Goal: Task Accomplishment & Management: Manage account settings

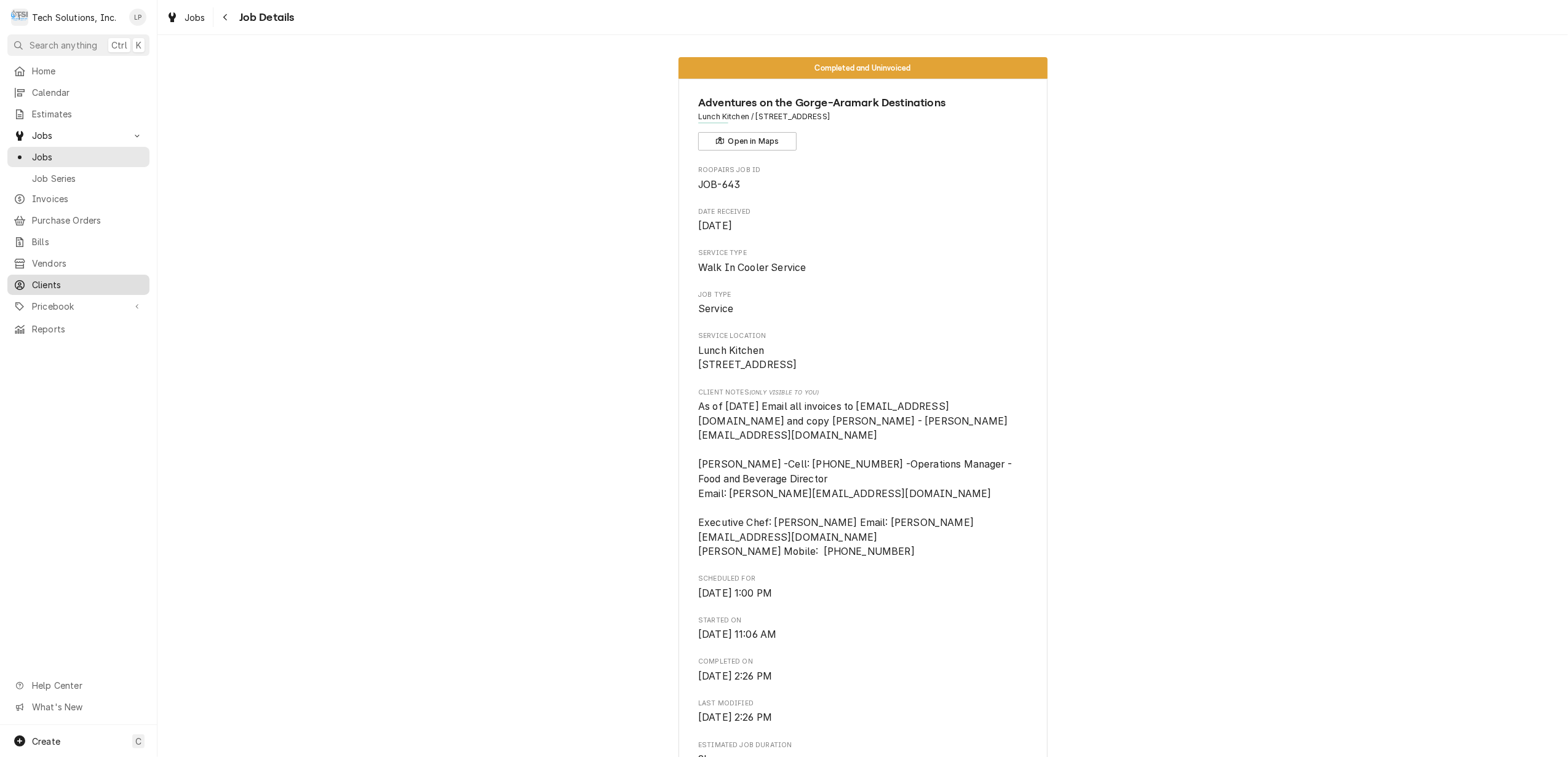
click at [57, 278] on span "Clients" at bounding box center [87, 285] width 111 height 13
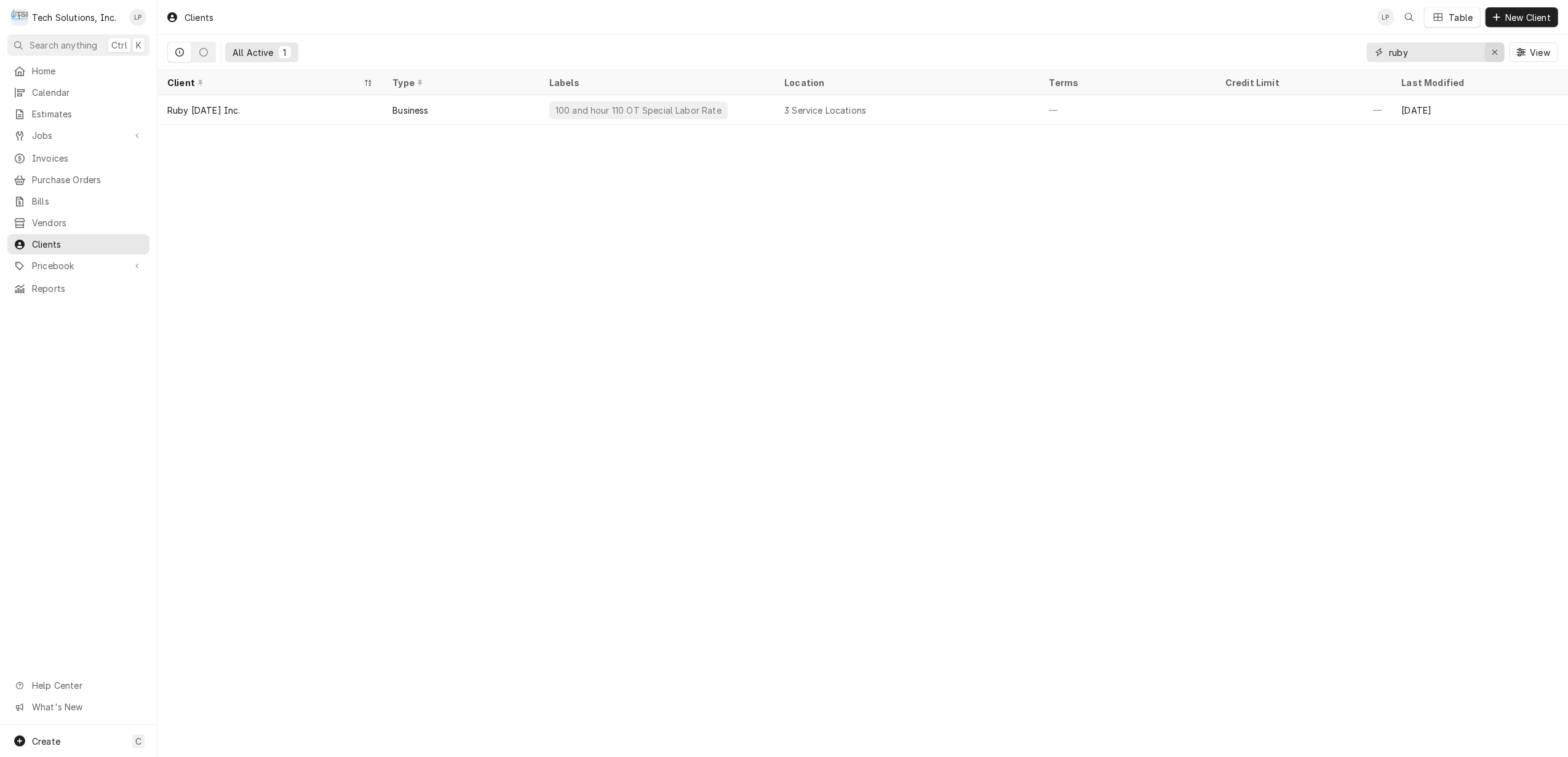
click at [1493, 52] on icon "Erase input" at bounding box center [1494, 52] width 5 height 5
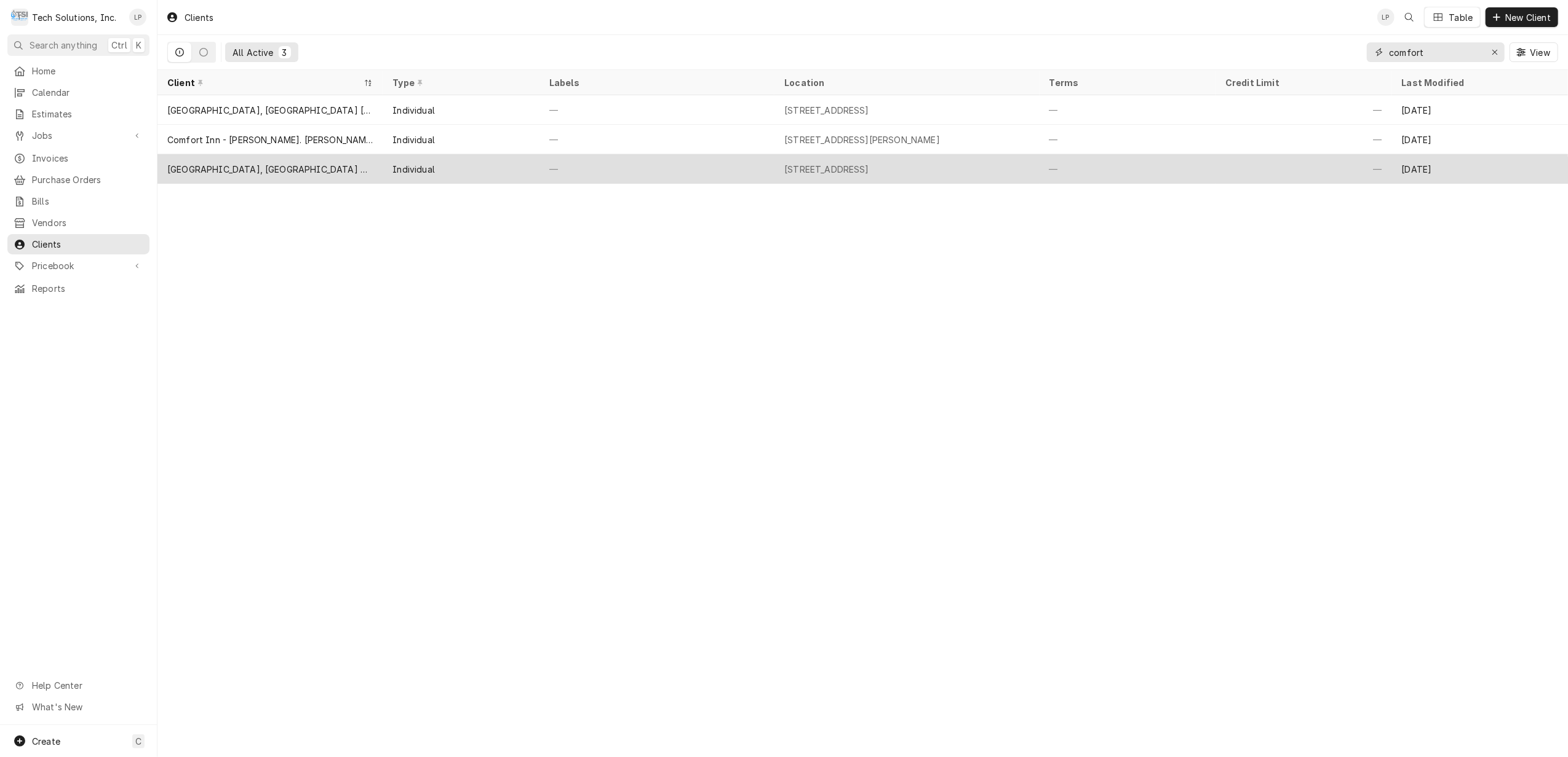
type input "comfort"
click at [743, 165] on div "—" at bounding box center [657, 169] width 235 height 29
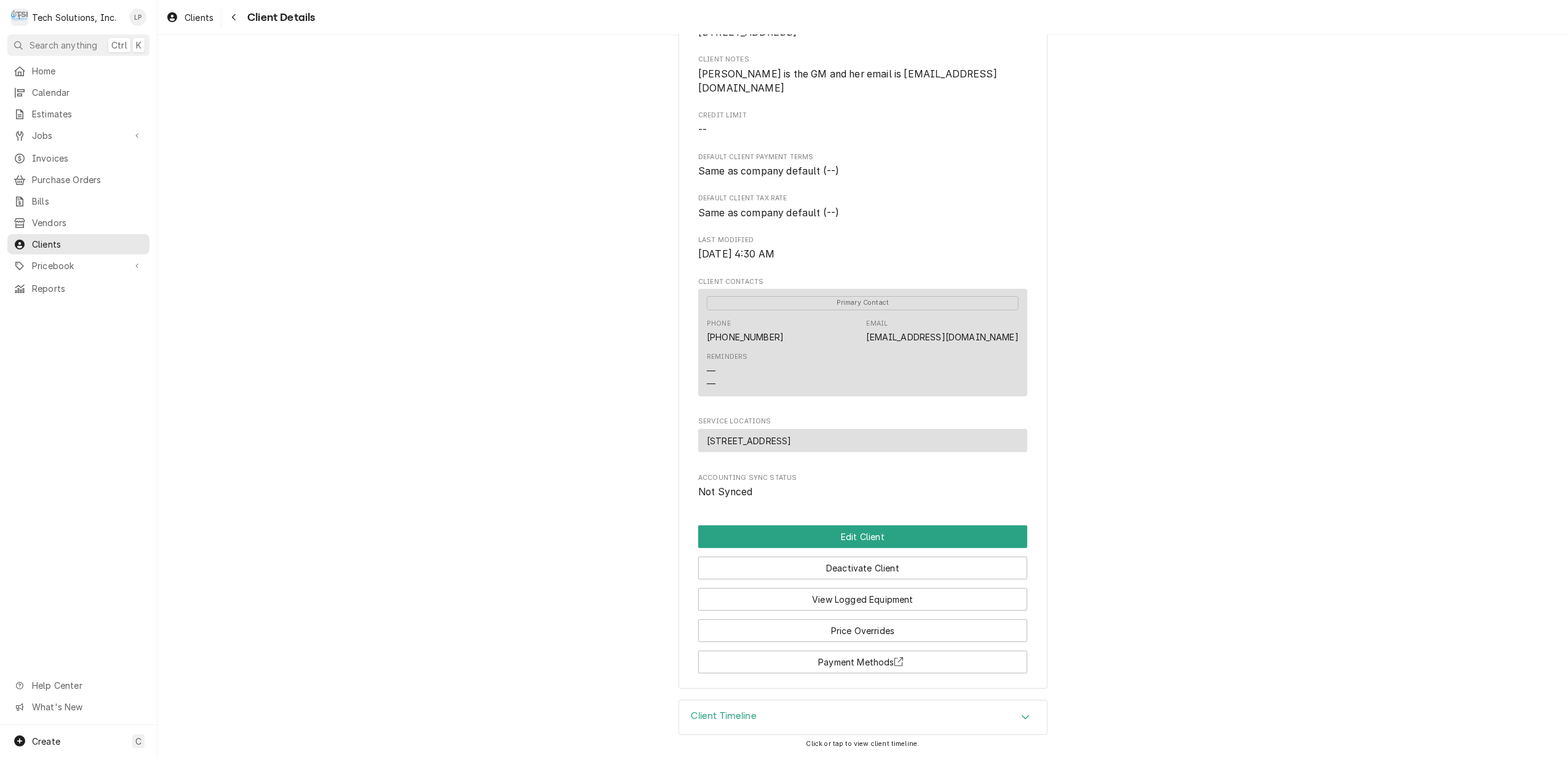
scroll to position [190, 0]
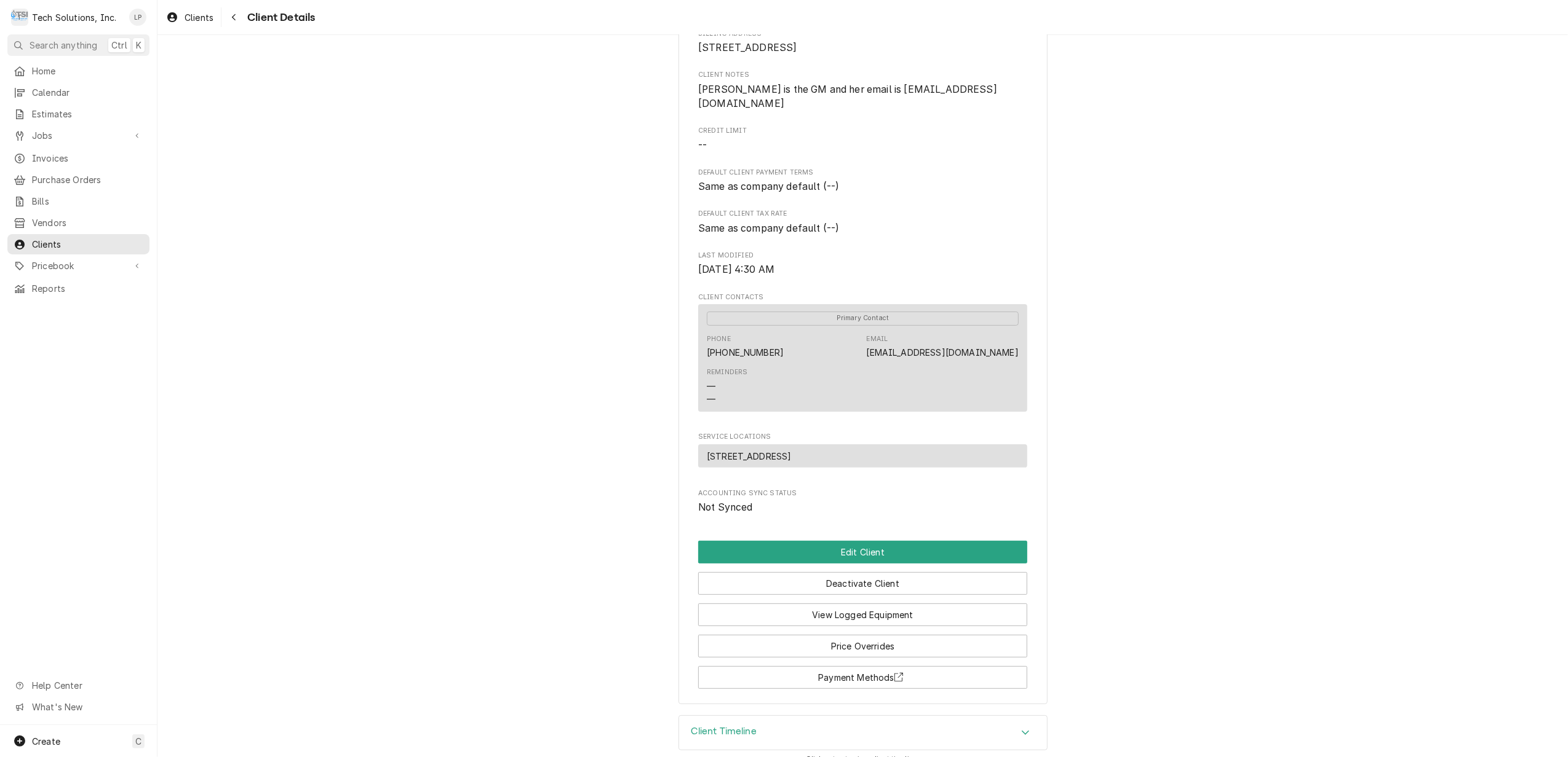
scroll to position [190, 0]
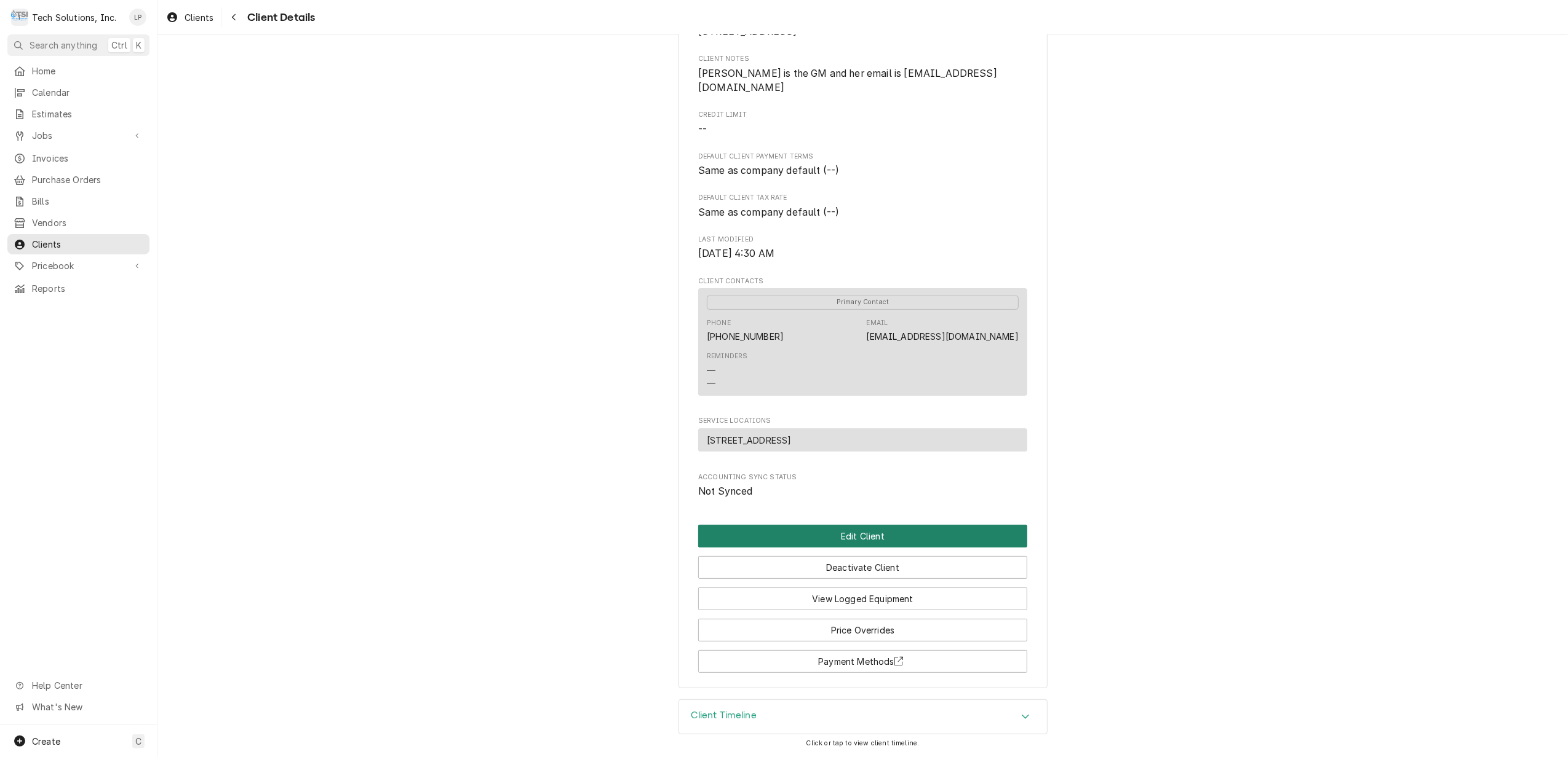
click at [894, 536] on button "Edit Client" at bounding box center [862, 536] width 329 height 22
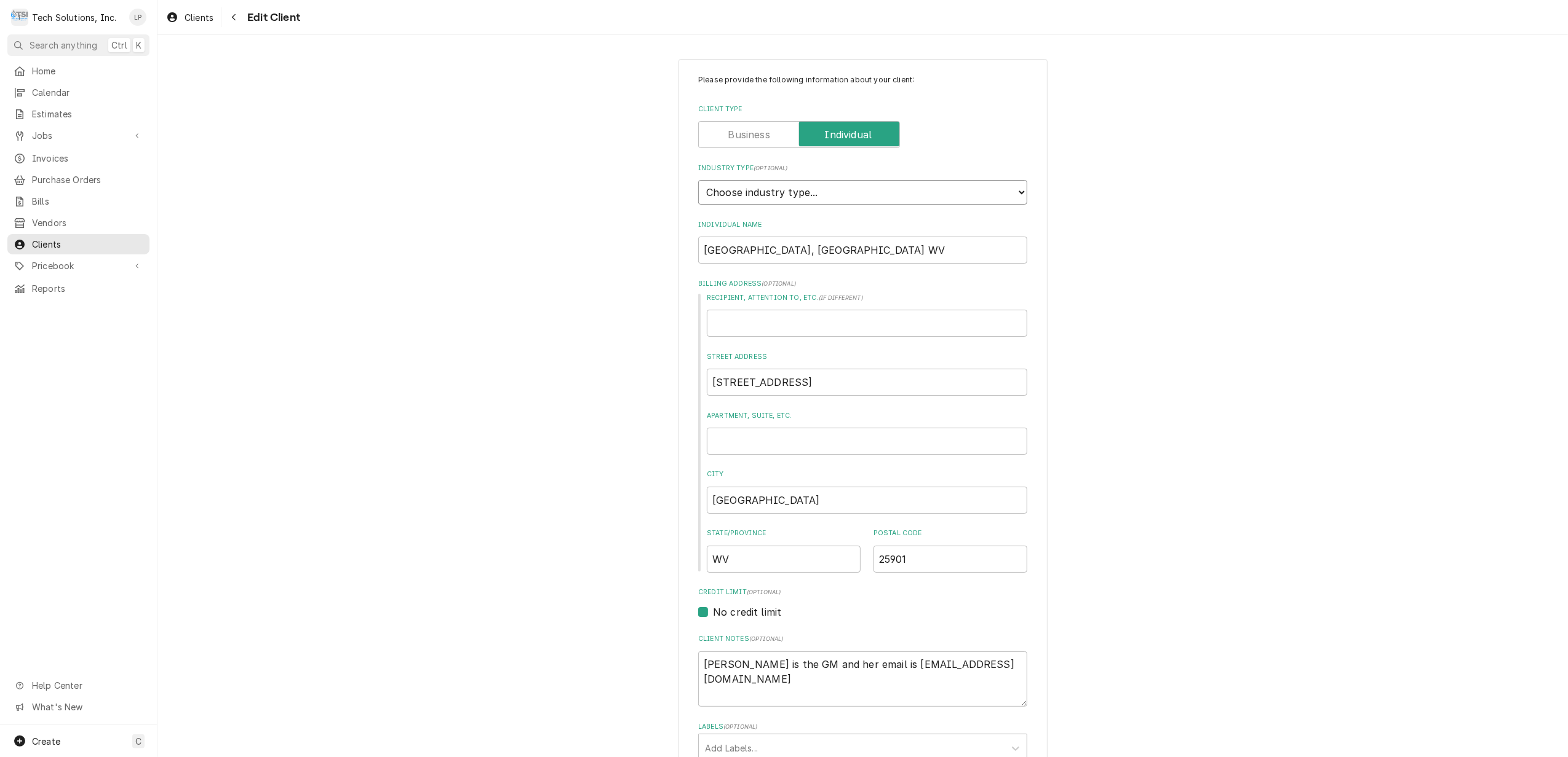
click at [1007, 193] on select "Choose industry type... Residential Commercial Industrial Government" at bounding box center [862, 193] width 329 height 25
select select "2"
click at [698, 180] on select "Choose industry type... Residential Commercial Industrial Government" at bounding box center [862, 193] width 329 height 25
click at [1215, 285] on div "Please provide the following information about your client: Client Type Industr…" at bounding box center [862, 694] width 1411 height 1293
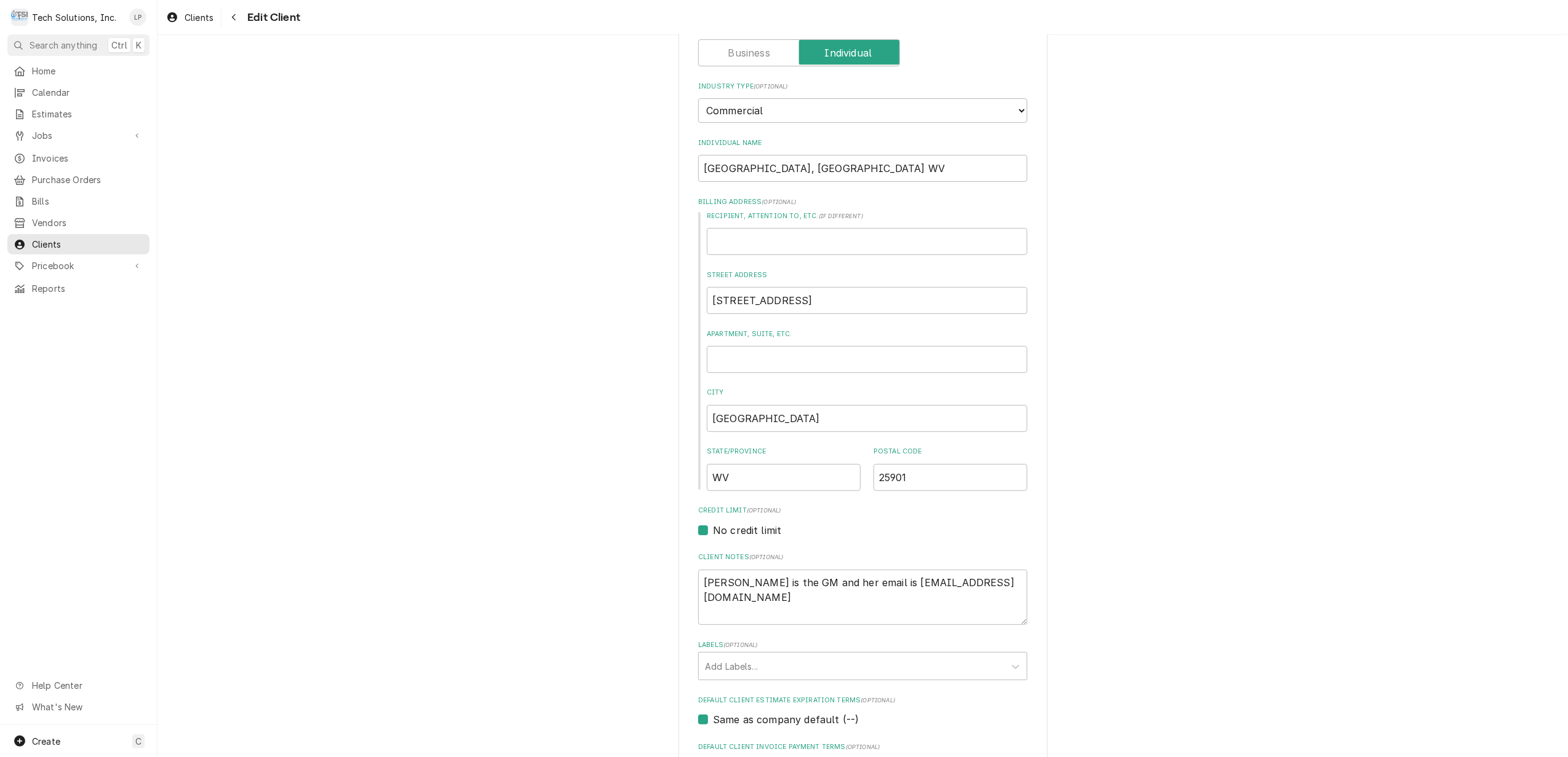
scroll to position [163, 0]
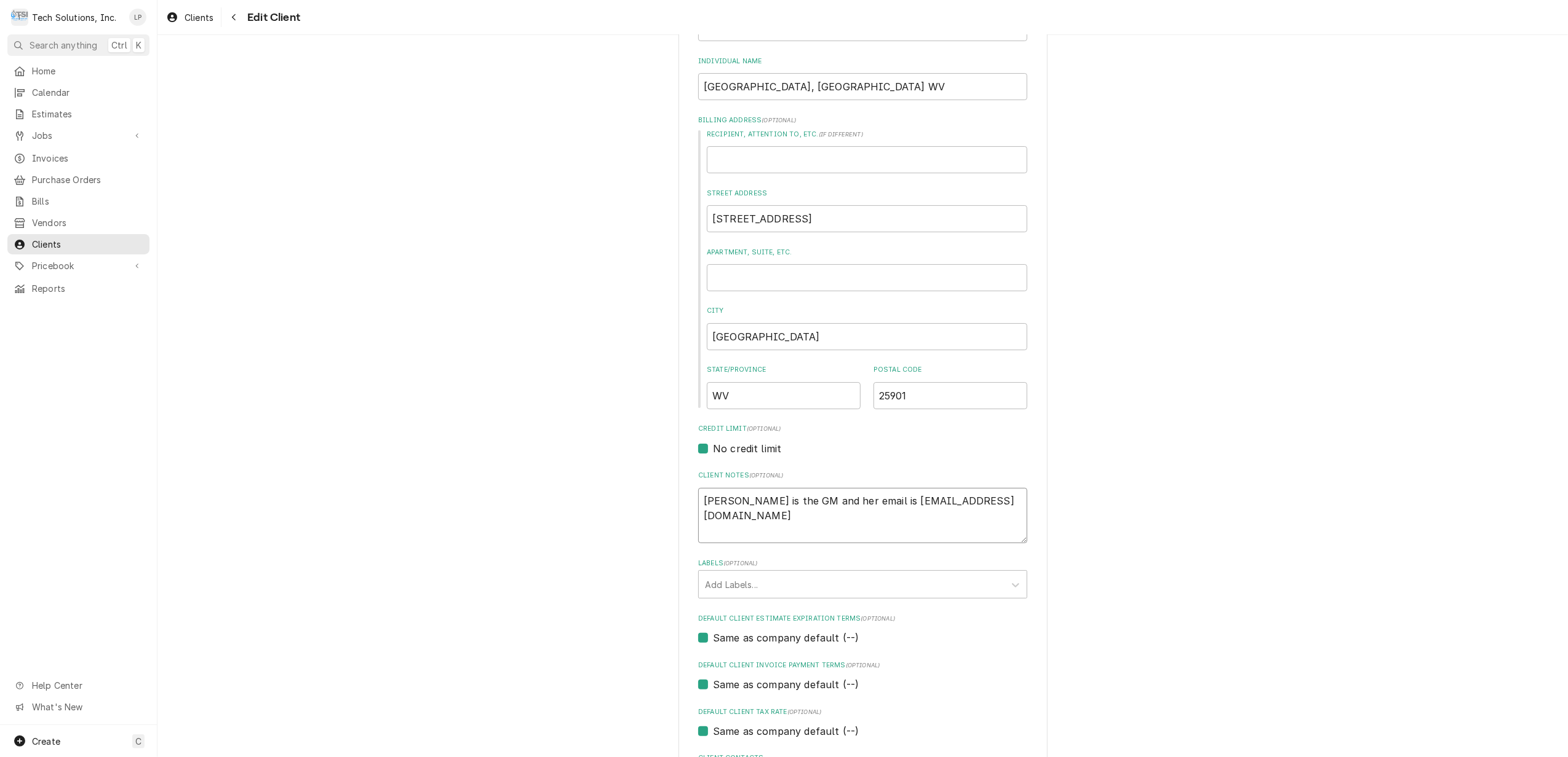
click at [869, 517] on textarea "Amanda Blankenship is the GM and her email is ComfortInnGM801@gmail.com" at bounding box center [862, 516] width 329 height 56
type textarea "x"
type textarea "Amanda Blankenship is the GM and her email is ComfortInnGM801@gmail.co"
type textarea "x"
type textarea "Amanda Blankenship is the GM and her email is ComfortInnGM801@gmail.c"
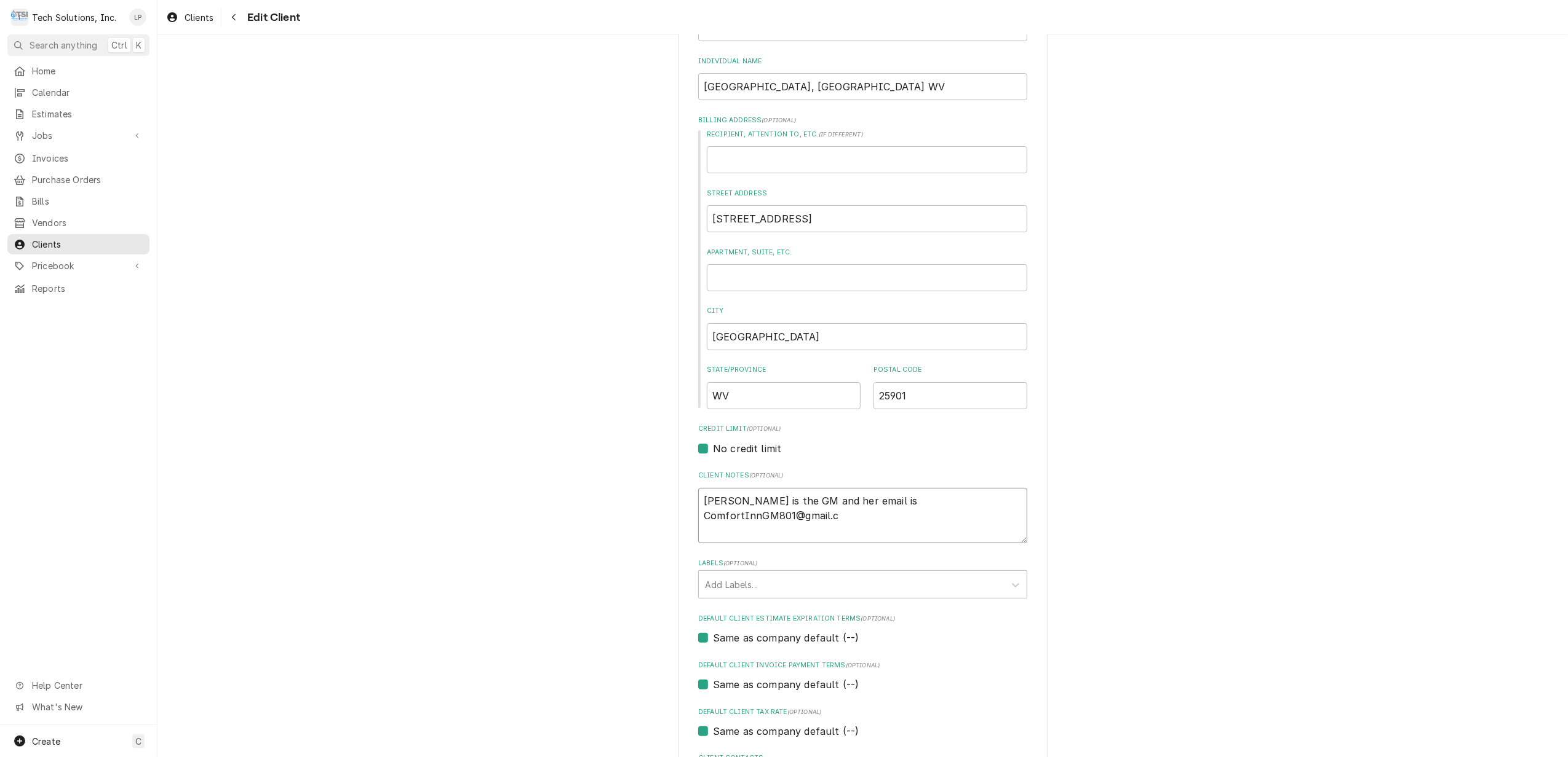
type textarea "x"
type textarea "Amanda Blankenship is the GM and her email is ComfortInnGM801@gmail."
type textarea "x"
type textarea "Amanda Blankenship is the GM and her email is ComfortInnGM801@gmail"
type textarea "x"
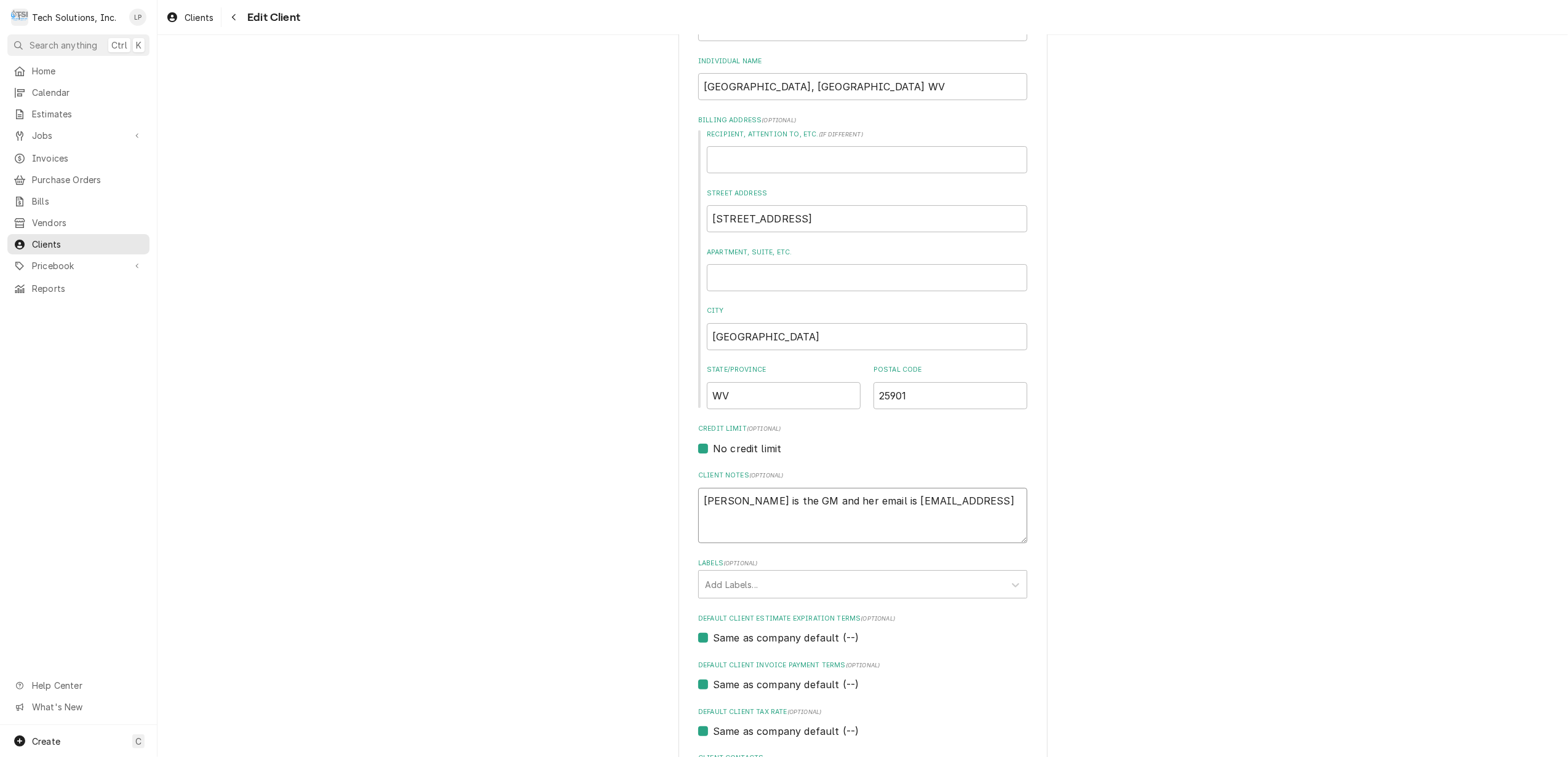
type textarea "Amanda Blankenship is the GM and her email is ComfortInnGM801@gmai"
type textarea "x"
type textarea "Amanda Blankenship is the GM and her email is ComfortInnGM801@gma"
type textarea "x"
type textarea "Amanda Blankenship is the GM and her email is ComfortInnGM801@gm"
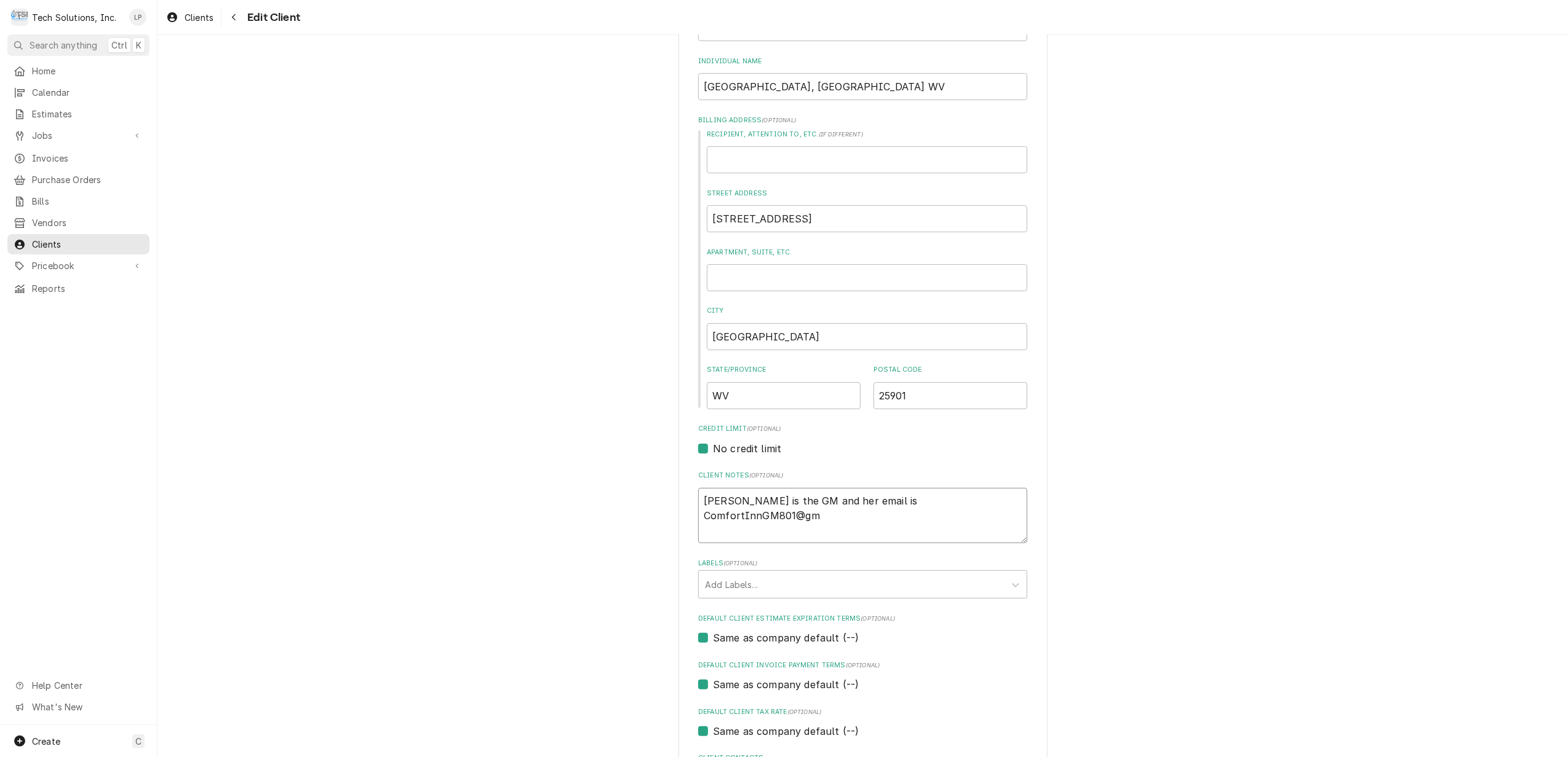
type textarea "x"
type textarea "Amanda Blankenship is the GM and her email is ComfortInnGM801@g"
type textarea "x"
type textarea "Amanda Blankenship is the GM and her email is ComfortInnGM801@"
type textarea "x"
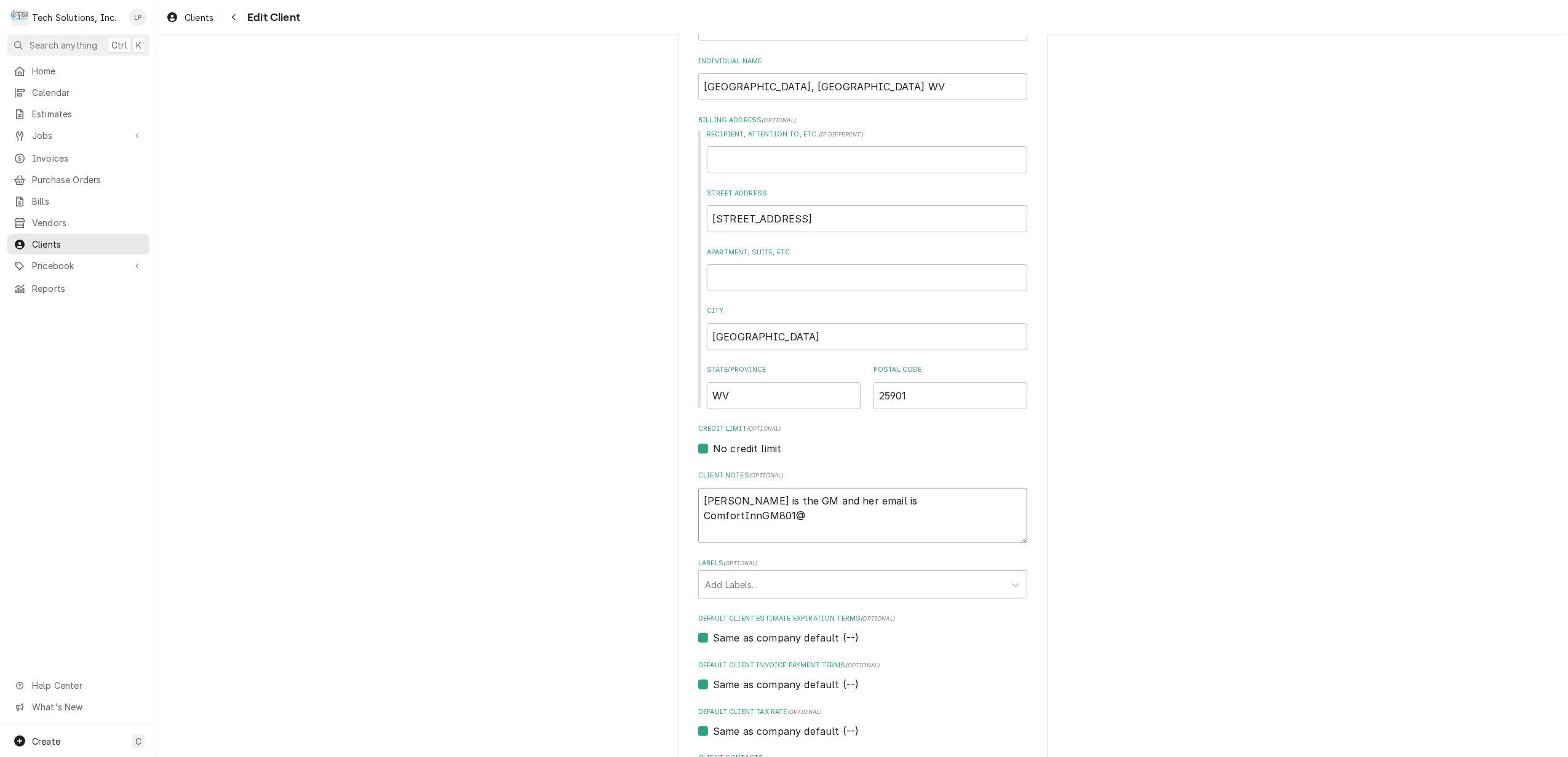
type textarea "Amanda Blankenship is the GM and her email is ComfortInnGM801"
type textarea "x"
type textarea "Amanda Blankenship is the GM and her email is ComfortInnGM80"
type textarea "x"
type textarea "Amanda Blankenship is the GM and her email is ComfortInnGM8"
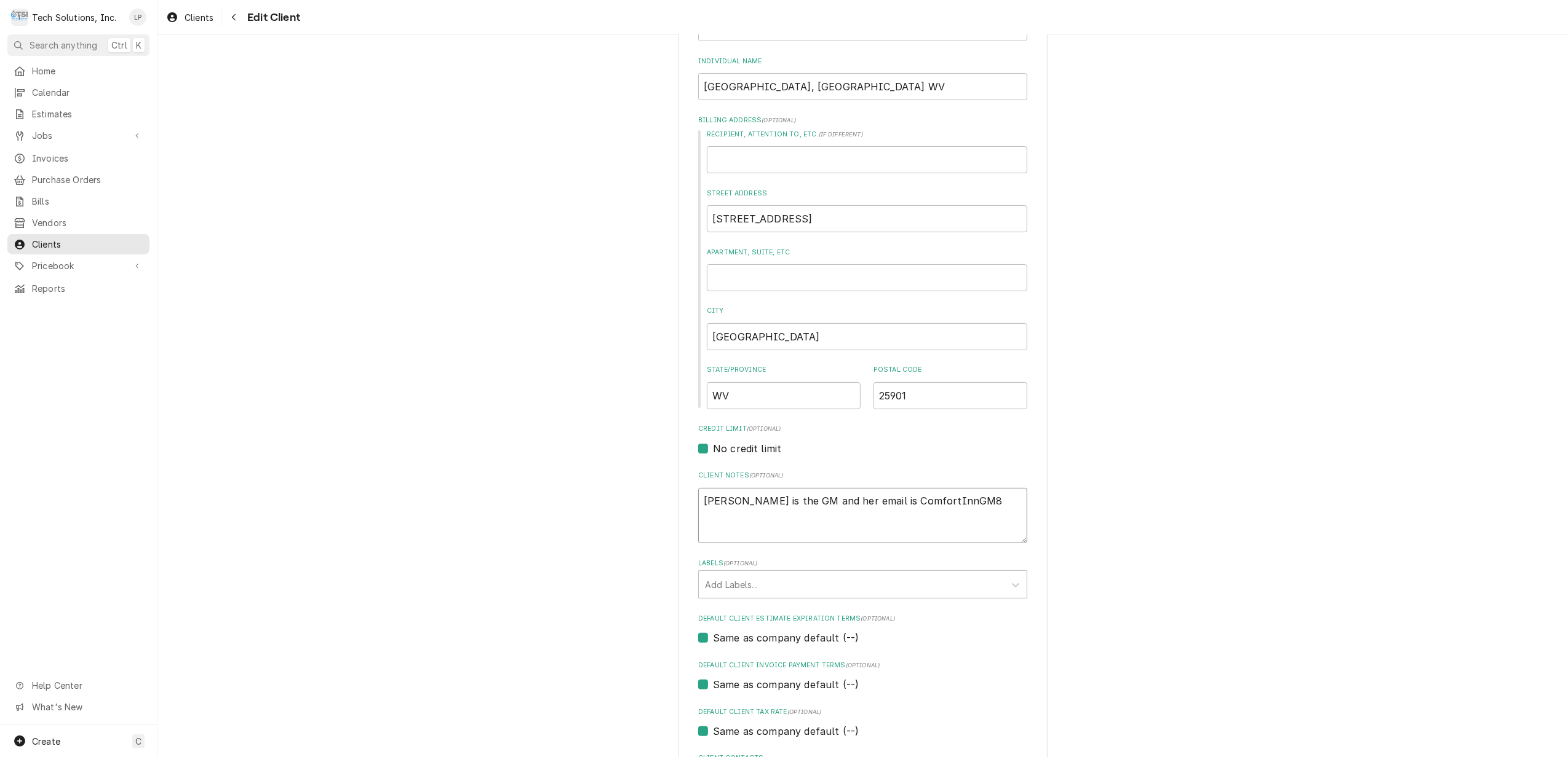
type textarea "x"
type textarea "Amanda Blankenship is the GM and her email is ComfortInnGM"
type textarea "x"
type textarea "Amanda Blankenship is the GM and her email is ComfortInnG"
type textarea "x"
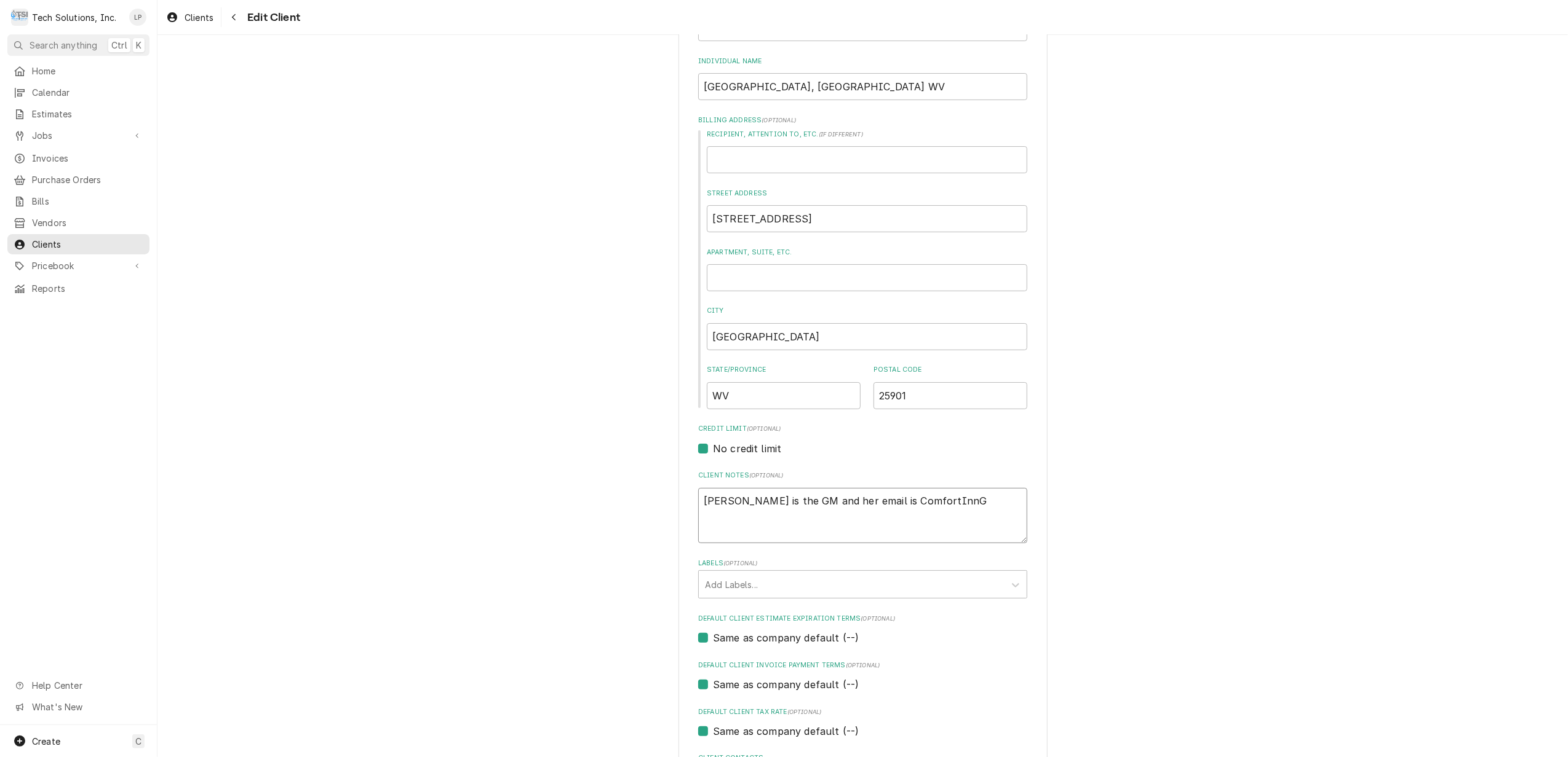
type textarea "Amanda Blankenship is the GM and her email is ComfortInn"
type textarea "x"
type textarea "Amanda Blankenship is the GM and her email is ComfortIn"
type textarea "x"
type textarea "Amanda Blankenship is the GM and her email is ComfortI"
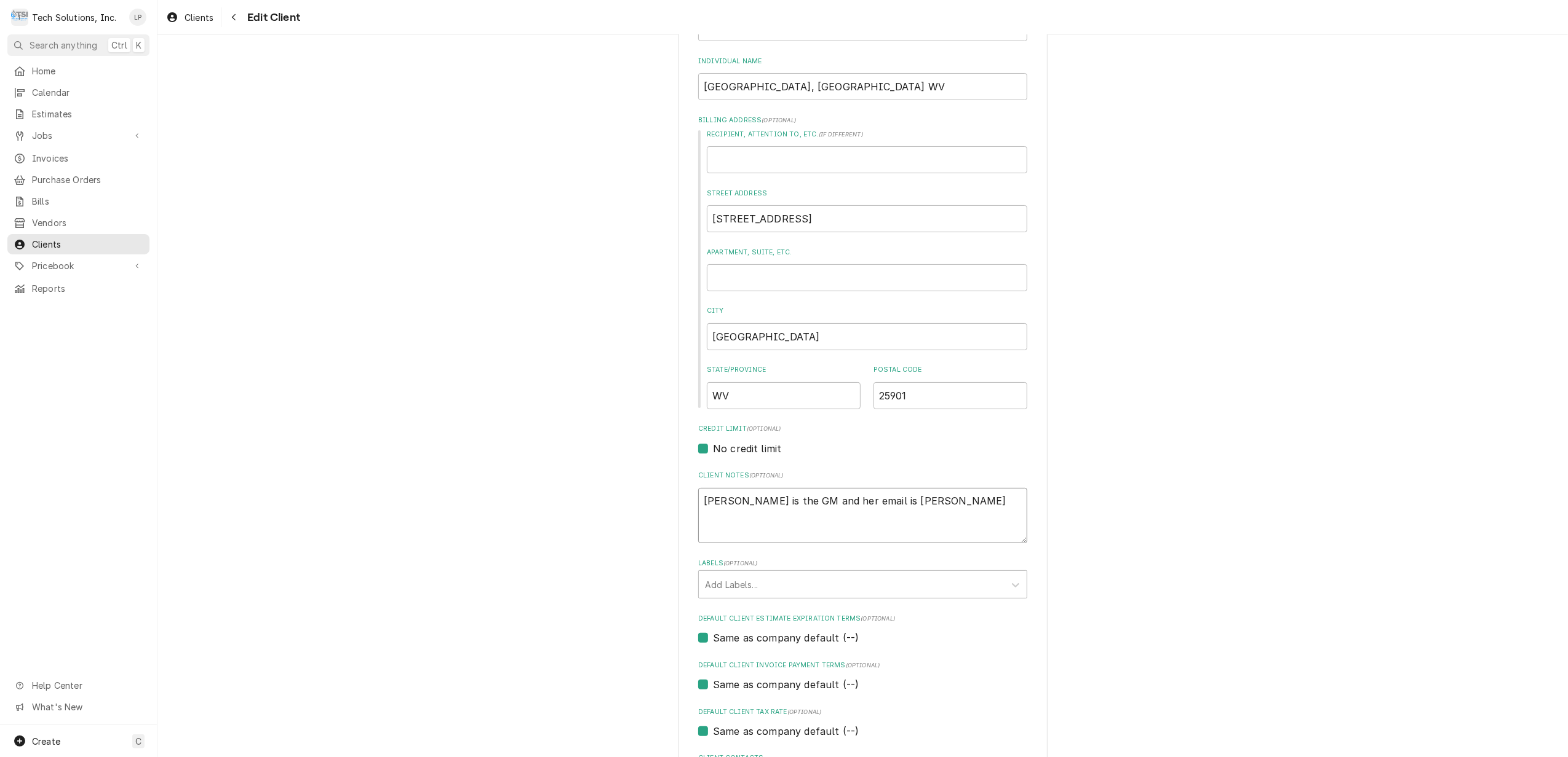
type textarea "x"
type textarea "Amanda Blankenship is the GM and her email is Comfort"
type textarea "x"
type textarea "Amanda Blankenship is the GM and her email is Comfor"
type textarea "x"
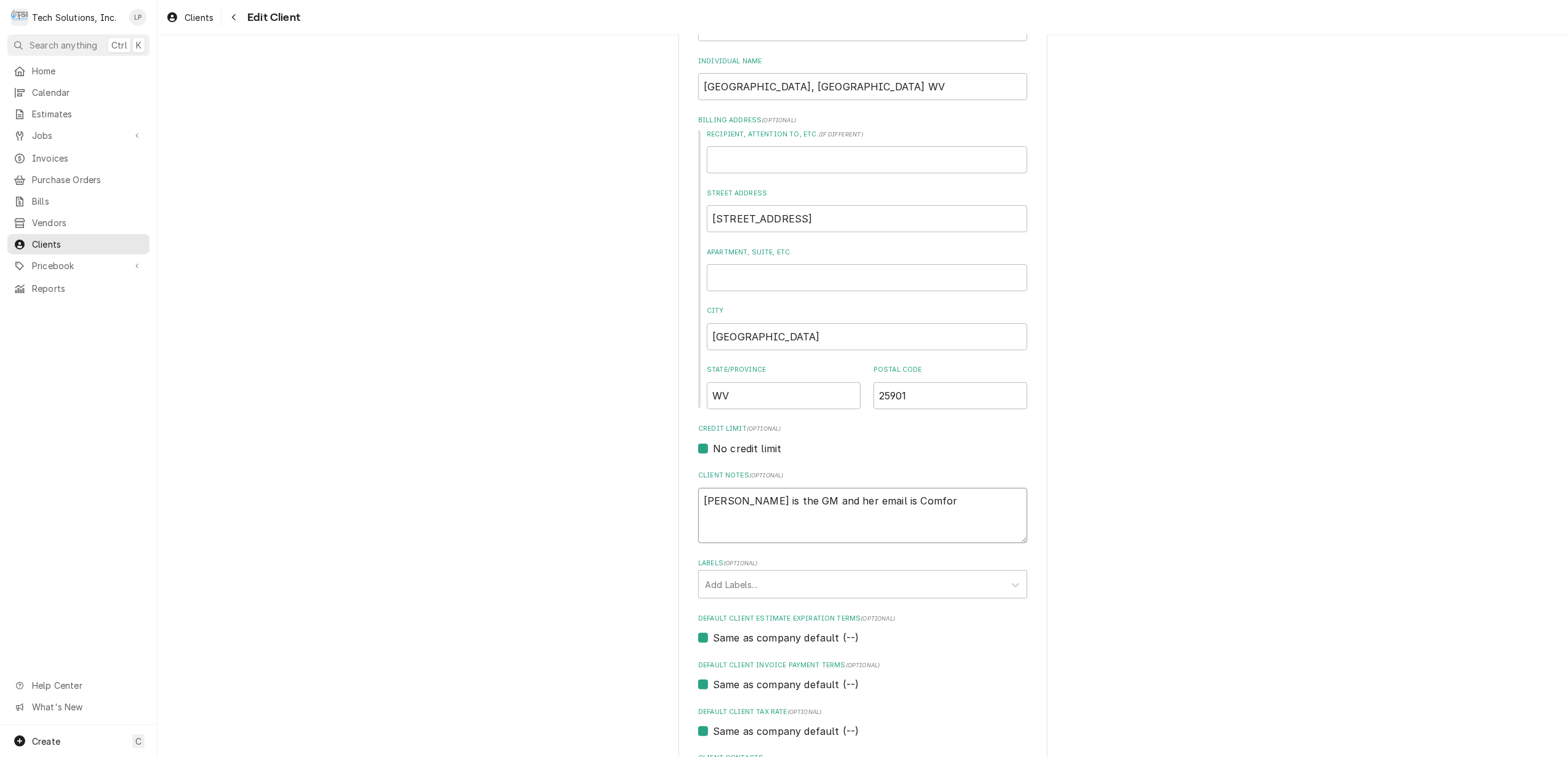
type textarea "Amanda Blankenship is the GM and her email is Comfo"
type textarea "x"
type textarea "Amanda Blankenship is the GM and her email is Comf"
type textarea "x"
type textarea "Amanda Blankenship is the GM and her email is Com"
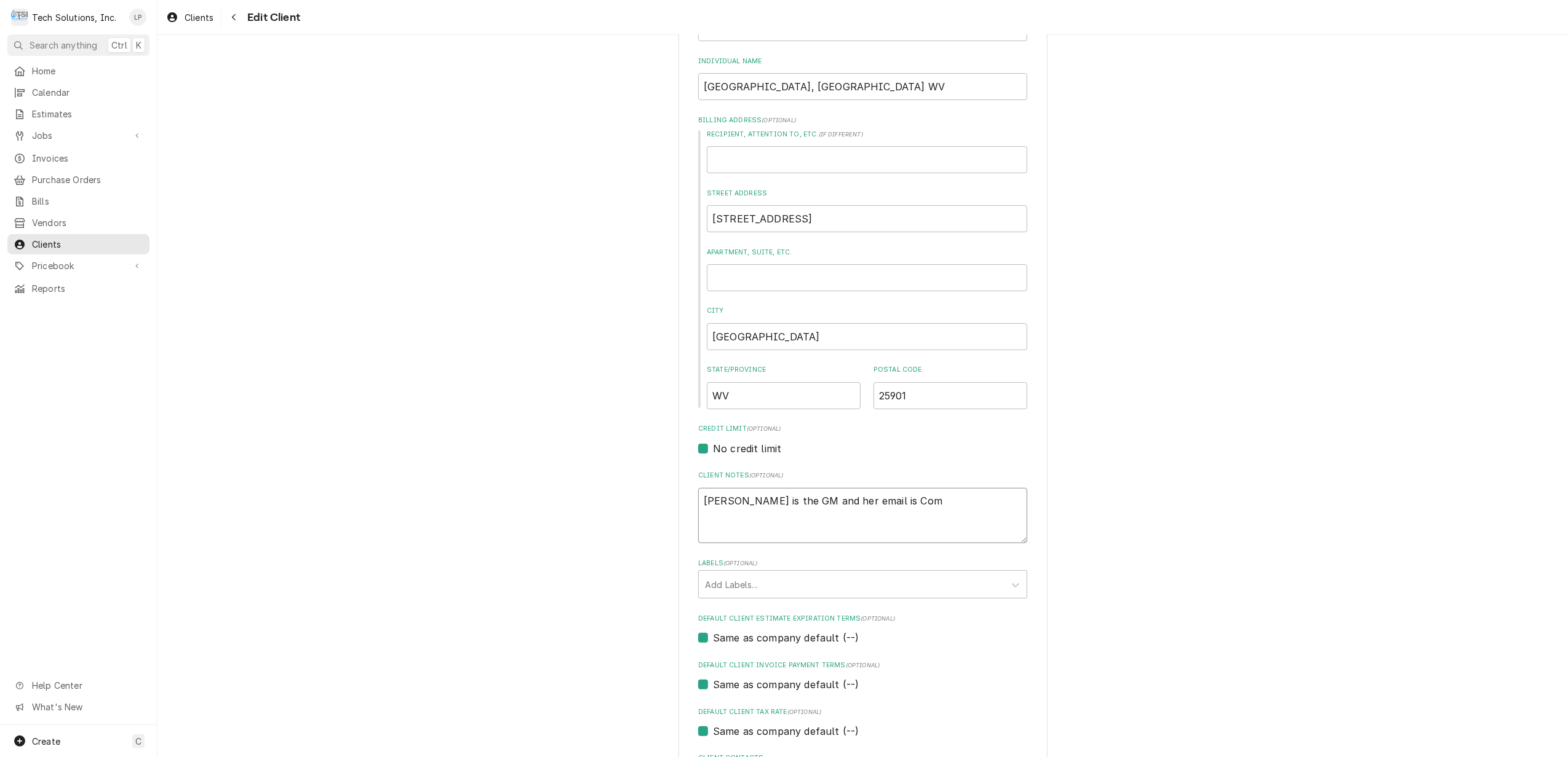
type textarea "x"
type textarea "Amanda Blankenship is the GM and her email is Co"
type textarea "x"
type textarea "Amanda Blankenship is the GM and her email is C"
type textarea "x"
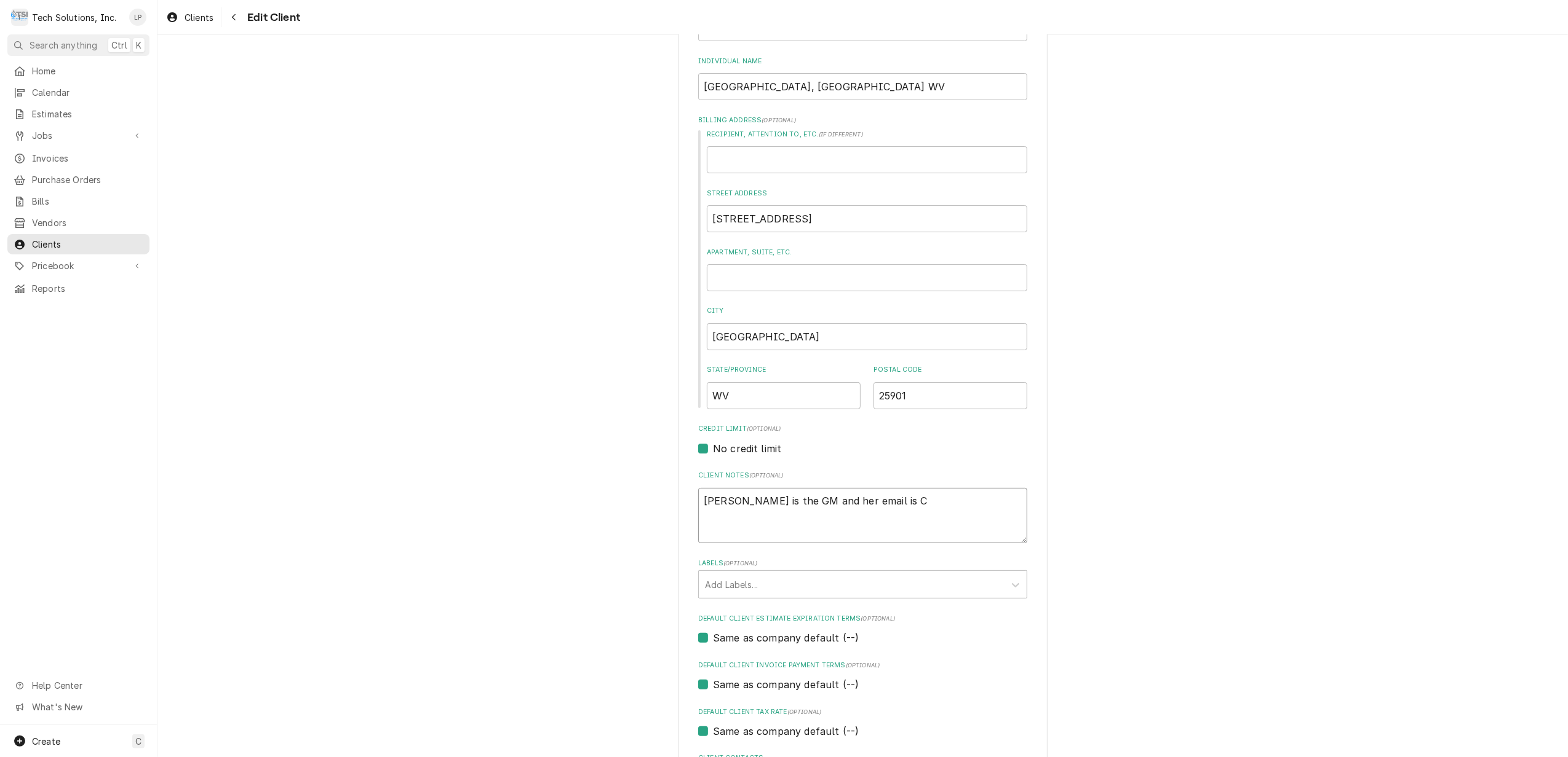
type textarea "Amanda Blankenship is the GM and her email is"
type textarea "x"
type textarea "Amanda Blankenship is the GM and her email is"
type textarea "x"
type textarea "Amanda Blankenship is the GM and her email i"
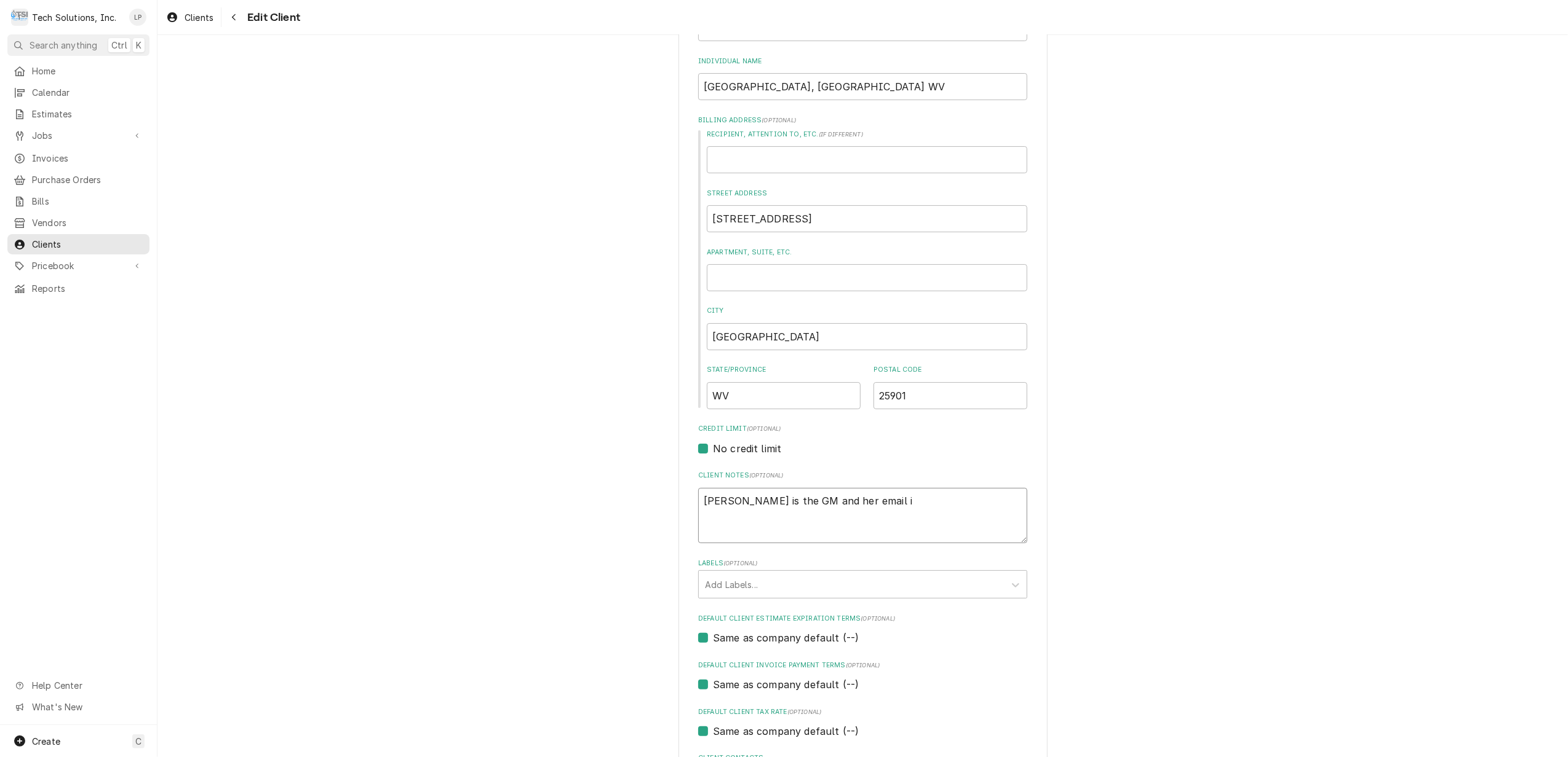
type textarea "x"
type textarea "Amanda Blankenship is the GM and her email"
type textarea "x"
type textarea "Amanda Blankenship is the GM and her email"
type textarea "x"
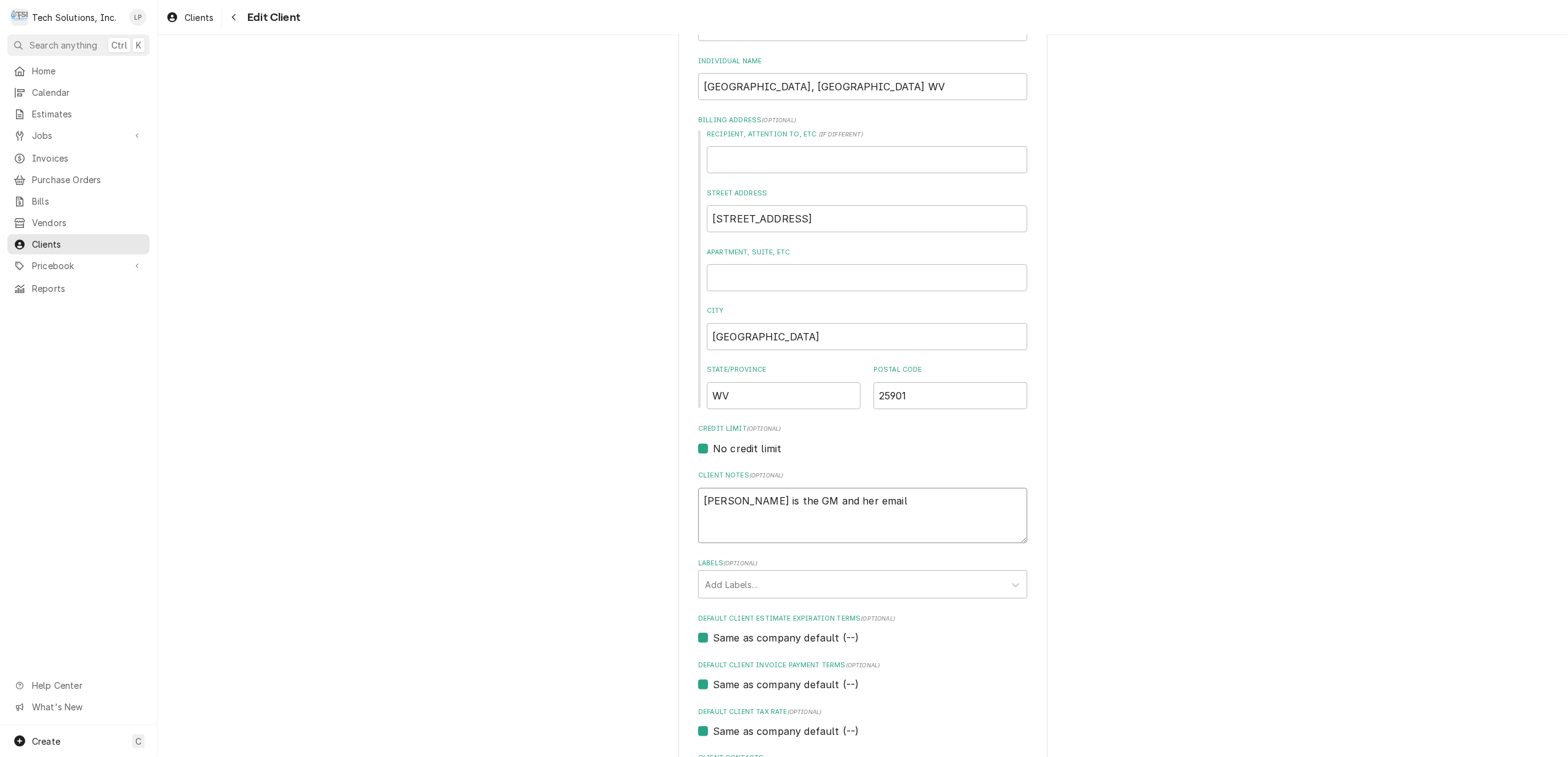
type textarea "Amanda Blankenship is the GM and her emai"
type textarea "x"
type textarea "Amanda Blankenship is the GM and her ema"
type textarea "x"
type textarea "Amanda Blankenship is the GM and her em"
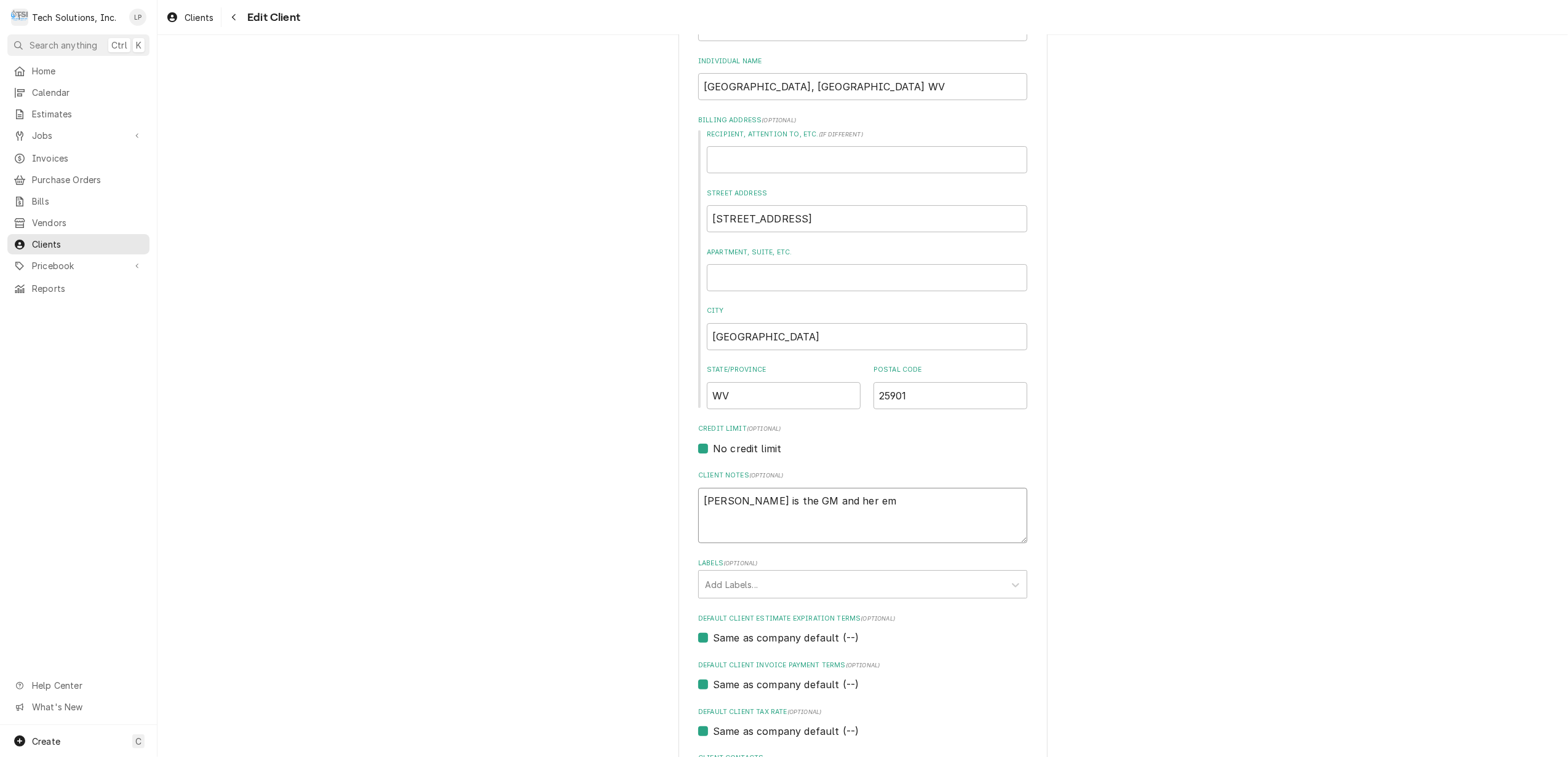
type textarea "x"
type textarea "Amanda Blankenship is the GM and her e"
type textarea "x"
type textarea "Amanda Blankenship is the GM and her"
type textarea "x"
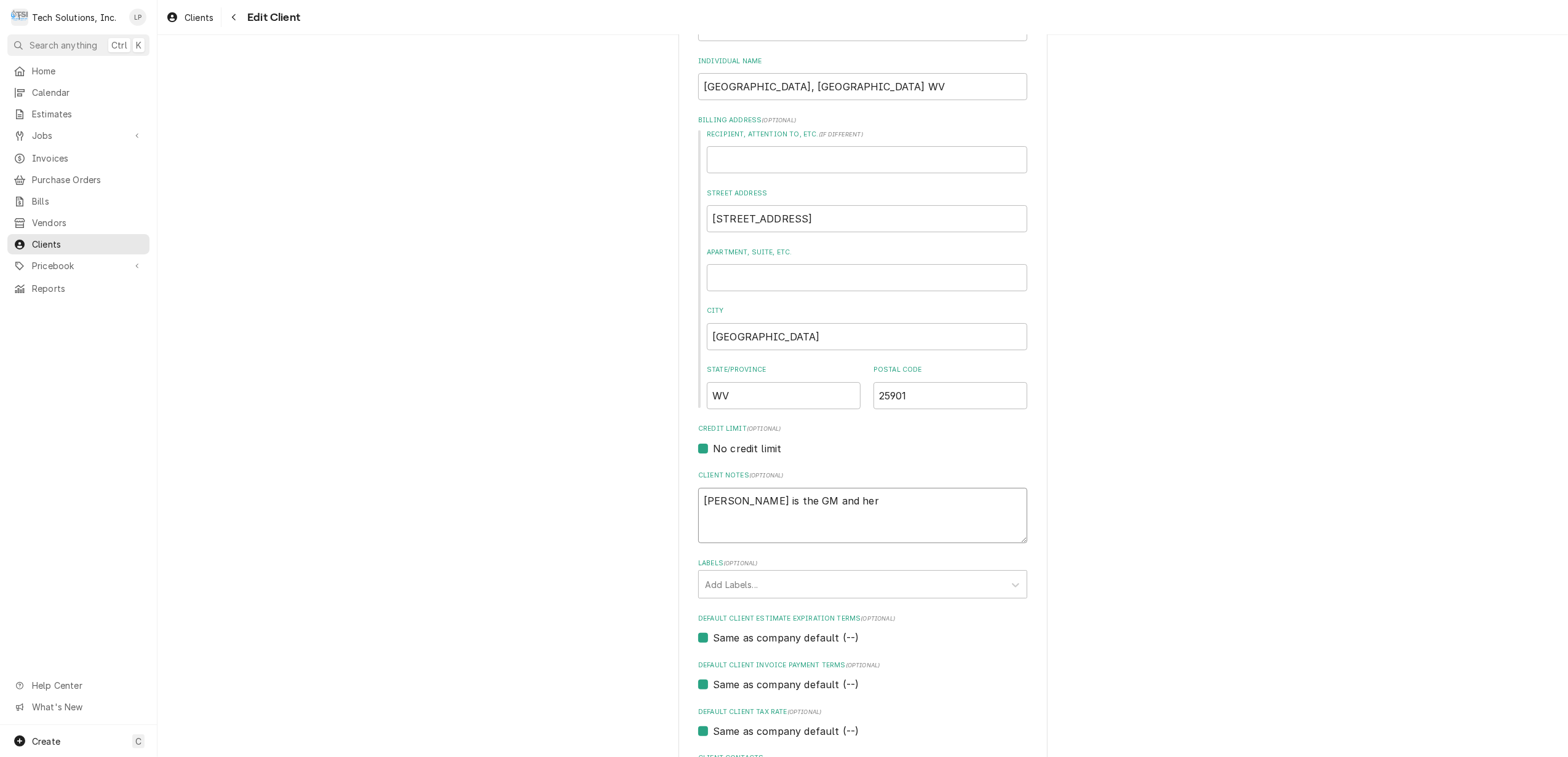
type textarea "Amanda Blankenship is the GM and her"
type textarea "x"
type textarea "Amanda Blankenship is the GM and he"
type textarea "x"
type textarea "Amanda Blankenship is the GM and h"
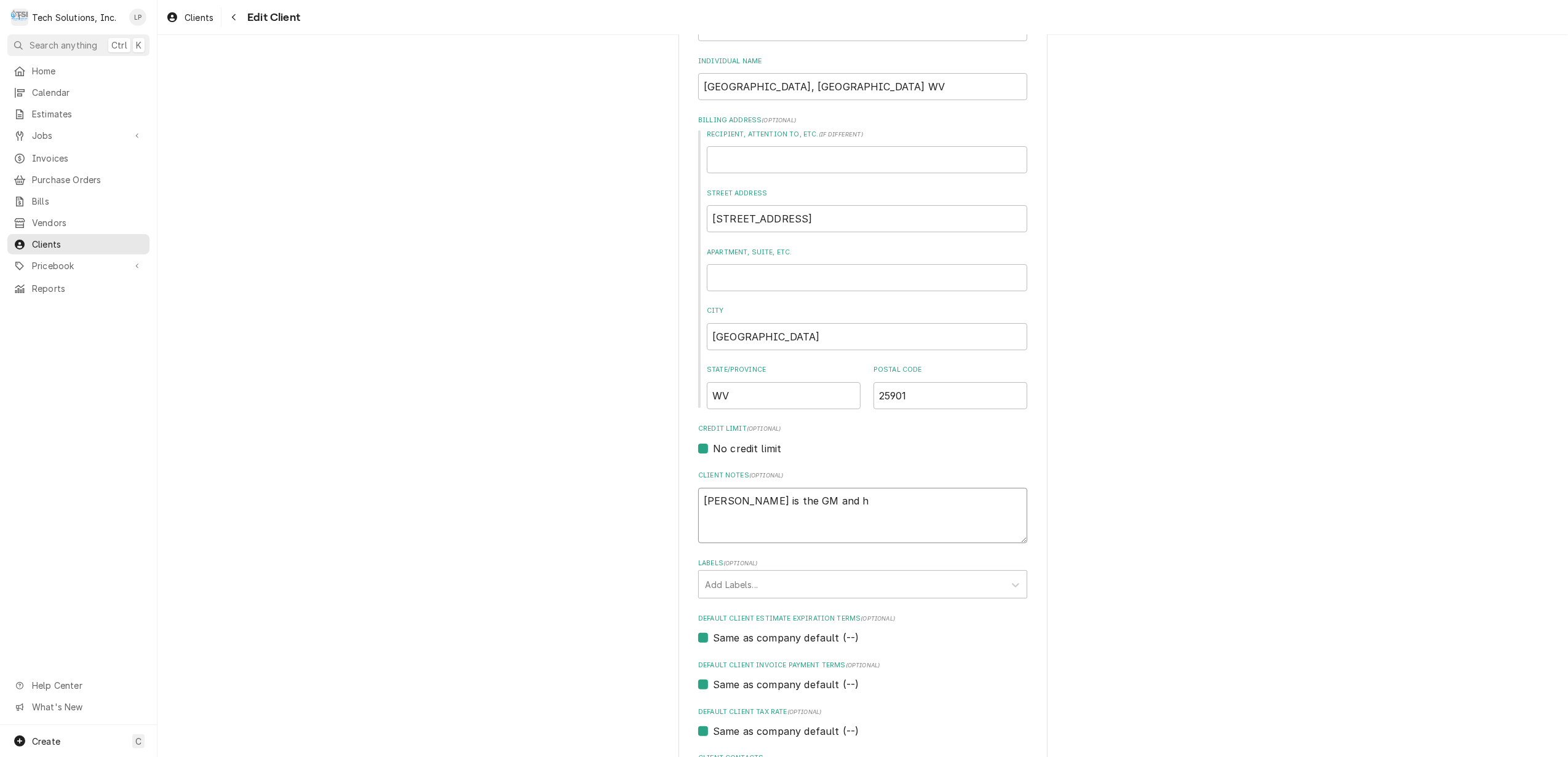
type textarea "x"
type textarea "Amanda Blankenship is the GM and"
type textarea "x"
type textarea "Amanda Blankenship is the GM and"
type textarea "x"
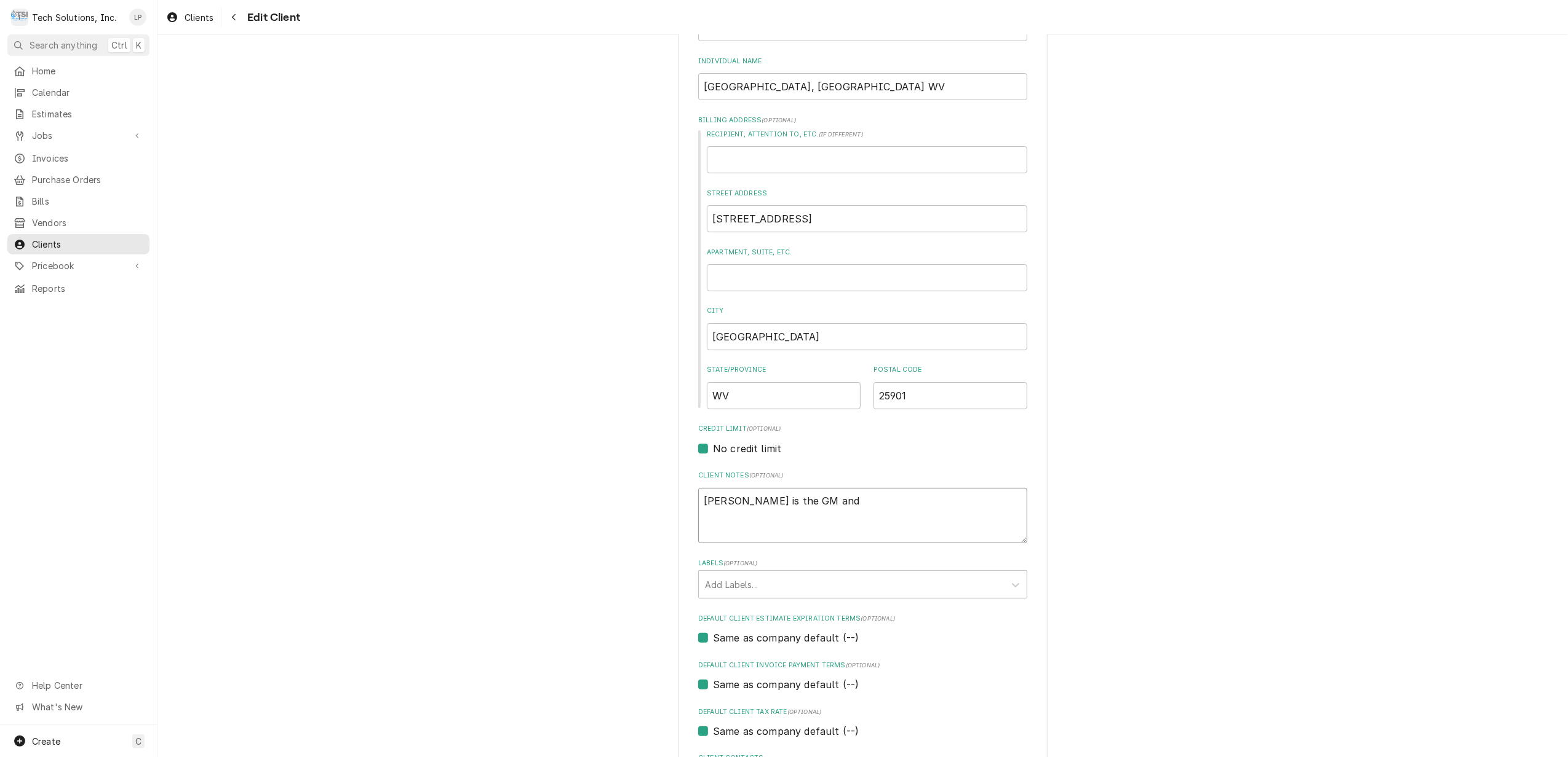
type textarea "Amanda Blankenship is the GM an"
type textarea "x"
type textarea "Amanda Blankenship is the GM a"
type textarea "x"
type textarea "Amanda Blankenship is the GM"
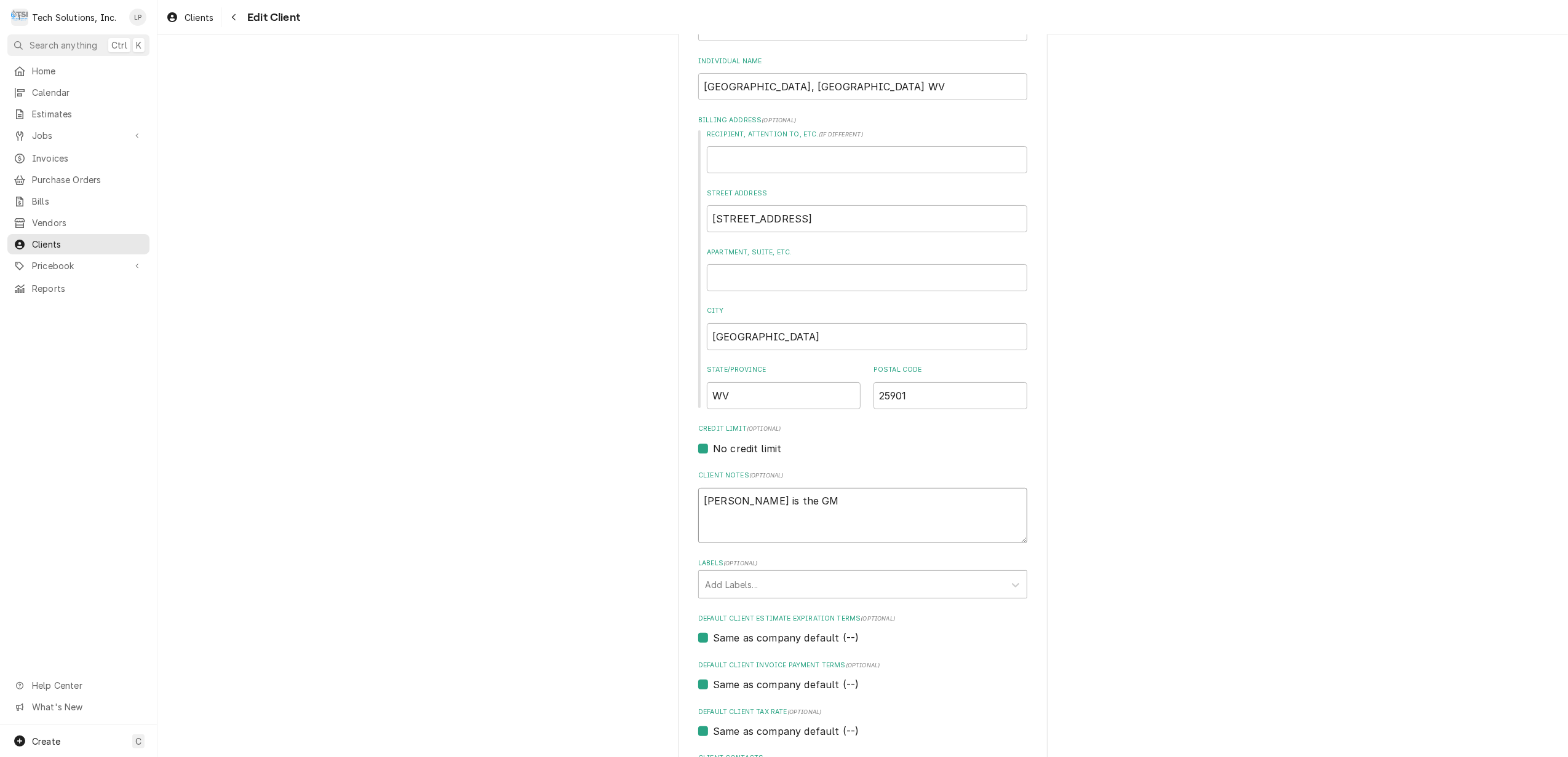
type textarea "x"
type textarea "Amanda Blankenship is the GM"
type textarea "x"
type textarea "Amanda Blankenship is the G"
type textarea "x"
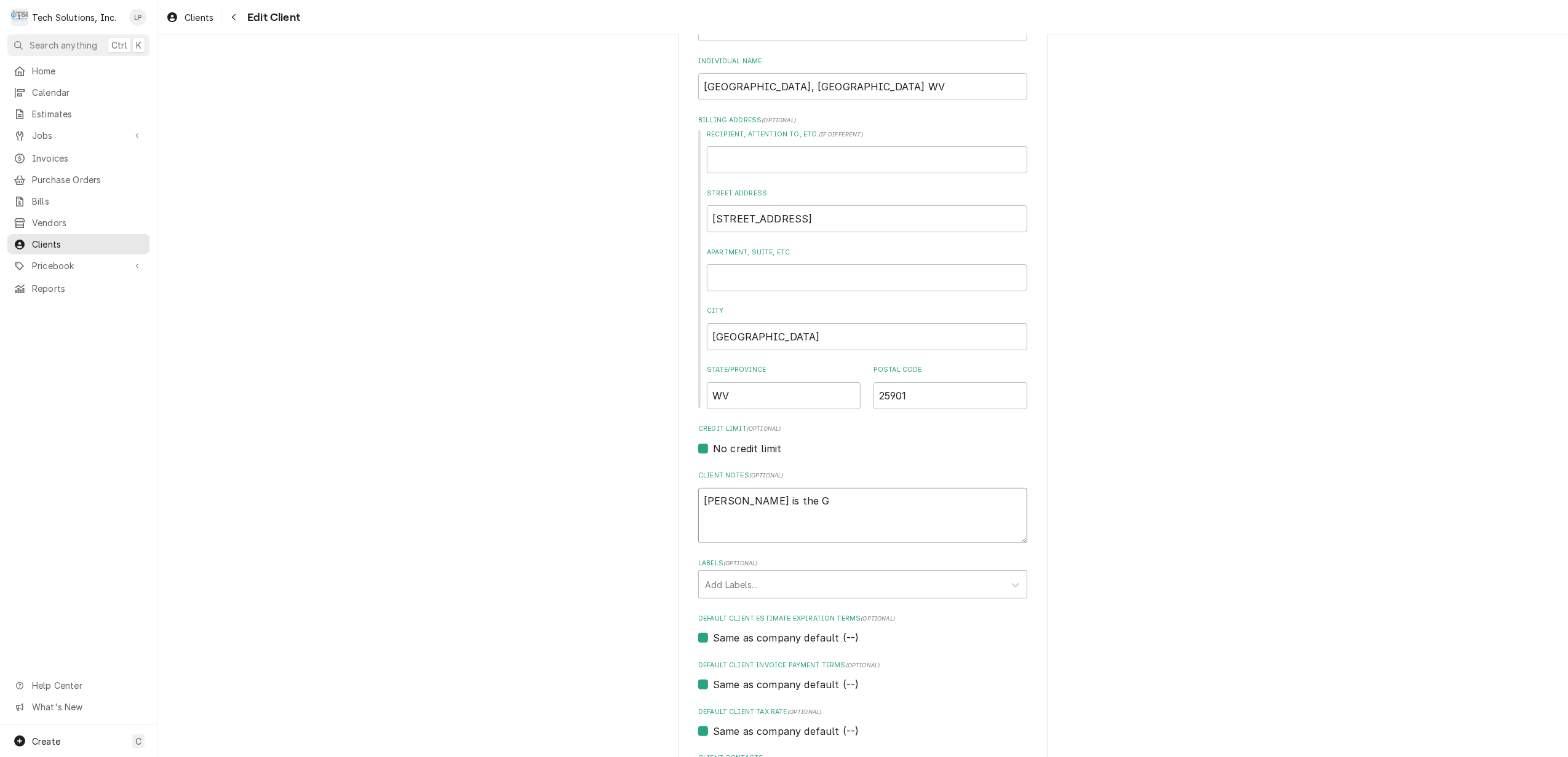
type textarea "Amanda Blankenship is the"
type textarea "x"
type textarea "Amanda Blankenship is the"
type textarea "x"
type textarea "Amanda Blankenship is th"
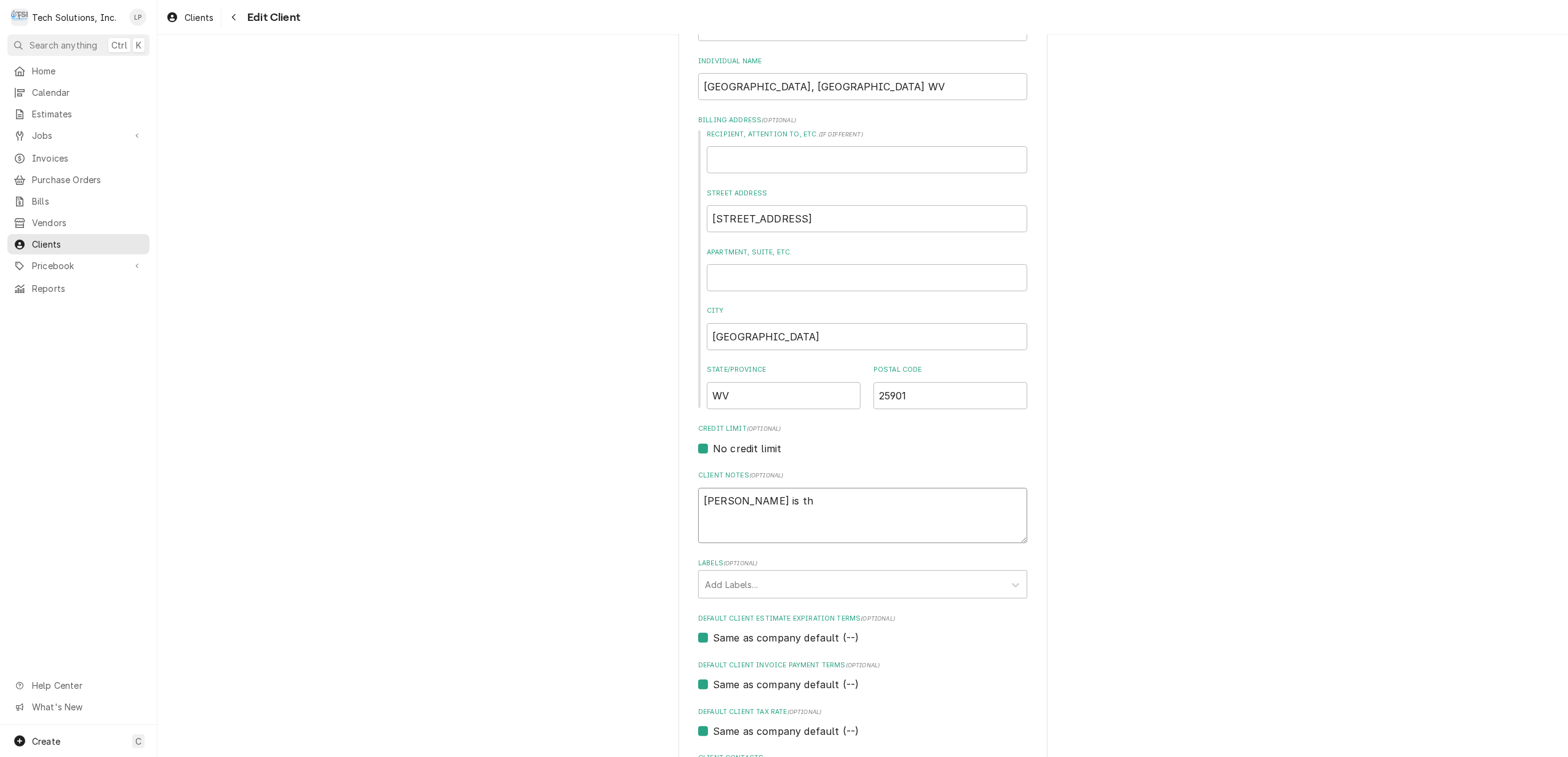
type textarea "x"
type textarea "Amanda Blankenship is t"
type textarea "x"
type textarea "Amanda Blankenship is"
type textarea "x"
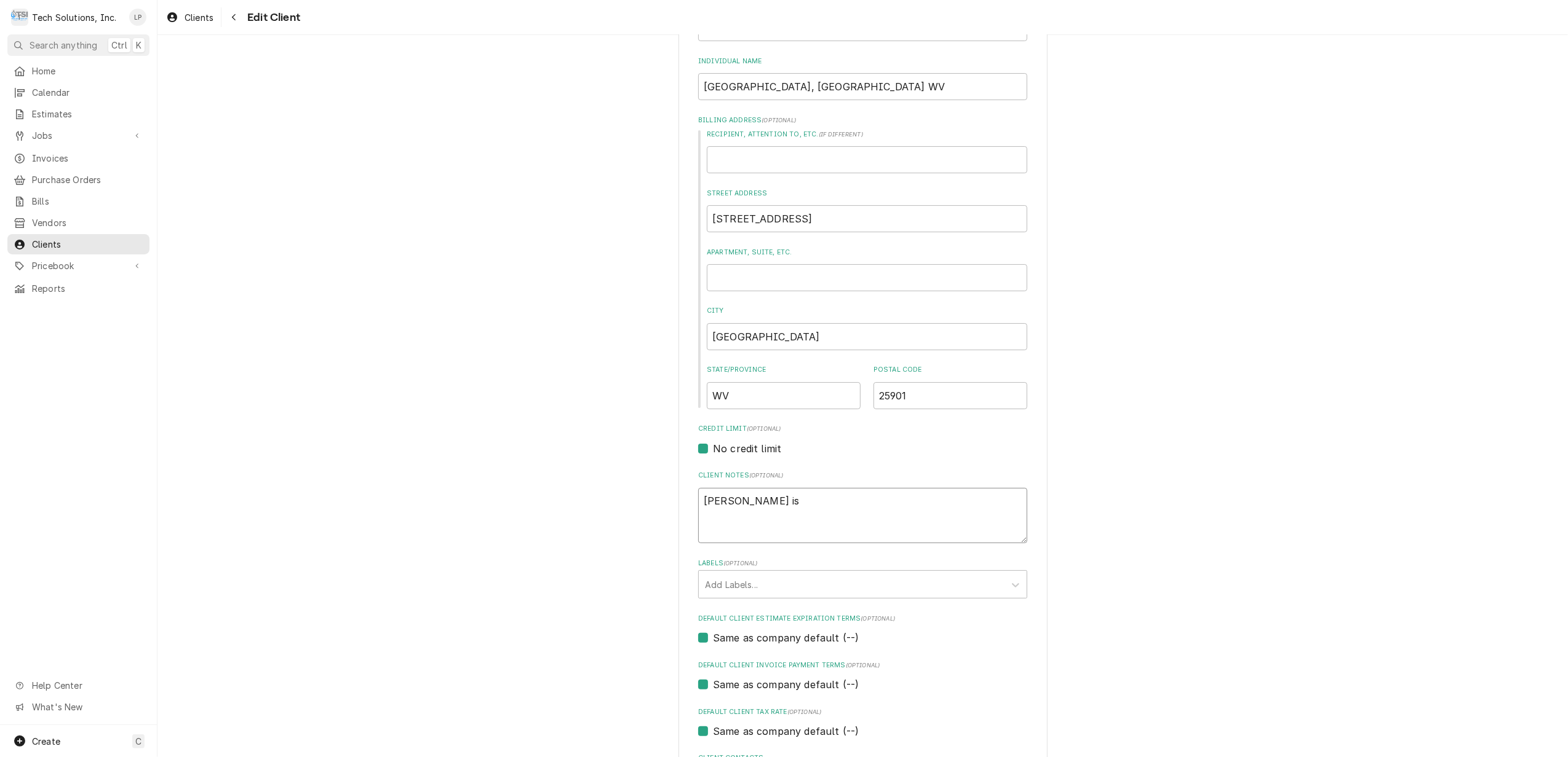
type textarea "Amanda Blankenship is"
type textarea "x"
type textarea "Amanda Blankenship i"
type textarea "x"
type textarea "Amanda Blankenship"
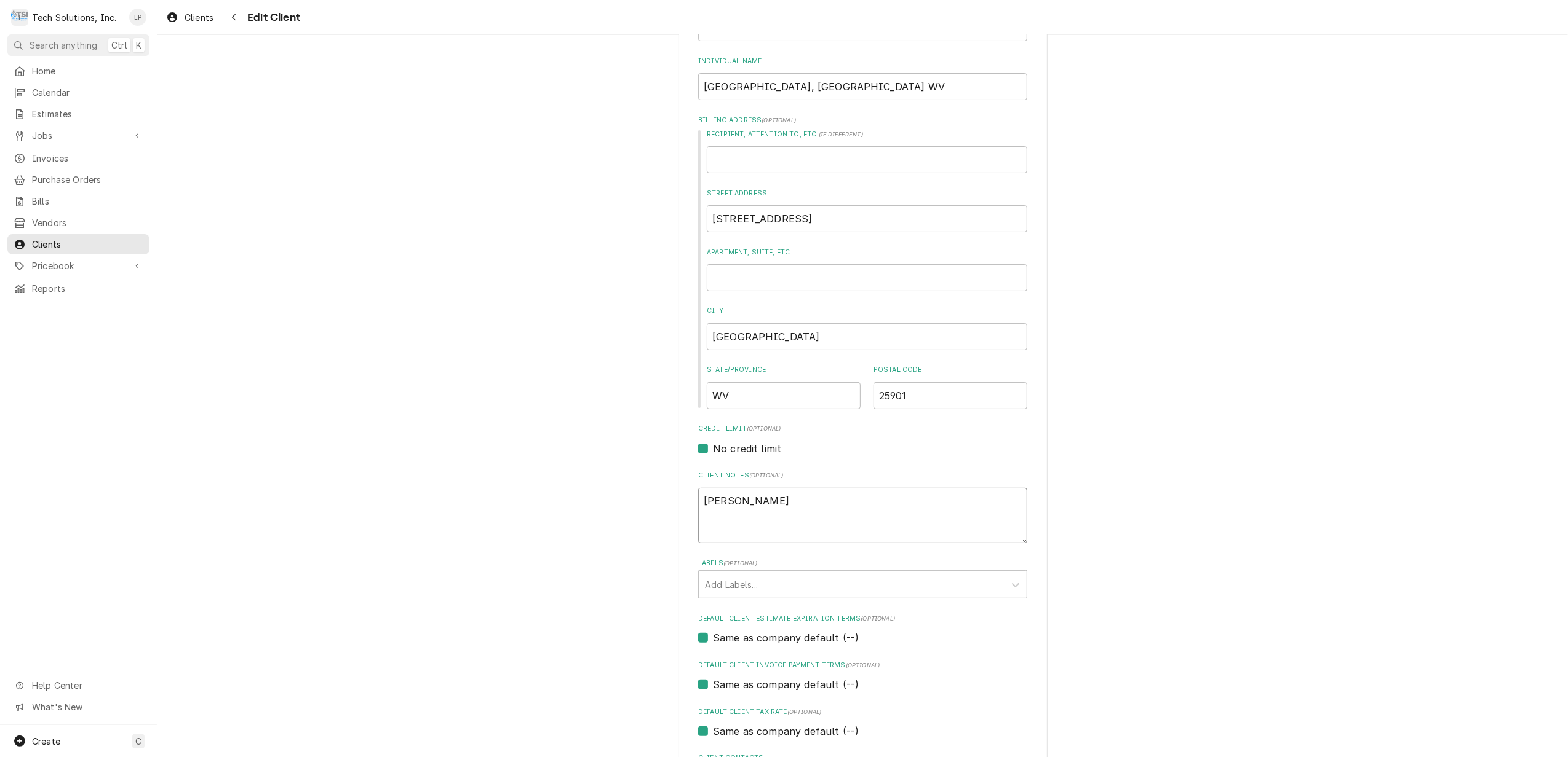
type textarea "x"
type textarea "Amanda Blankenship"
type textarea "x"
type textarea "Amanda Blankenshi"
type textarea "x"
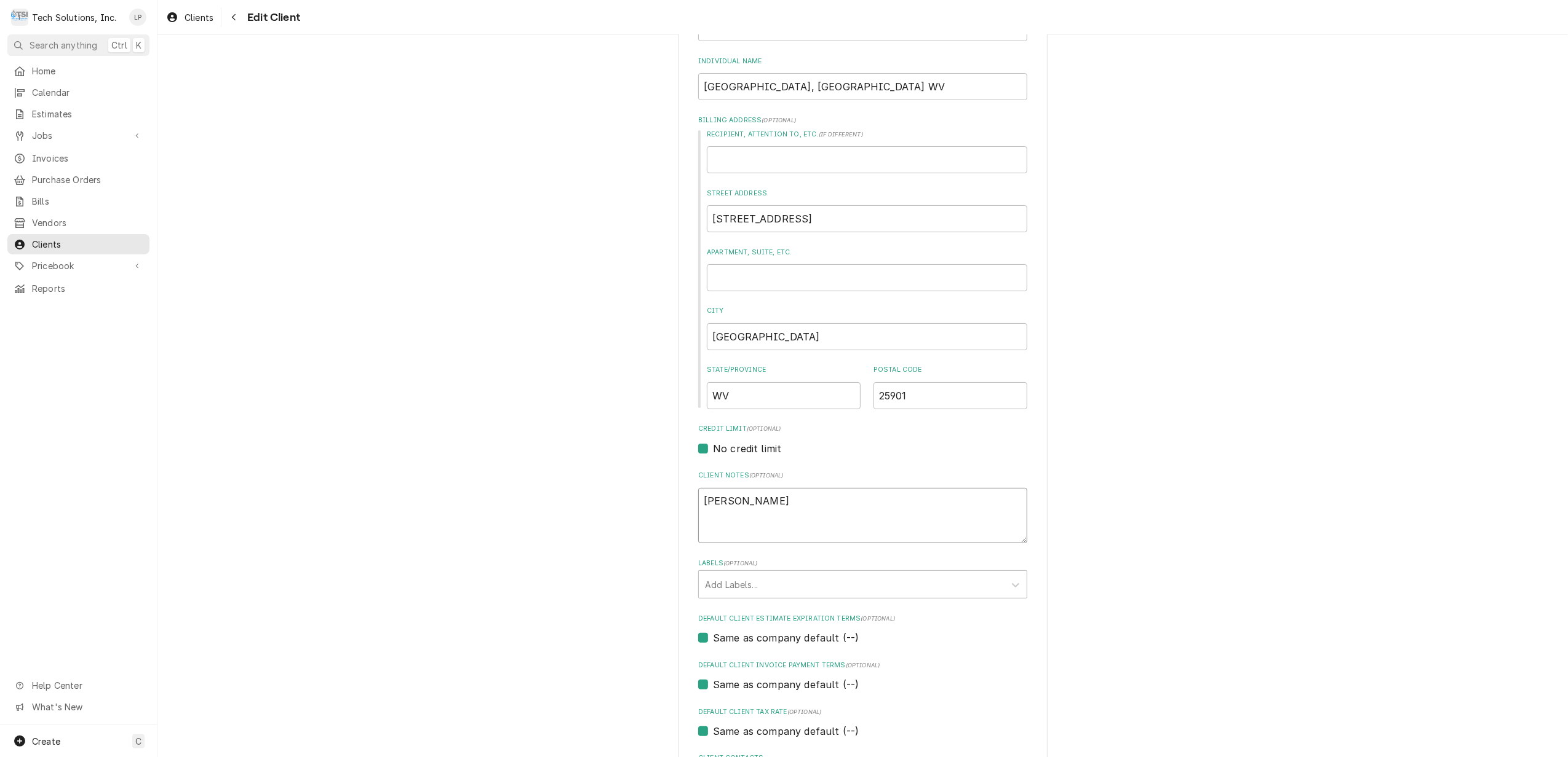
type textarea "Amanda Blankensh"
type textarea "x"
type textarea "Amanda Blankens"
type textarea "x"
type textarea "Amanda Blanken"
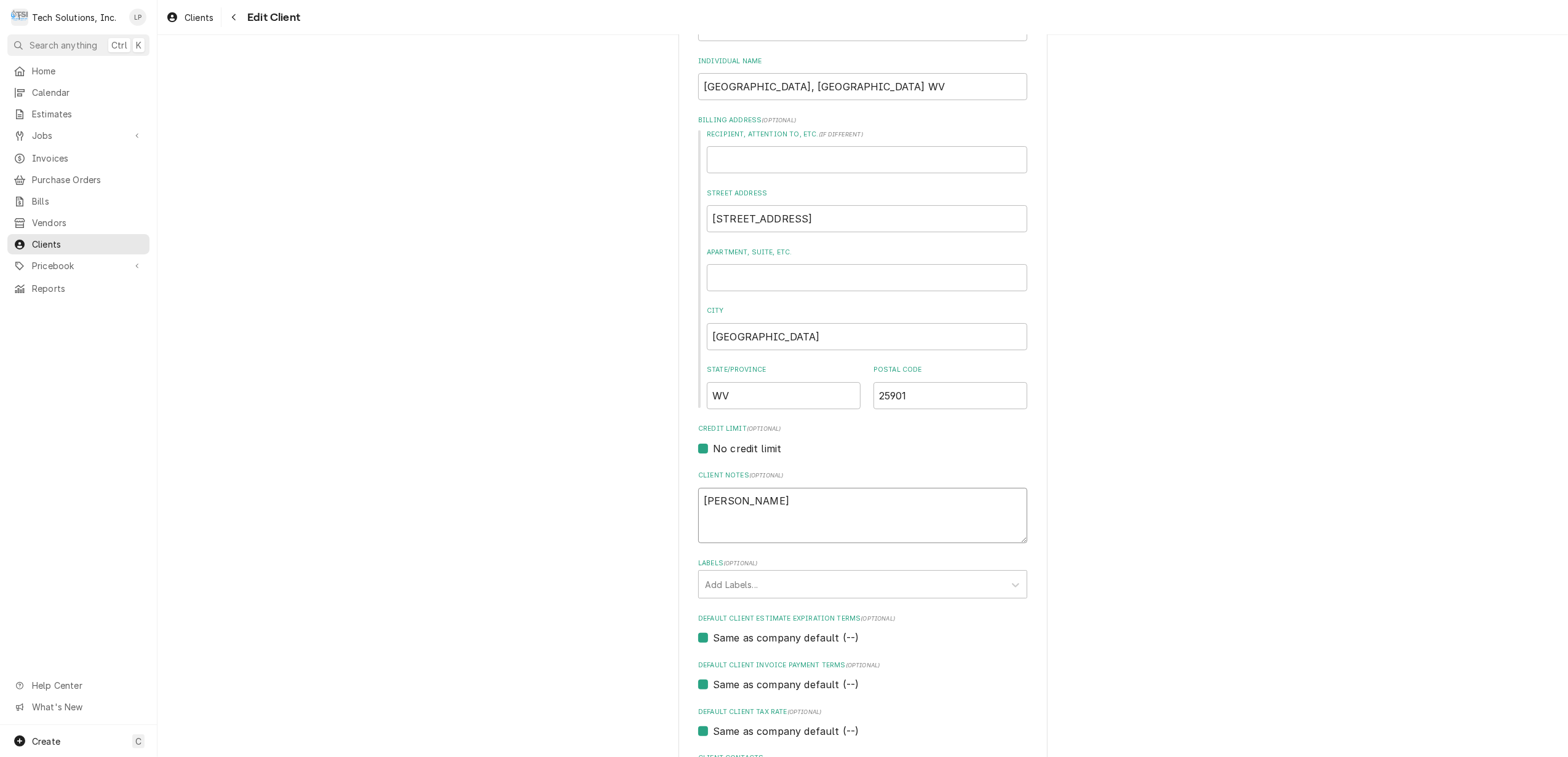
type textarea "x"
type textarea "Amanda Blanke"
type textarea "x"
type textarea "Amanda Blank"
type textarea "x"
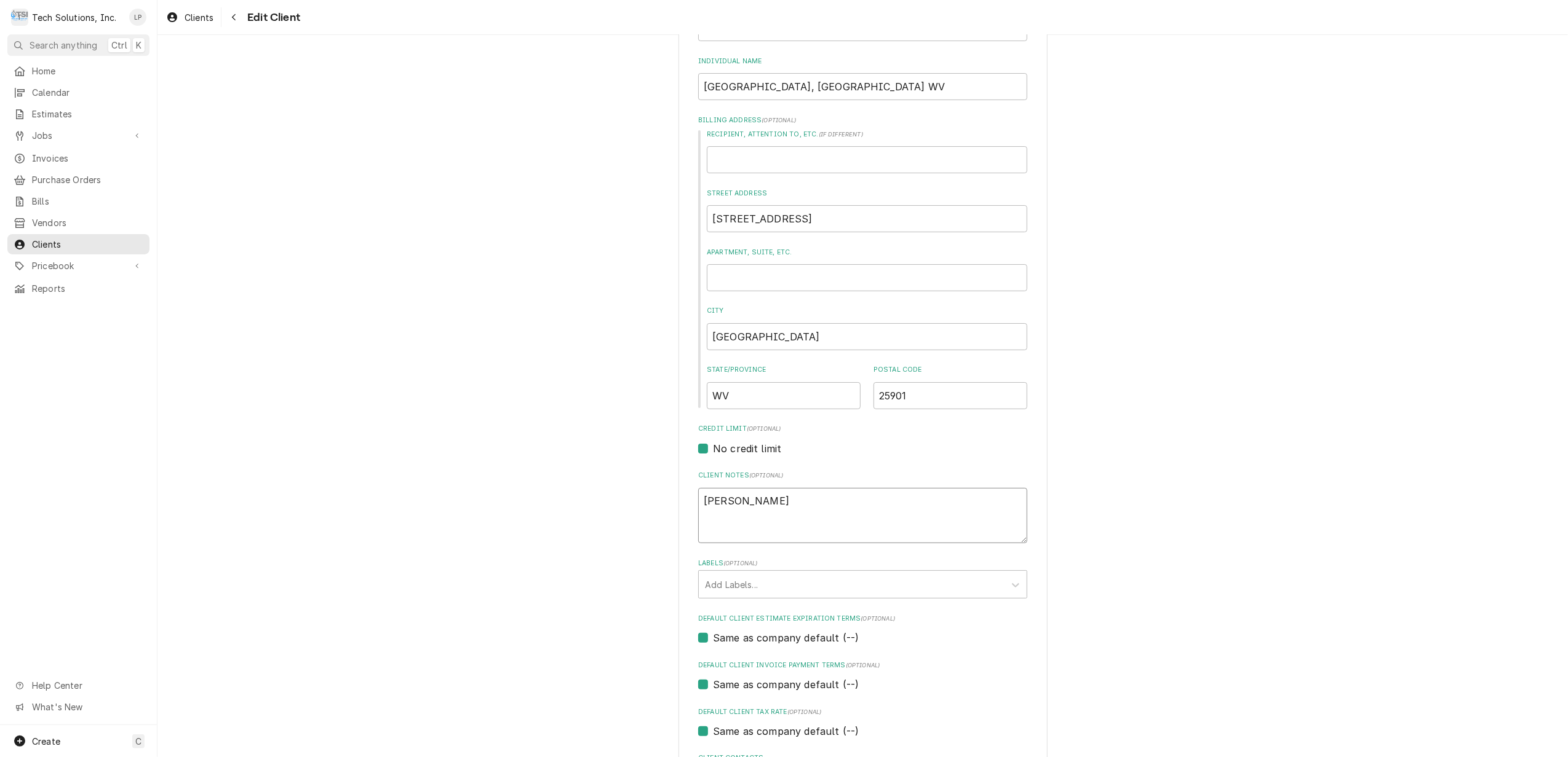
type textarea "Amanda Blan"
type textarea "x"
type textarea "Amanda Bla"
type textarea "x"
type textarea "Amanda Bl"
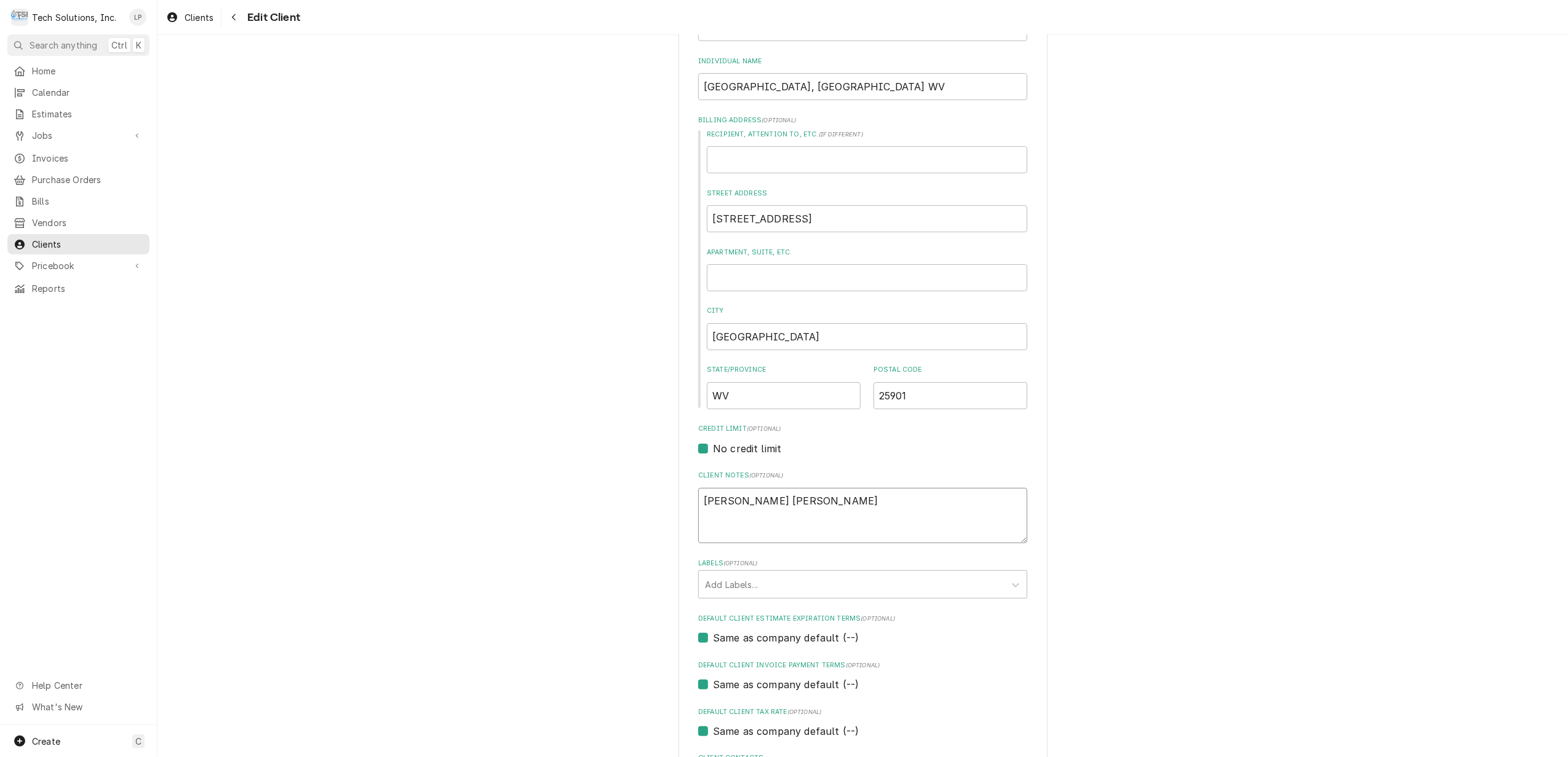
type textarea "x"
type textarea "Amanda B"
type textarea "x"
type textarea "Amanda"
type textarea "x"
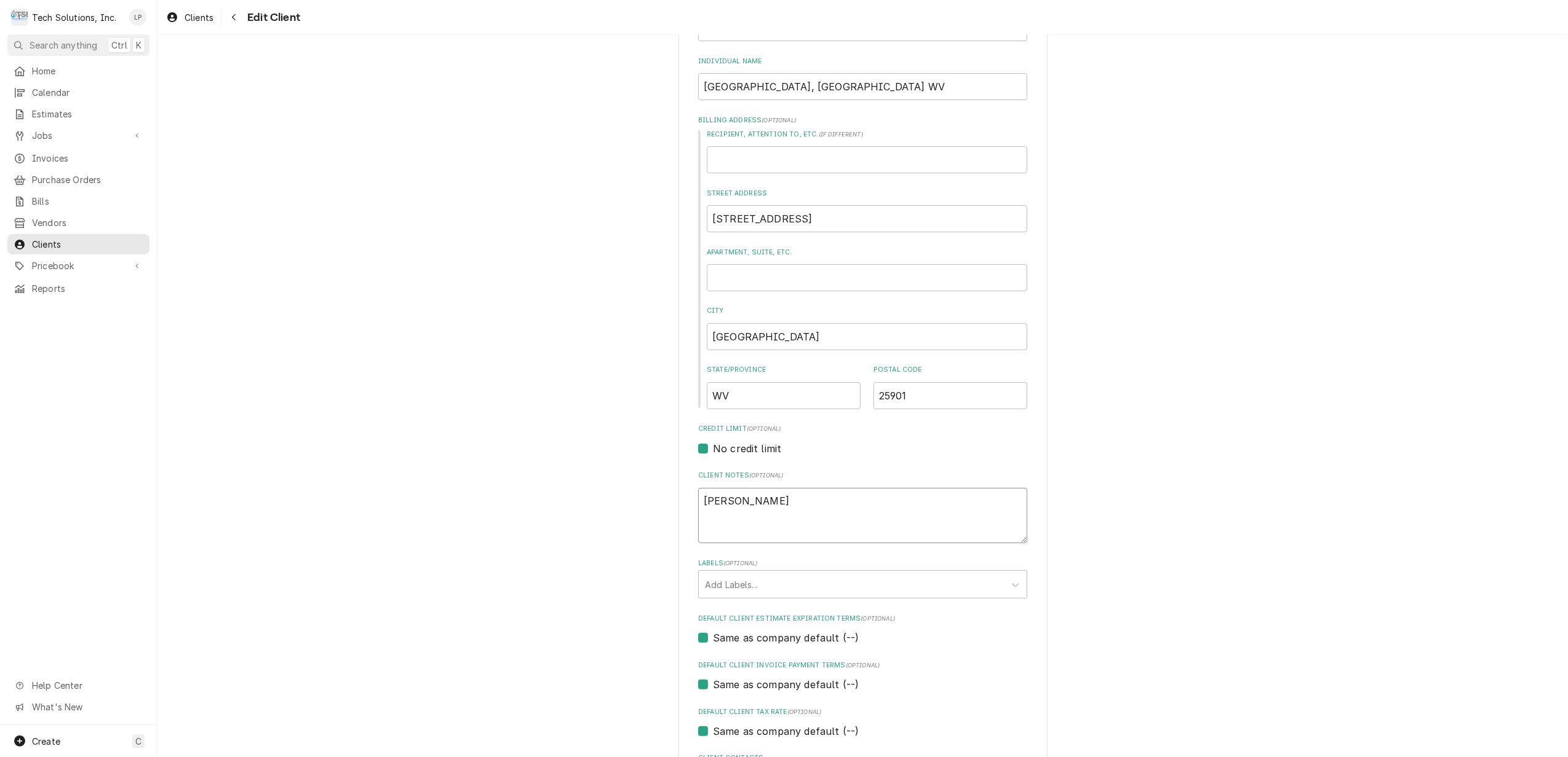
type textarea "Amanda"
type textarea "x"
type textarea "Amand"
type textarea "x"
type textarea "Aman"
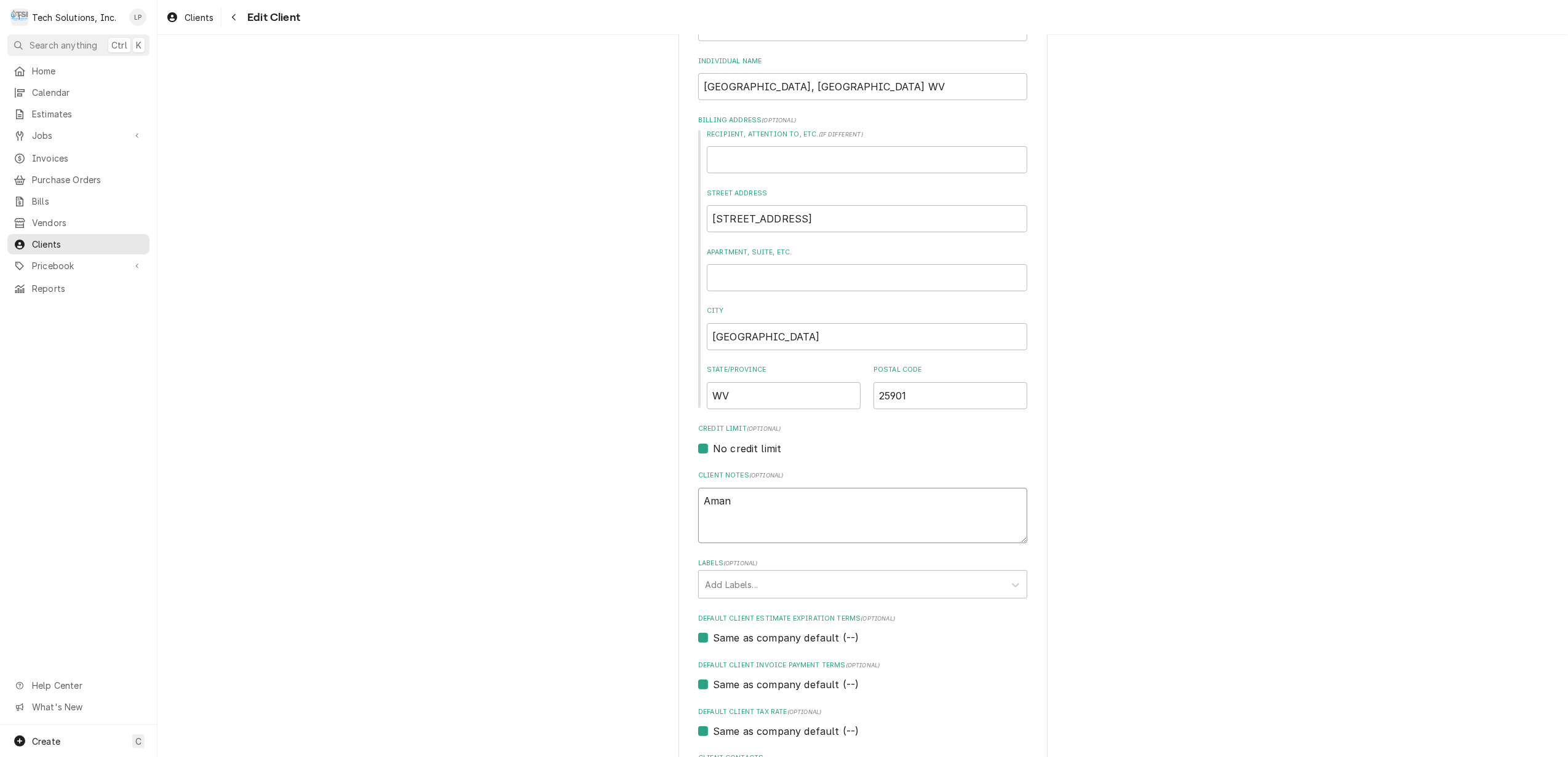
type textarea "x"
type textarea "Ama"
type textarea "x"
type textarea "Am"
type textarea "x"
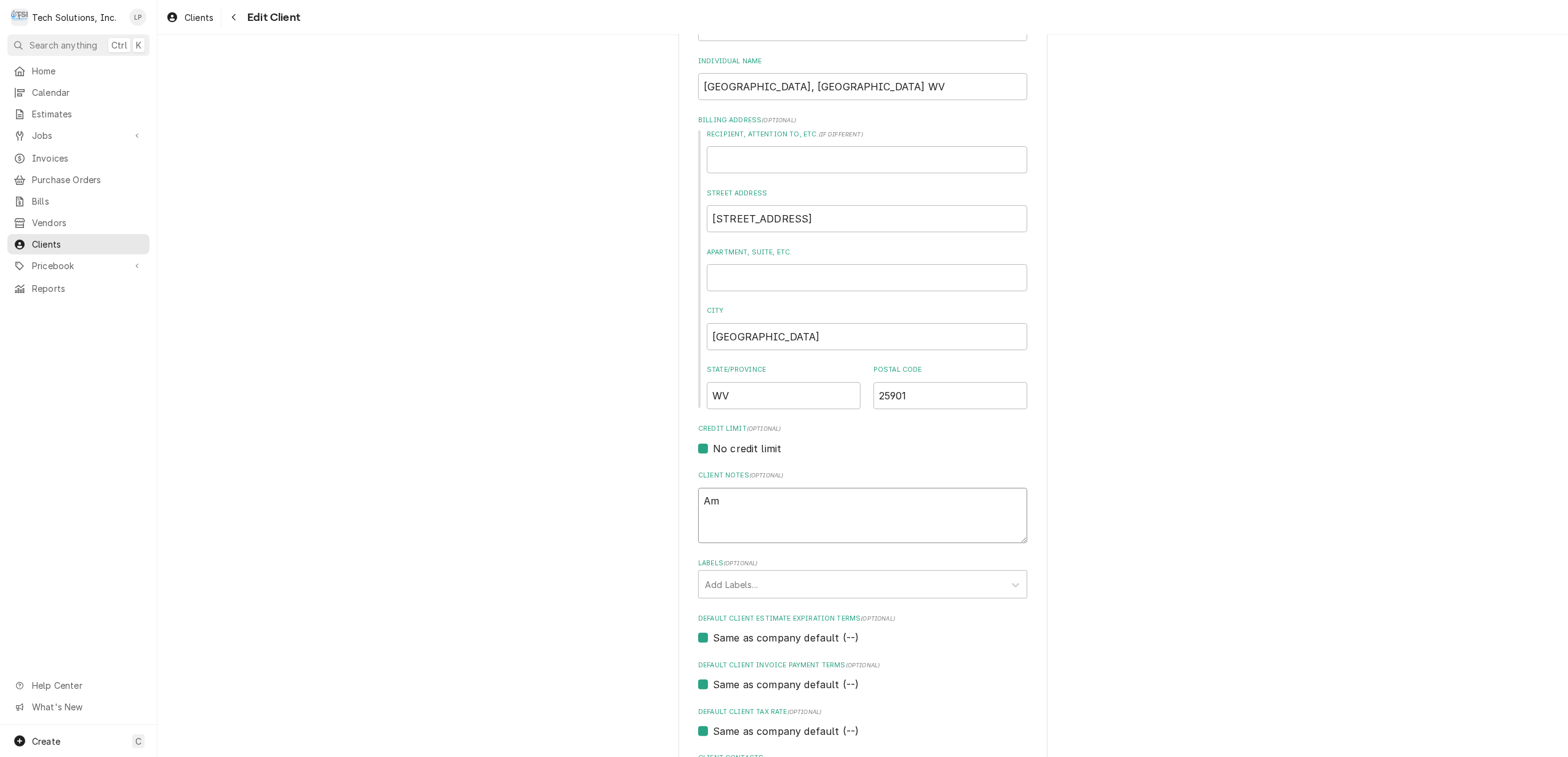
type textarea "A"
type textarea "x"
paste textarea "Email invoices to: comfortnewriver@gmail.com"
type textarea "x"
type textarea "Email invoices to: comfortnewriver@gmail.com"
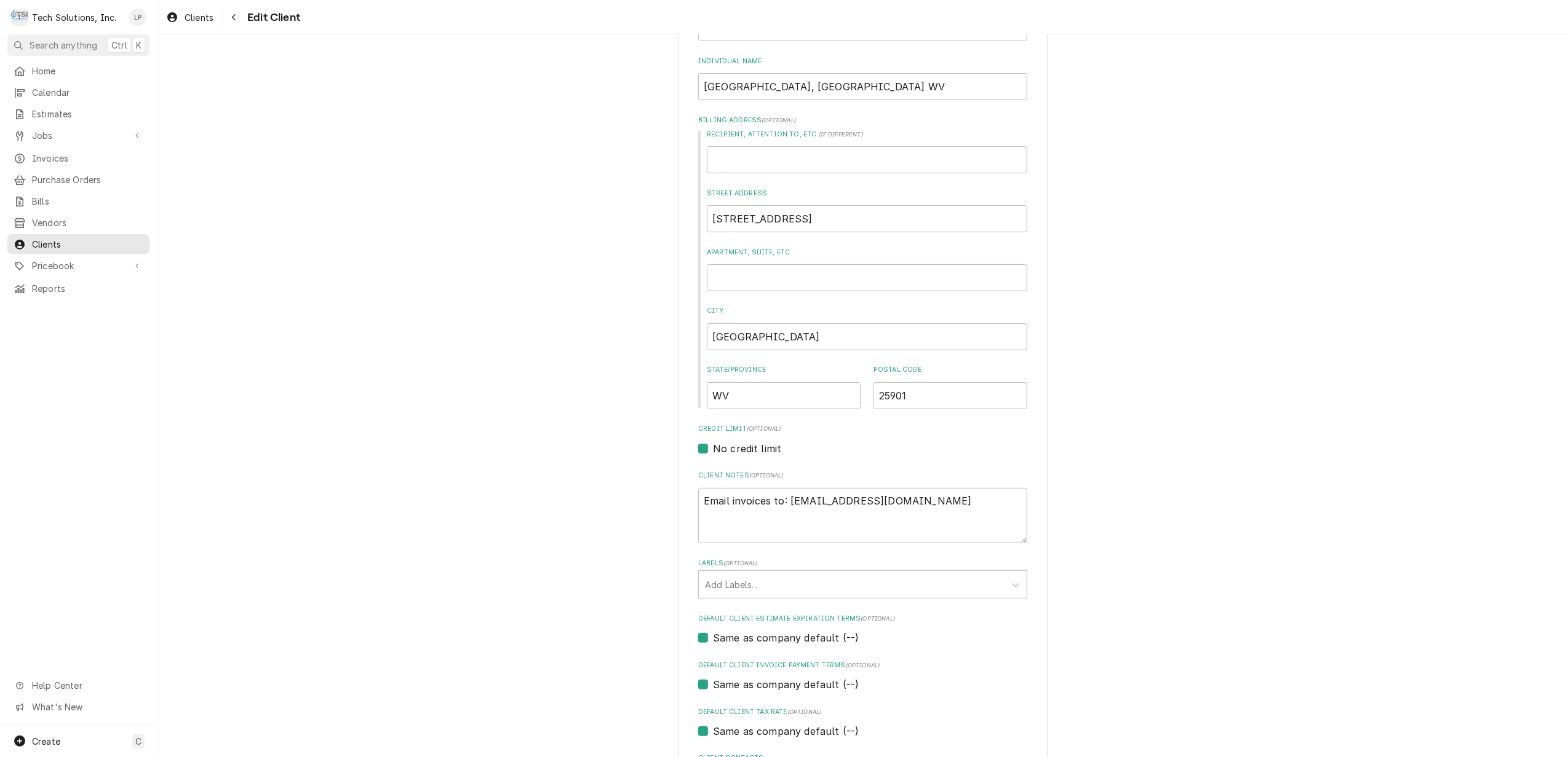
click at [1189, 605] on div "Please provide the following information about your client: Client Type Industr…" at bounding box center [862, 531] width 1411 height 1293
click at [992, 506] on textarea "Email invoices to: comfortnewriver@gmail.com" at bounding box center [862, 516] width 329 height 56
type textarea "x"
type textarea "Email invoices to: comfortnewriver@gmail.com"
type textarea "x"
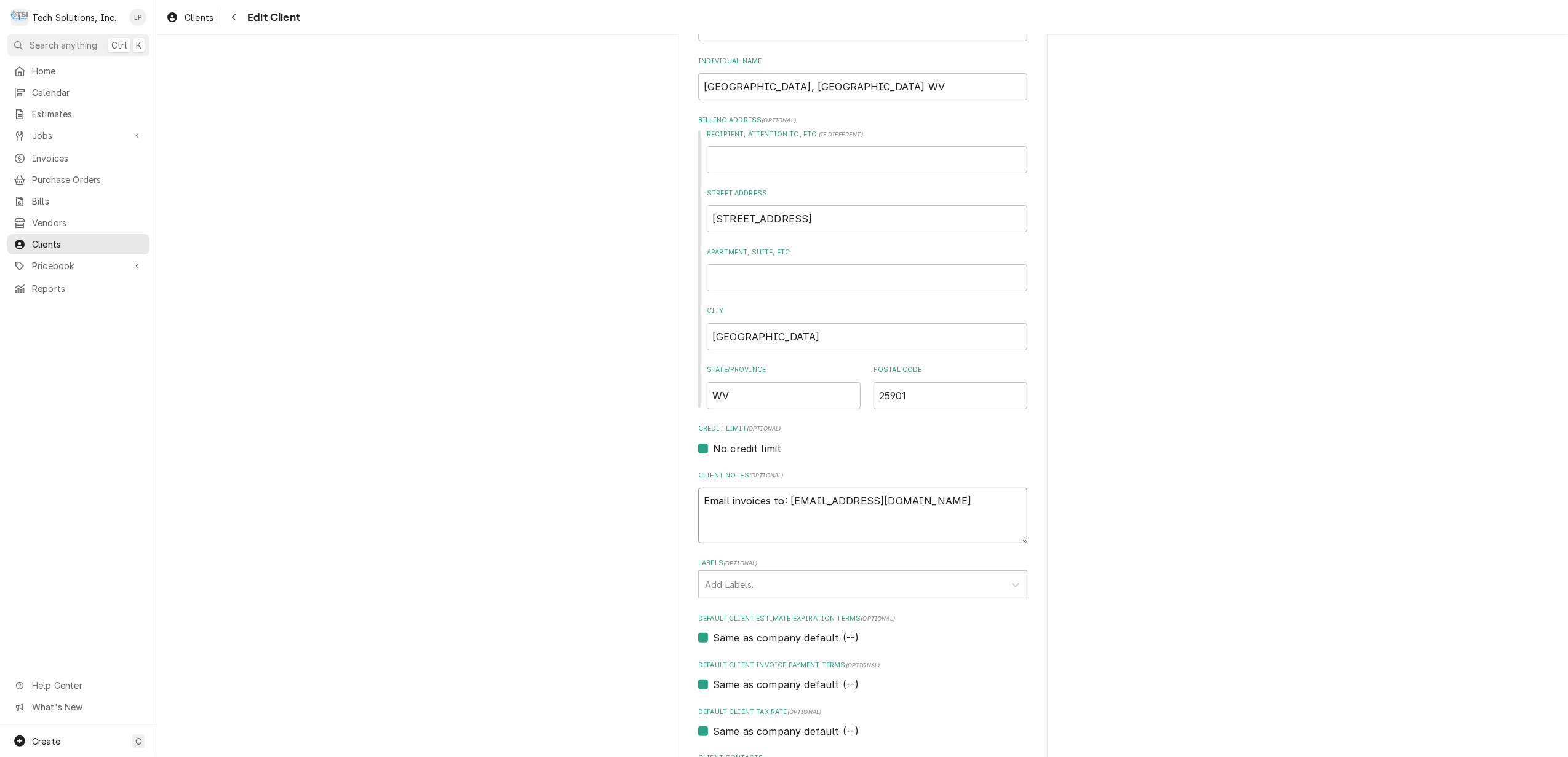
type textarea "Email invoices to: comfortnewriver@gmail.com F"
type textarea "x"
type textarea "Email invoices to: comfortnewriver@gmail.com Fr"
type textarea "x"
type textarea "Email invoices to: comfortnewriver@gmail.com Fra"
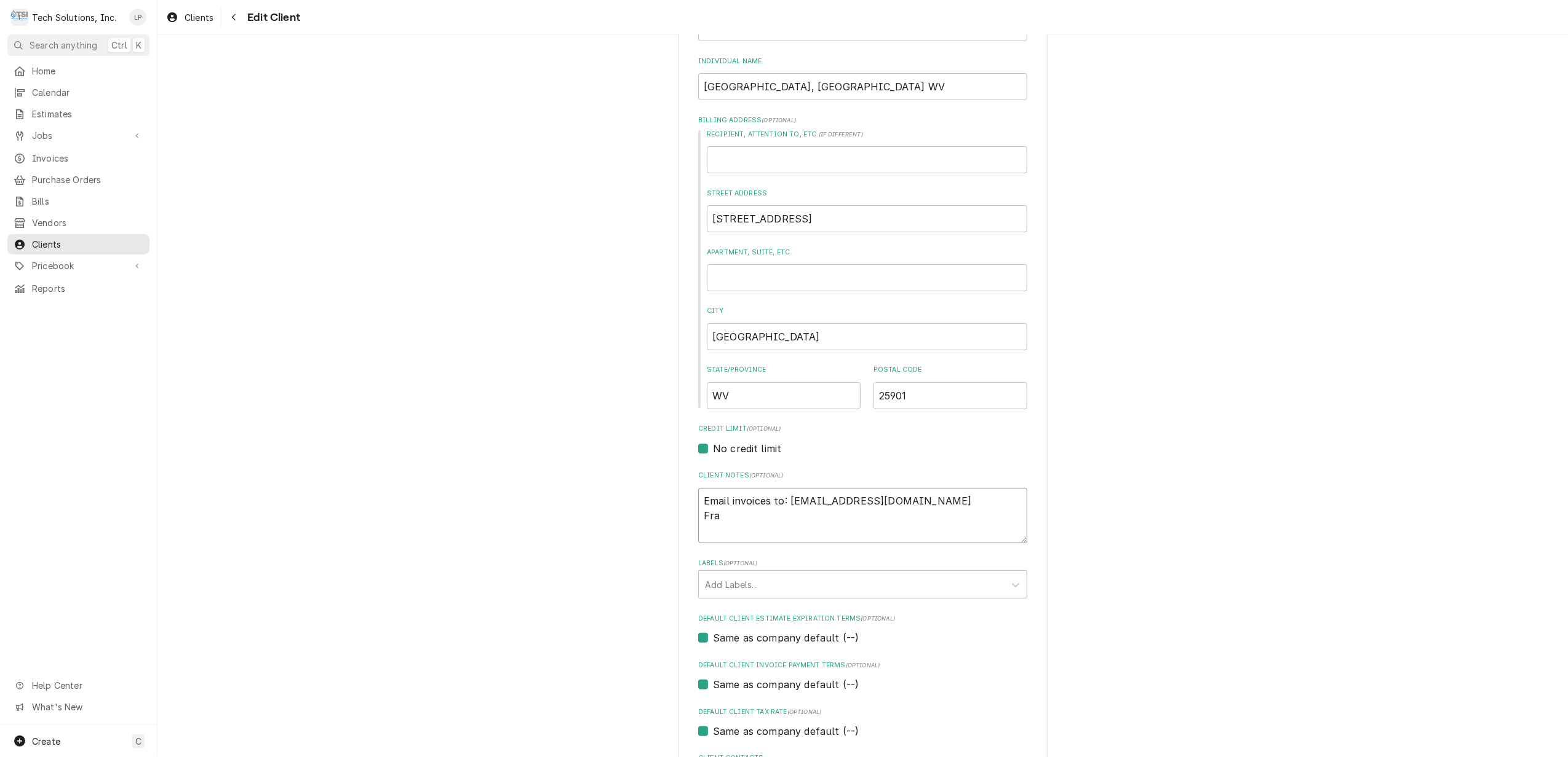
type textarea "x"
type textarea "Email invoices to: comfortnewriver@gmail.com Fran"
type textarea "x"
type textarea "Email invoices to: comfortnewriver@gmail.com Frank"
type textarea "x"
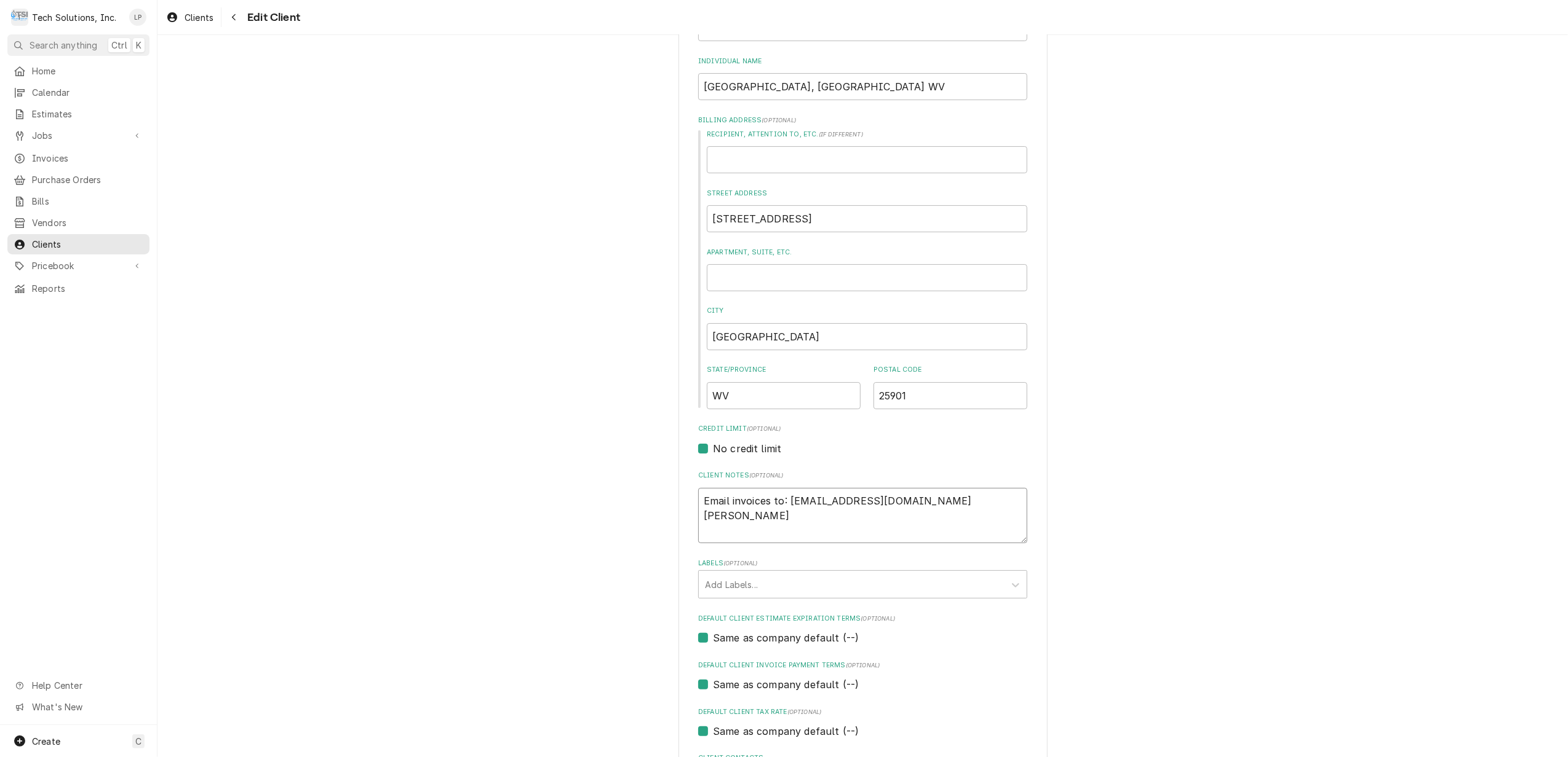
type textarea "Email invoices to: comfortnewriver@gmail.com Fran"
type textarea "x"
type textarea "Email invoices to: comfortnewriver@gmail.com Fra"
type textarea "x"
type textarea "Email invoices to: comfortnewriver@gmail.com Fr"
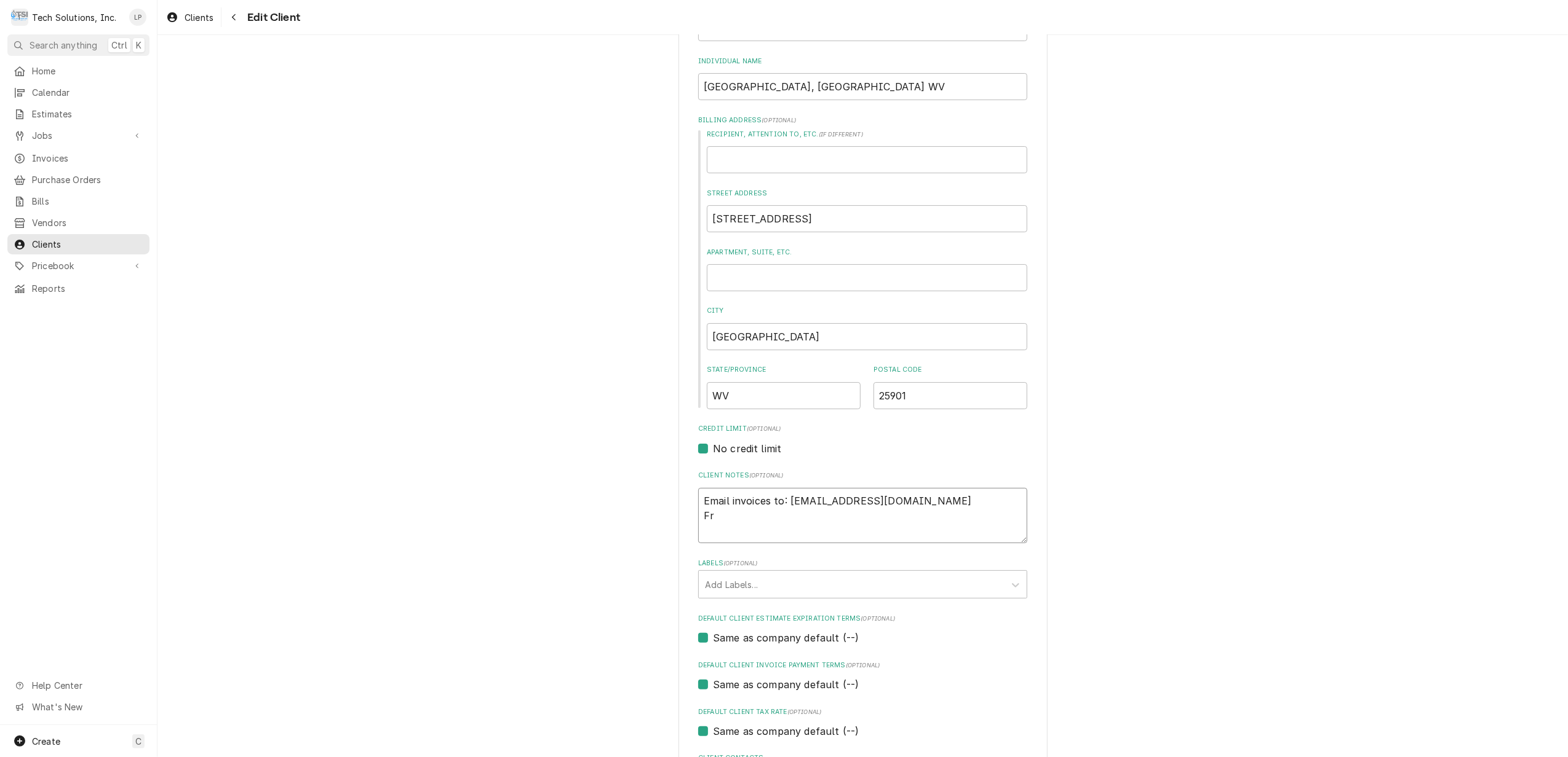
type textarea "x"
type textarea "Email invoices to: comfortnewriver@gmail.com F"
type textarea "x"
type textarea "Email invoices to: comfortnewriver@gmail.com"
type textarea "x"
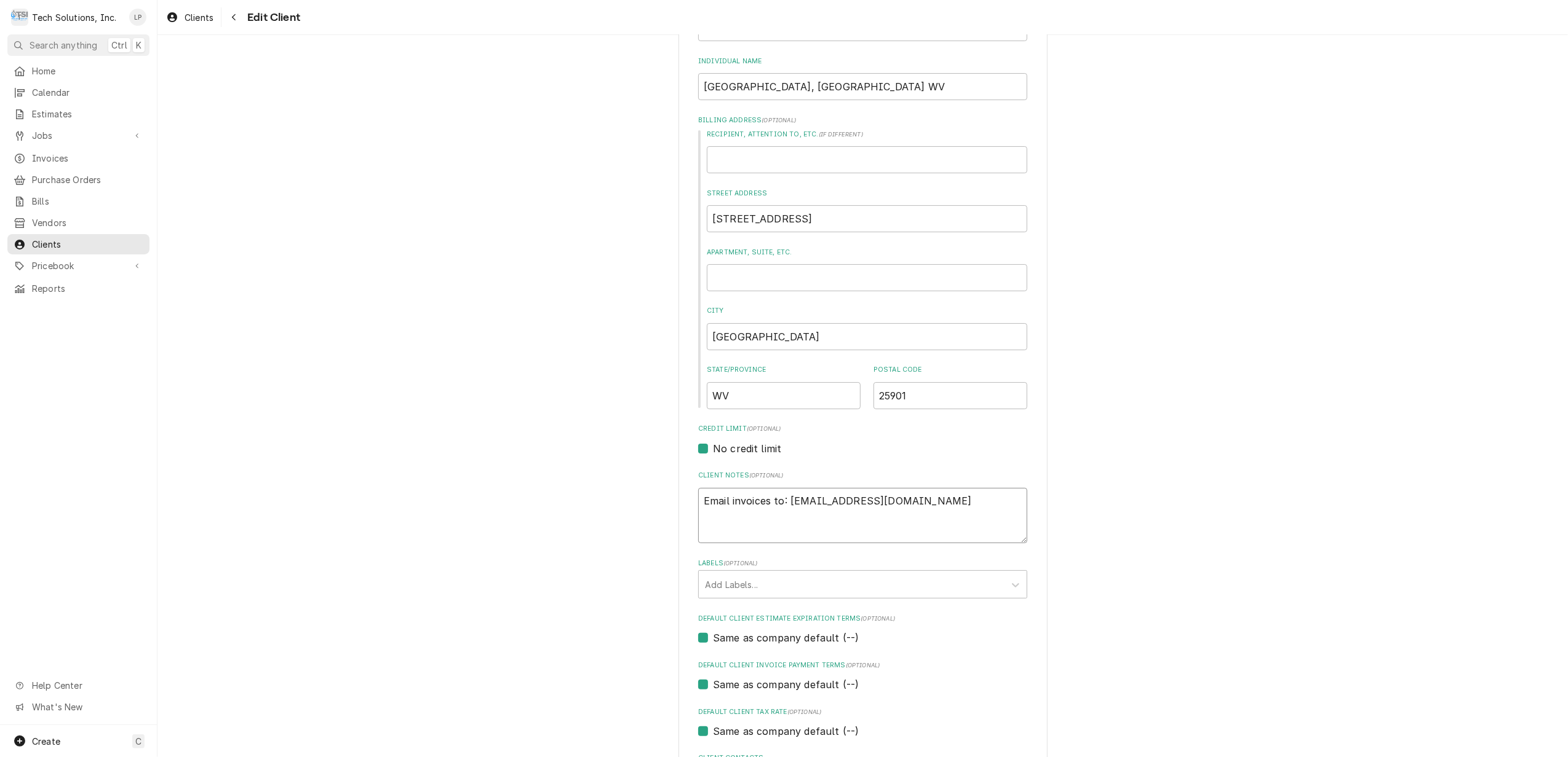
type textarea "Email invoices to: comfortnewriver@gmail.com A"
type textarea "x"
type textarea "Email invoices to: comfortnewriver@gmail.com As"
type textarea "x"
type textarea "Email invoices to: comfortnewriver@gmail.com As"
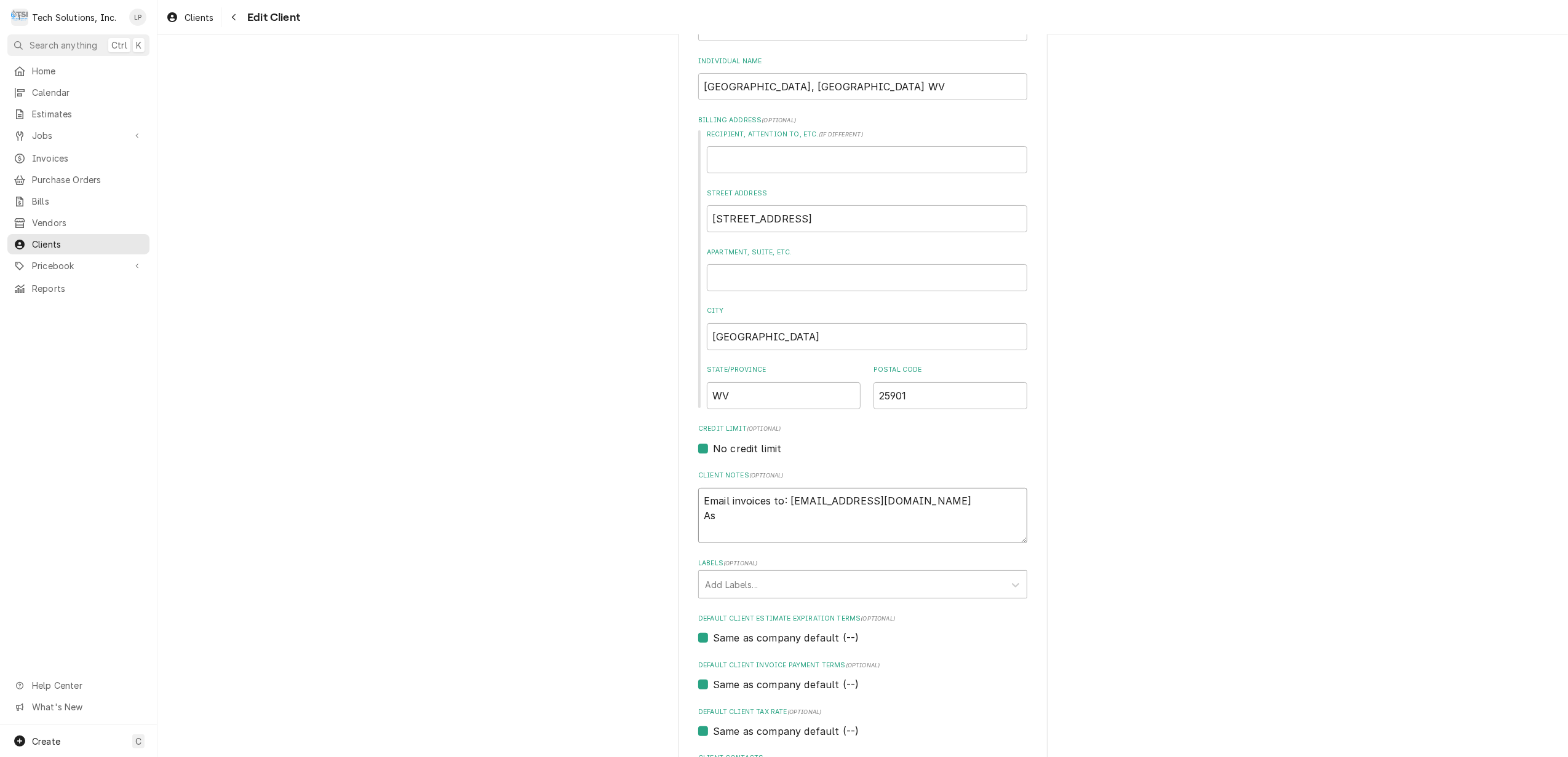
type textarea "x"
type textarea "Email invoices to: comfortnewriver@gmail.com As o"
type textarea "x"
type textarea "Email invoices to: comfortnewriver@gmail.com As of"
type textarea "x"
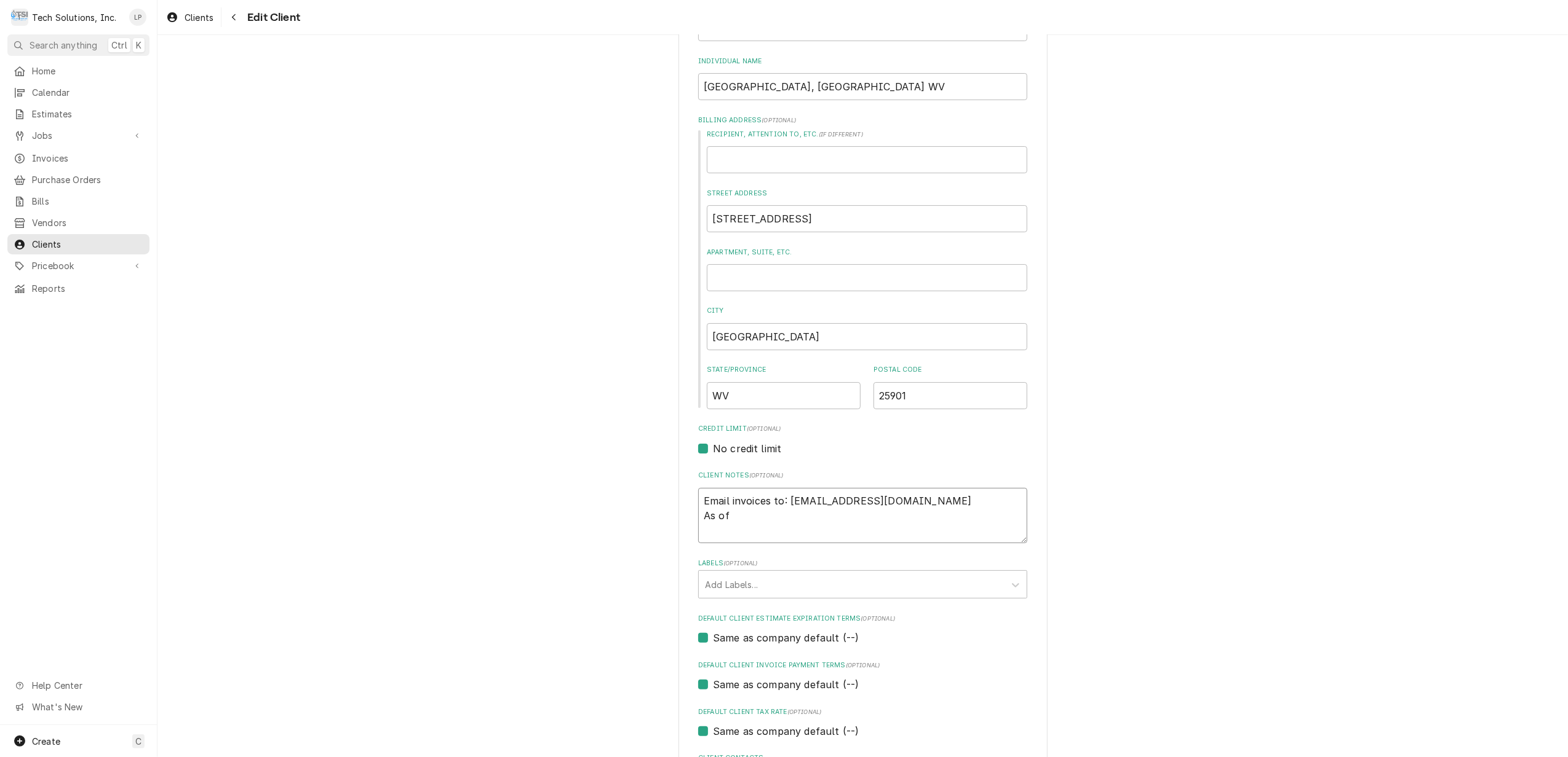
type textarea "Email invoices to: comfortnewriver@gmail.com As of 9"
type textarea "x"
type textarea "Email invoices to: comfortnewriver@gmail.com As of 9/"
type textarea "x"
type textarea "Email invoices to: comfortnewriver@gmail.com As of 9/1"
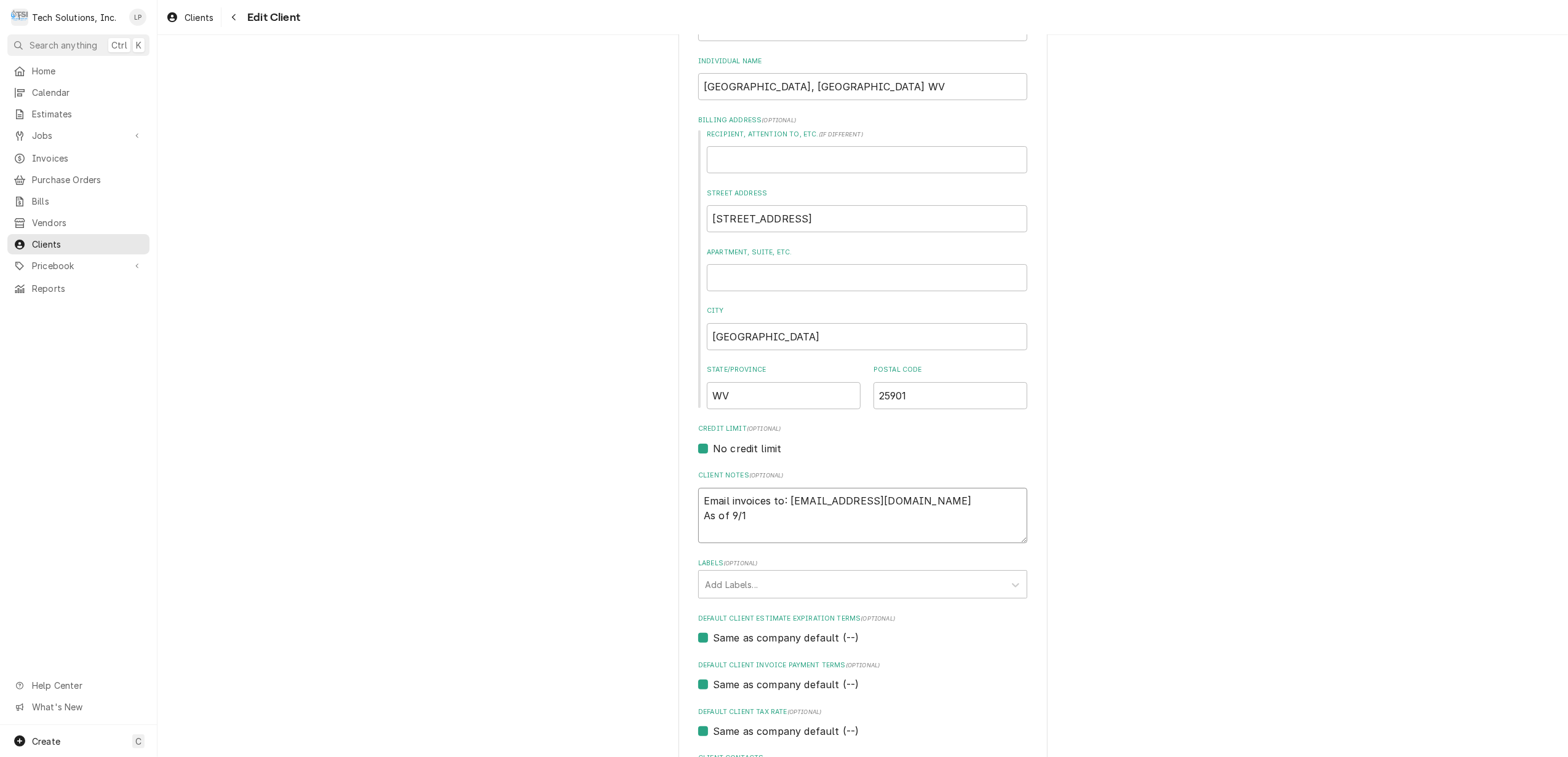
type textarea "x"
type textarea "Email invoices to: comfortnewriver@gmail.com As of 9/1/"
type textarea "x"
type textarea "Email invoices to: comfortnewriver@gmail.com As of 9/1/1"
type textarea "x"
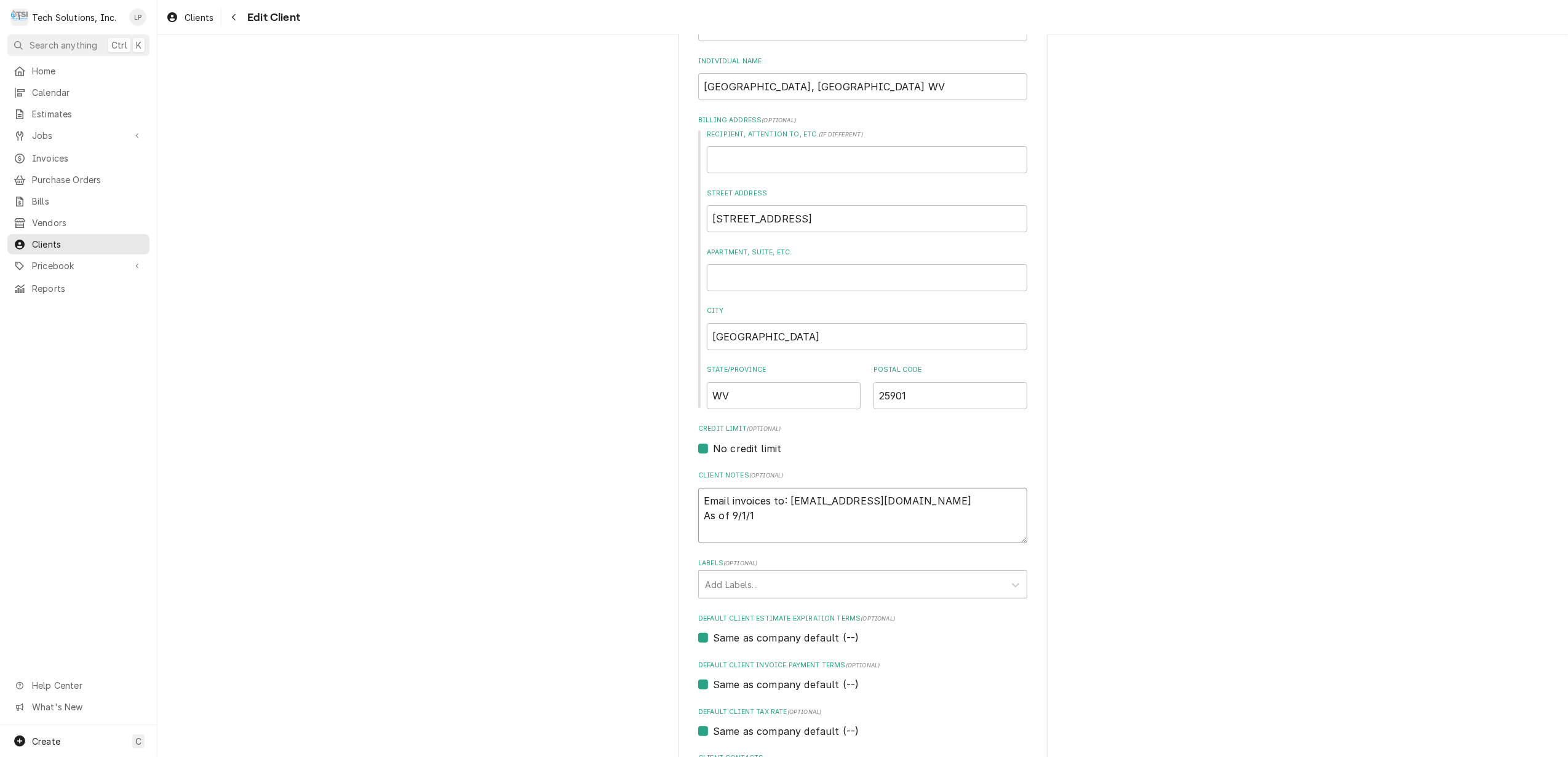
type textarea "Email invoices to: comfortnewriver@gmail.com As of 9/1/15"
type textarea "x"
type textarea "Email invoices to: comfortnewriver@gmail.com As of 9/1/15"
type textarea "x"
type textarea "Email invoices to: comfortnewriver@gmail.com As of 9/1/15 F"
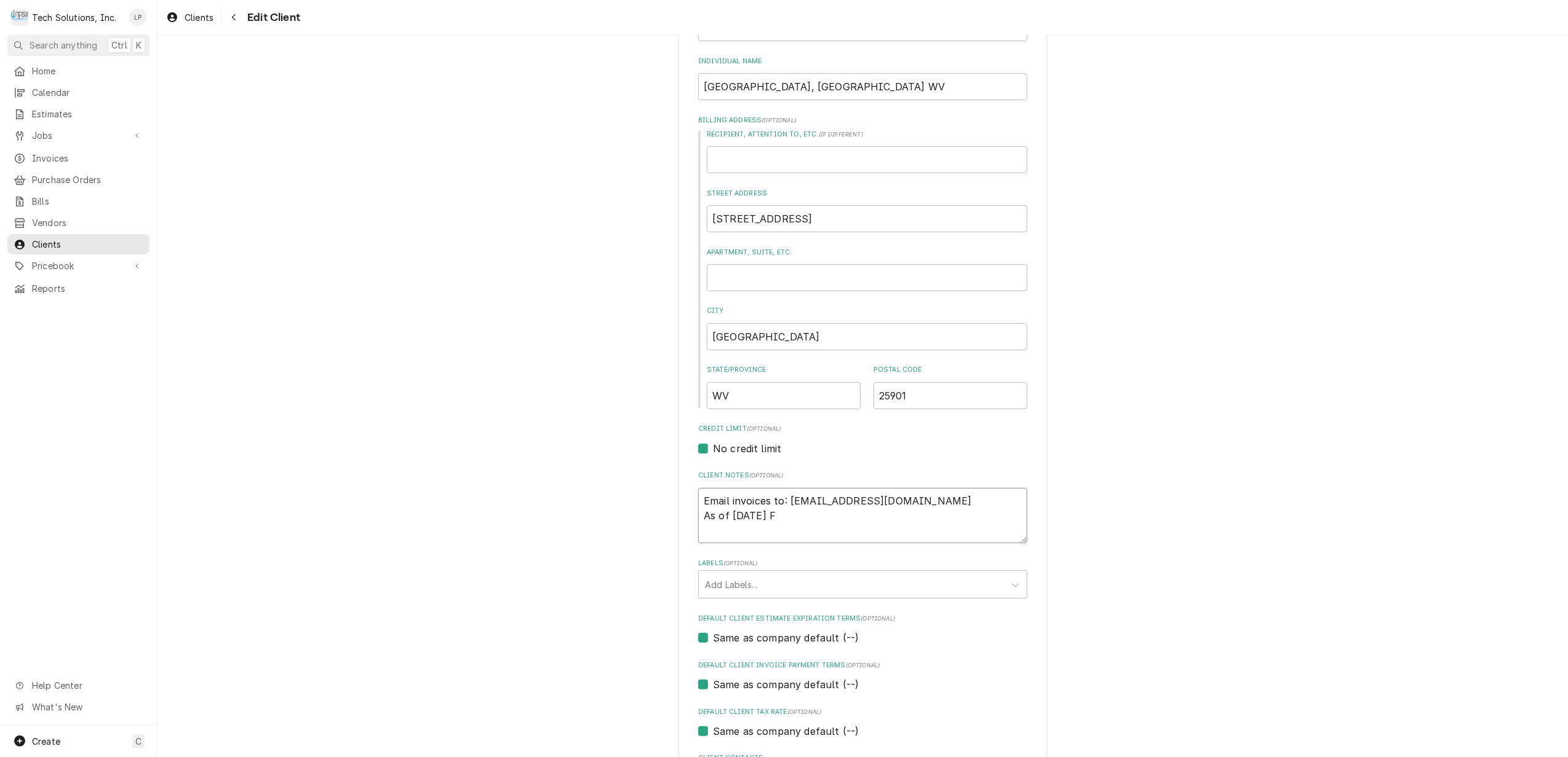
type textarea "x"
type textarea "Email invoices to: comfortnewriver@gmail.com As of 9/1/15 Fr"
type textarea "x"
type textarea "Email invoices to: comfortnewriver@gmail.com As of 9/1/15 Fra"
type textarea "x"
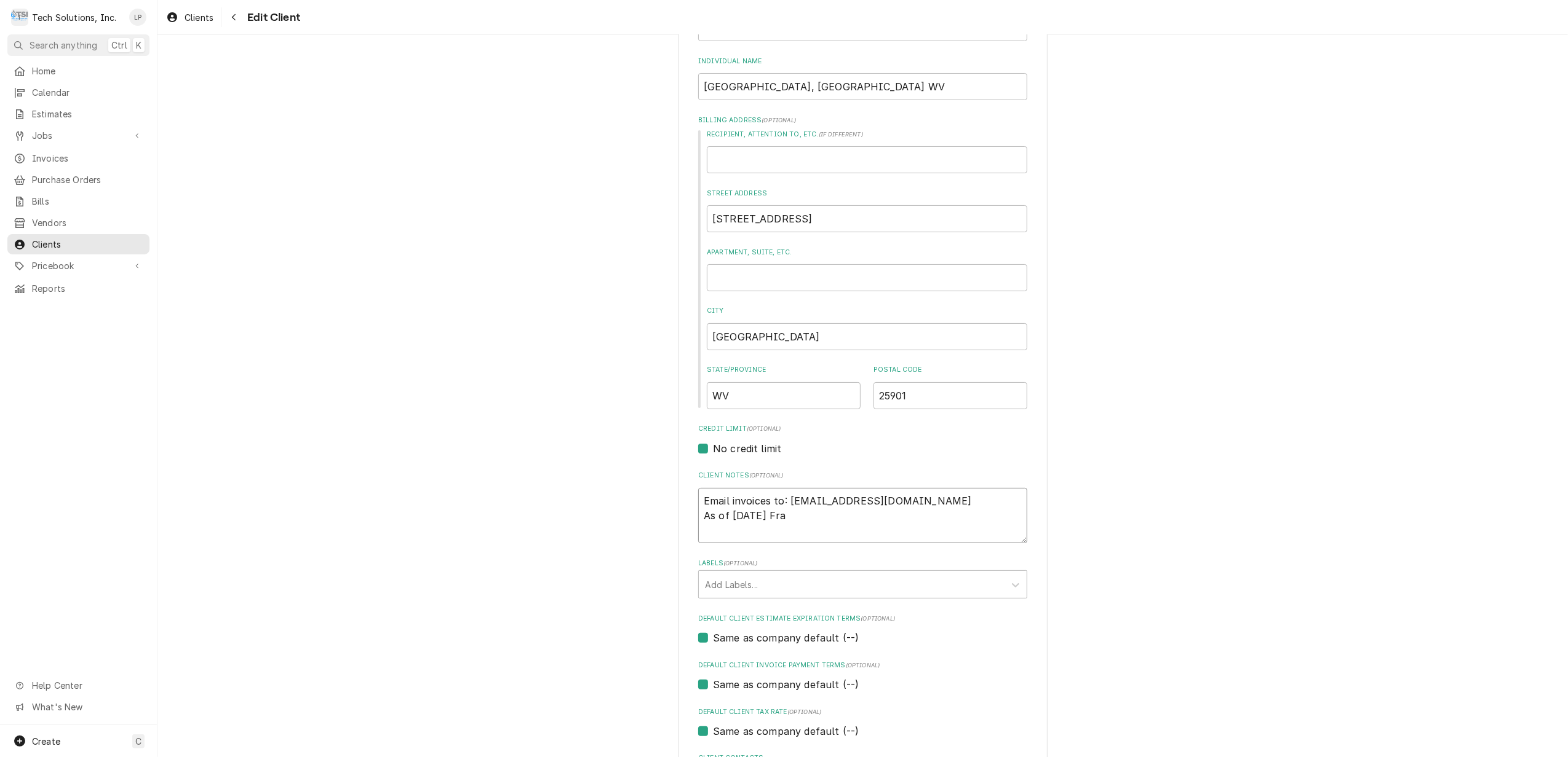
type textarea "Email invoices to: comfortnewriver@gmail.com As of 9/1/15 Fran"
type textarea "x"
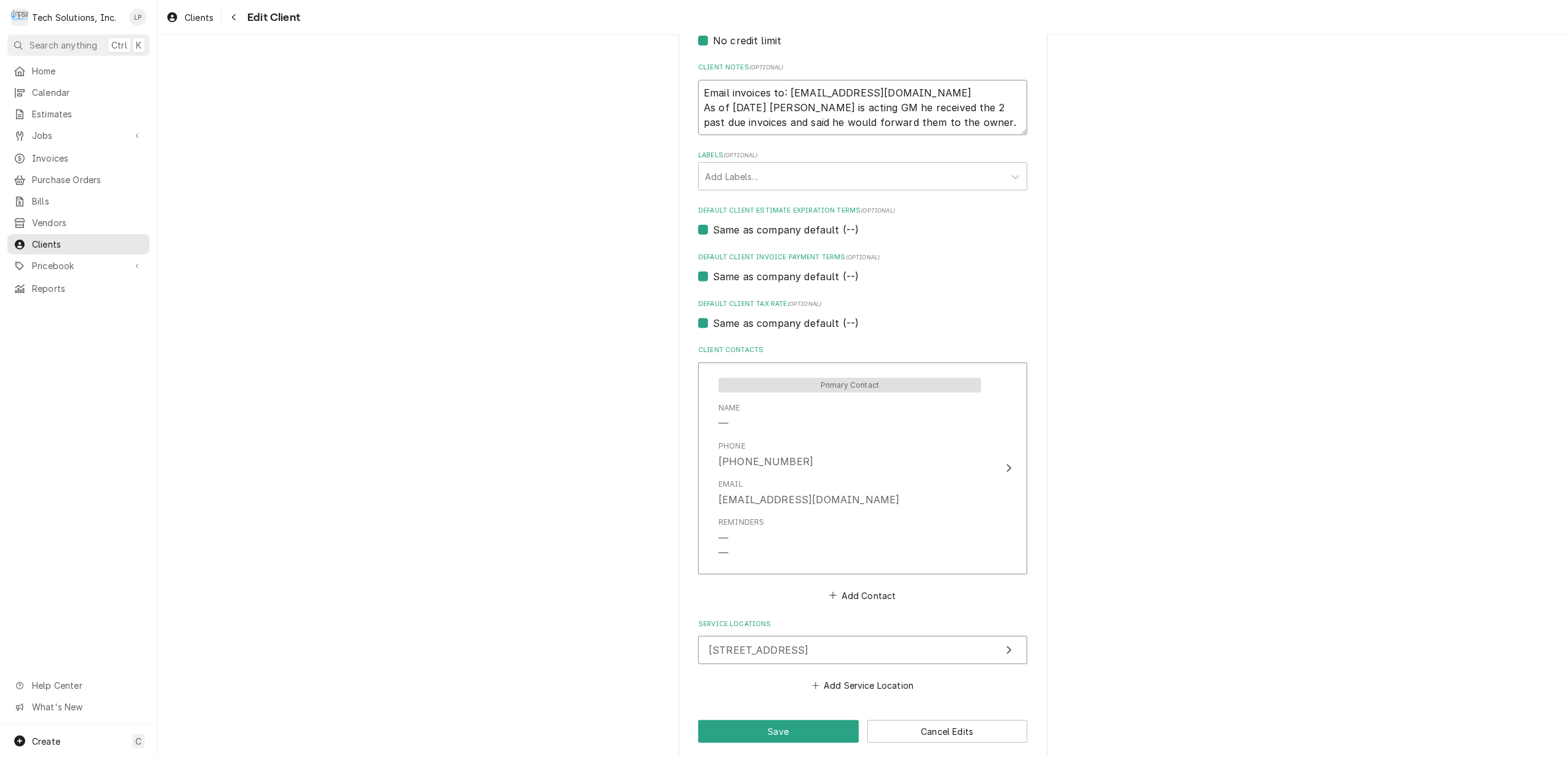
scroll to position [584, 0]
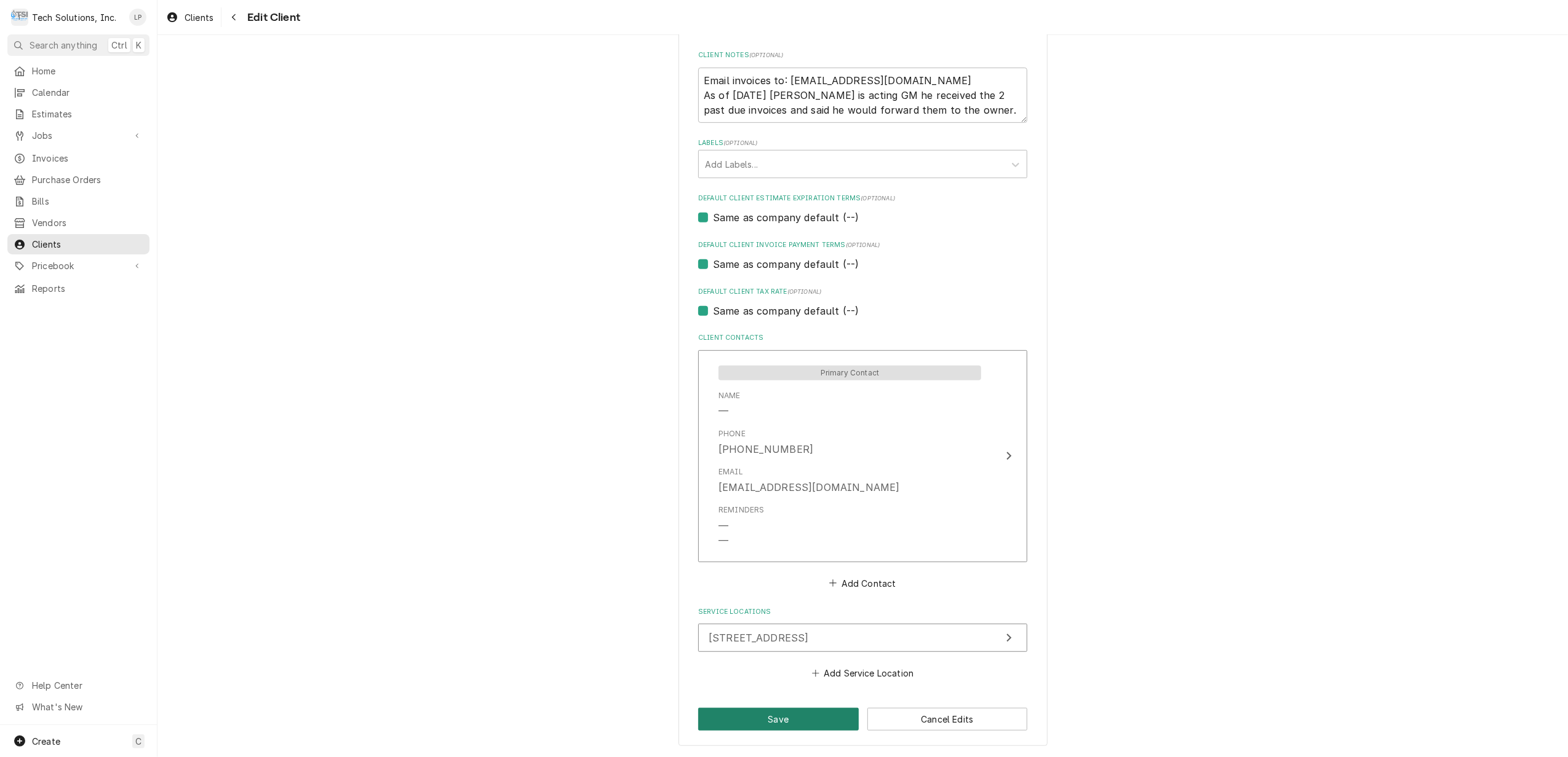
click at [792, 721] on button "Save" at bounding box center [779, 719] width 161 height 22
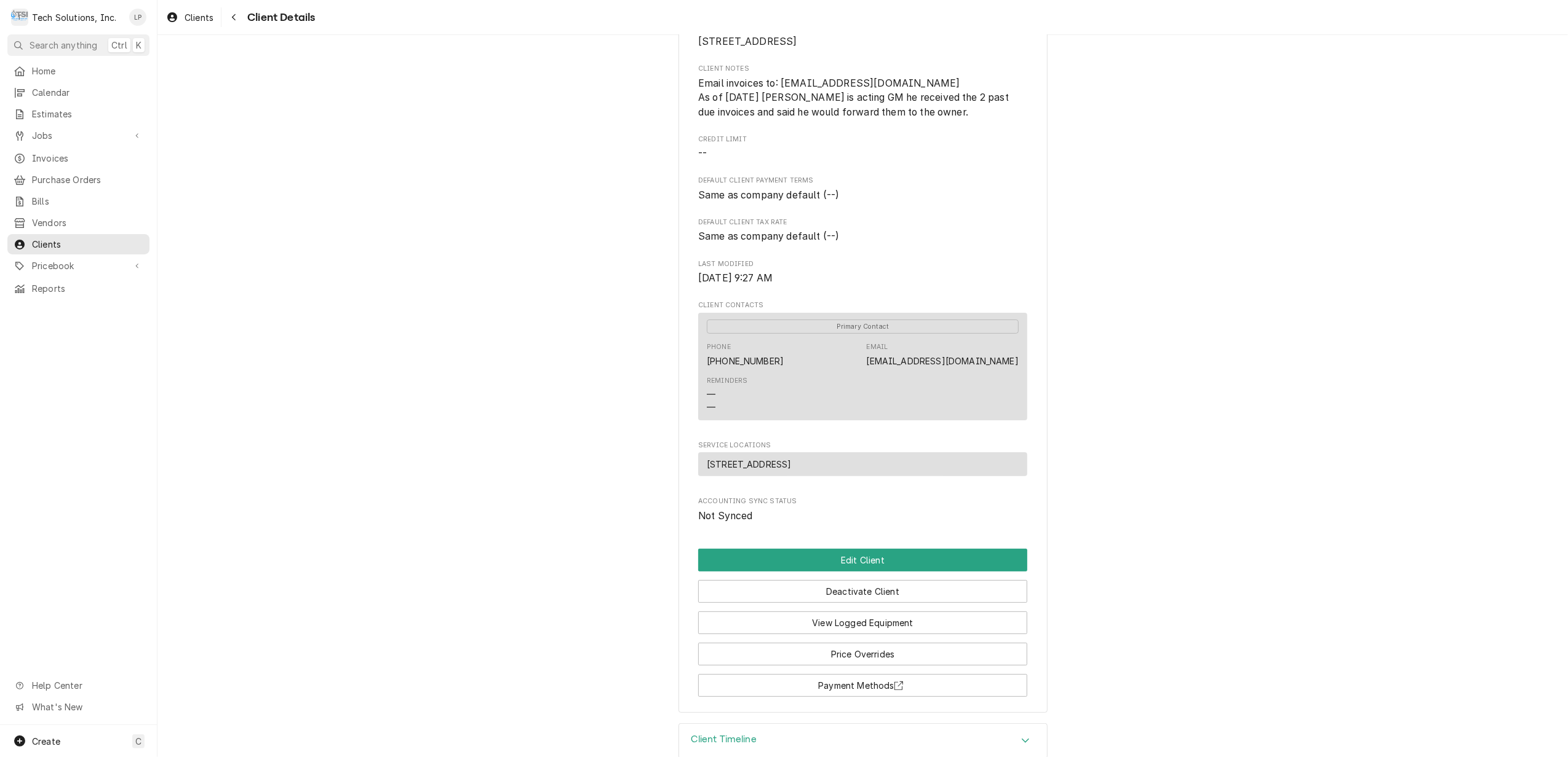
scroll to position [82, 0]
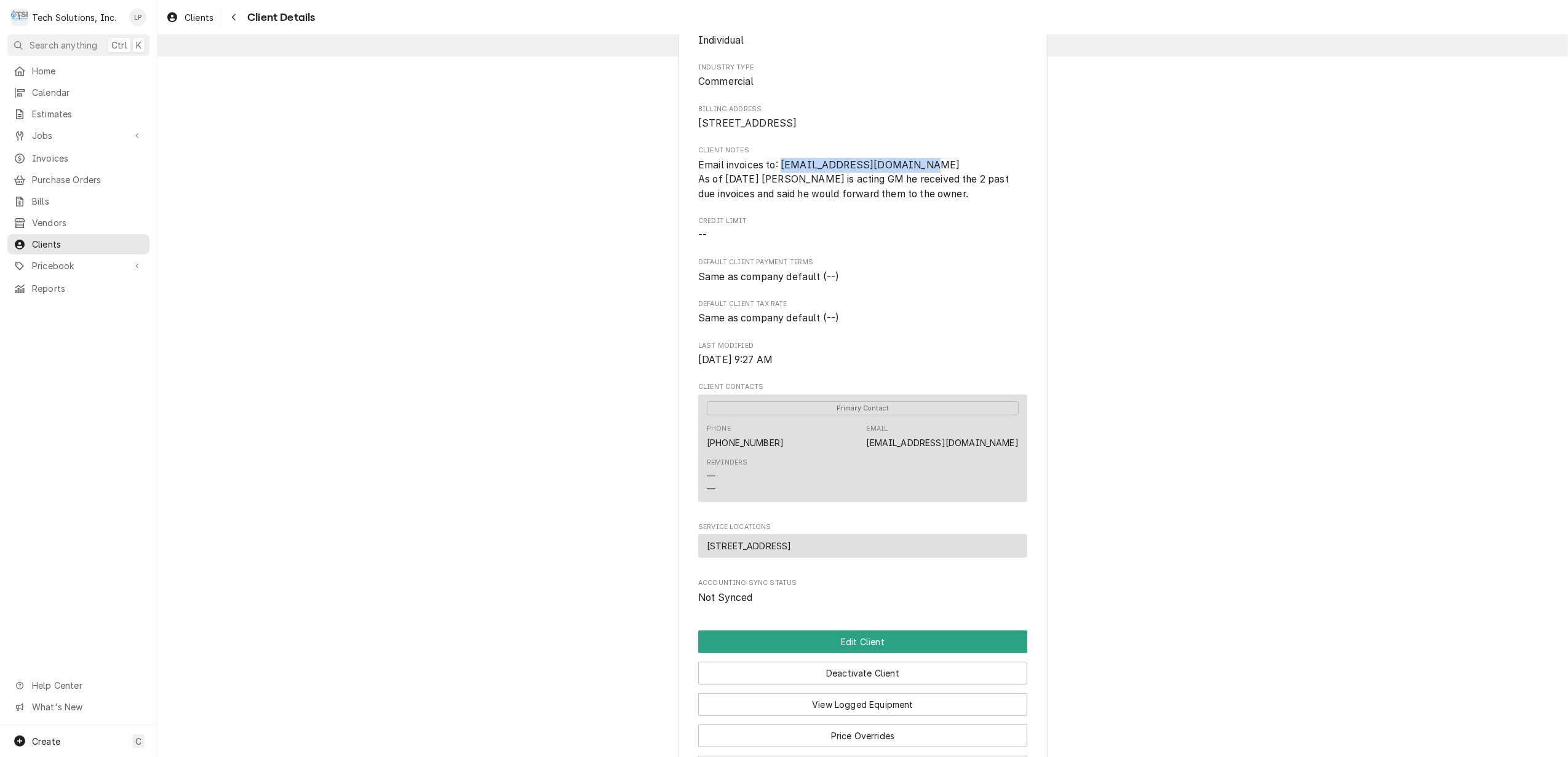
drag, startPoint x: 778, startPoint y: 178, endPoint x: 910, endPoint y: 177, distance: 132.0
click at [910, 177] on span "Email invoices to: [EMAIL_ADDRESS][DOMAIN_NAME] As of [DATE] [PERSON_NAME] is a…" at bounding box center [855, 180] width 313 height 41
drag, startPoint x: 910, startPoint y: 177, endPoint x: 902, endPoint y: 177, distance: 8.0
copy span "[EMAIL_ADDRESS][DOMAIN_NAME]"
click at [877, 654] on button "Edit Client" at bounding box center [862, 641] width 329 height 22
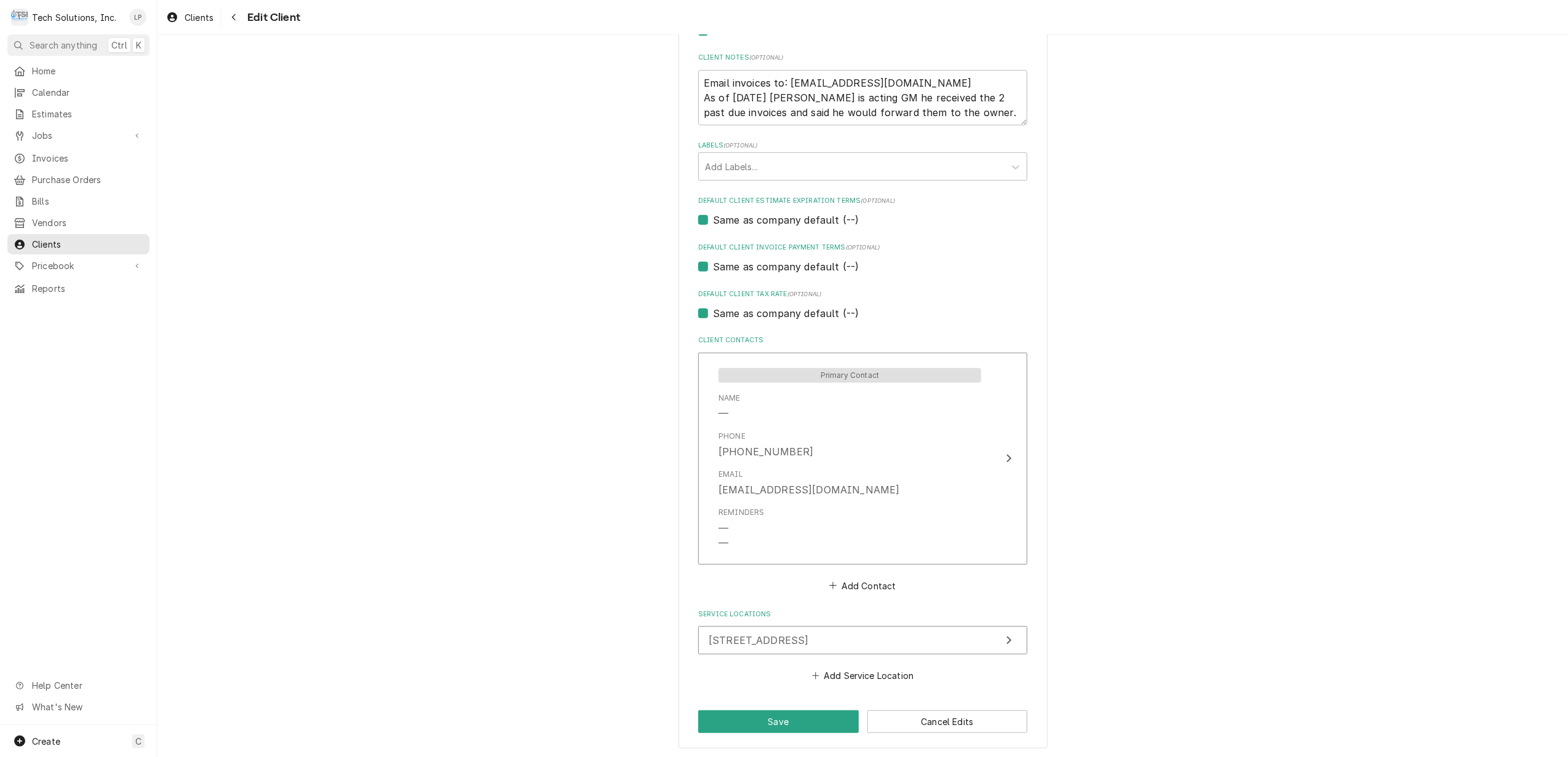
scroll to position [584, 0]
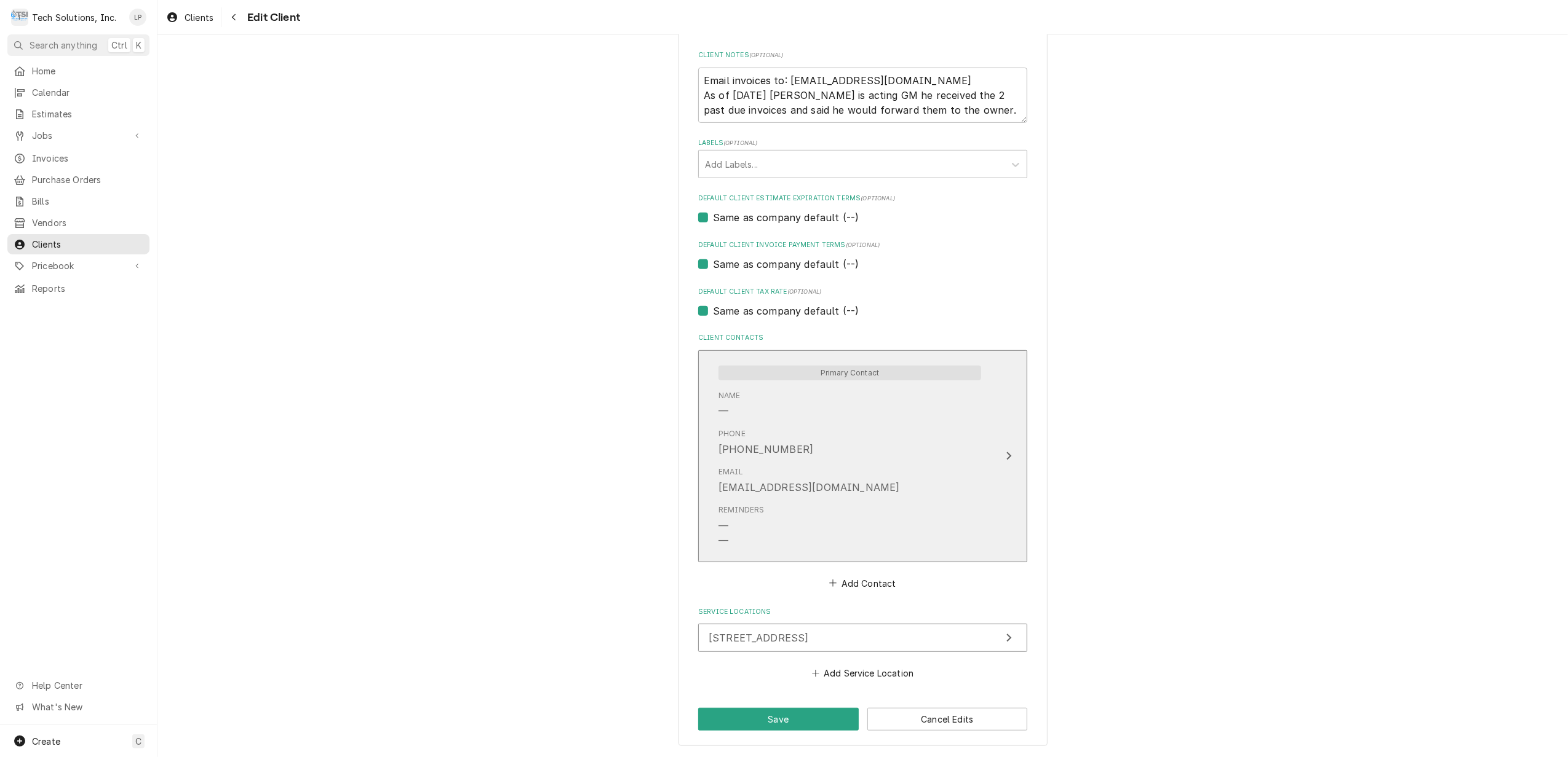
click at [1005, 447] on button "Primary Contact Name — Phone [PHONE_NUMBER] Email [EMAIL_ADDRESS][DOMAIN_NAME] …" at bounding box center [862, 457] width 329 height 212
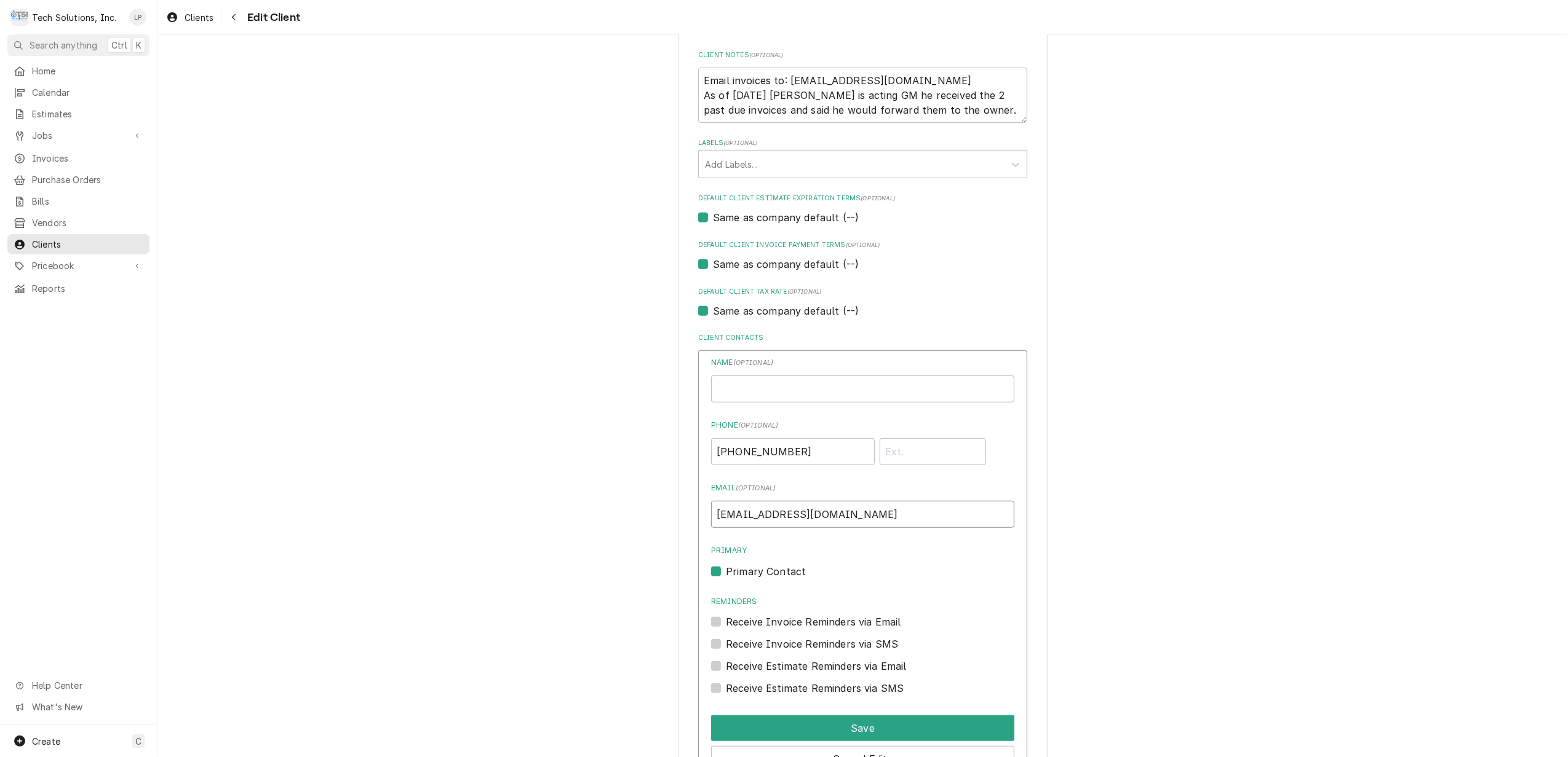
click at [887, 510] on input "[EMAIL_ADDRESS][DOMAIN_NAME]" at bounding box center [862, 515] width 303 height 27
type input "C"
paste input "[EMAIL_ADDRESS][DOMAIN_NAME]"
type input "[EMAIL_ADDRESS][DOMAIN_NAME]"
click at [1082, 542] on div "Please provide the following information about your client: Client Type Industr…" at bounding box center [862, 234] width 1411 height 1541
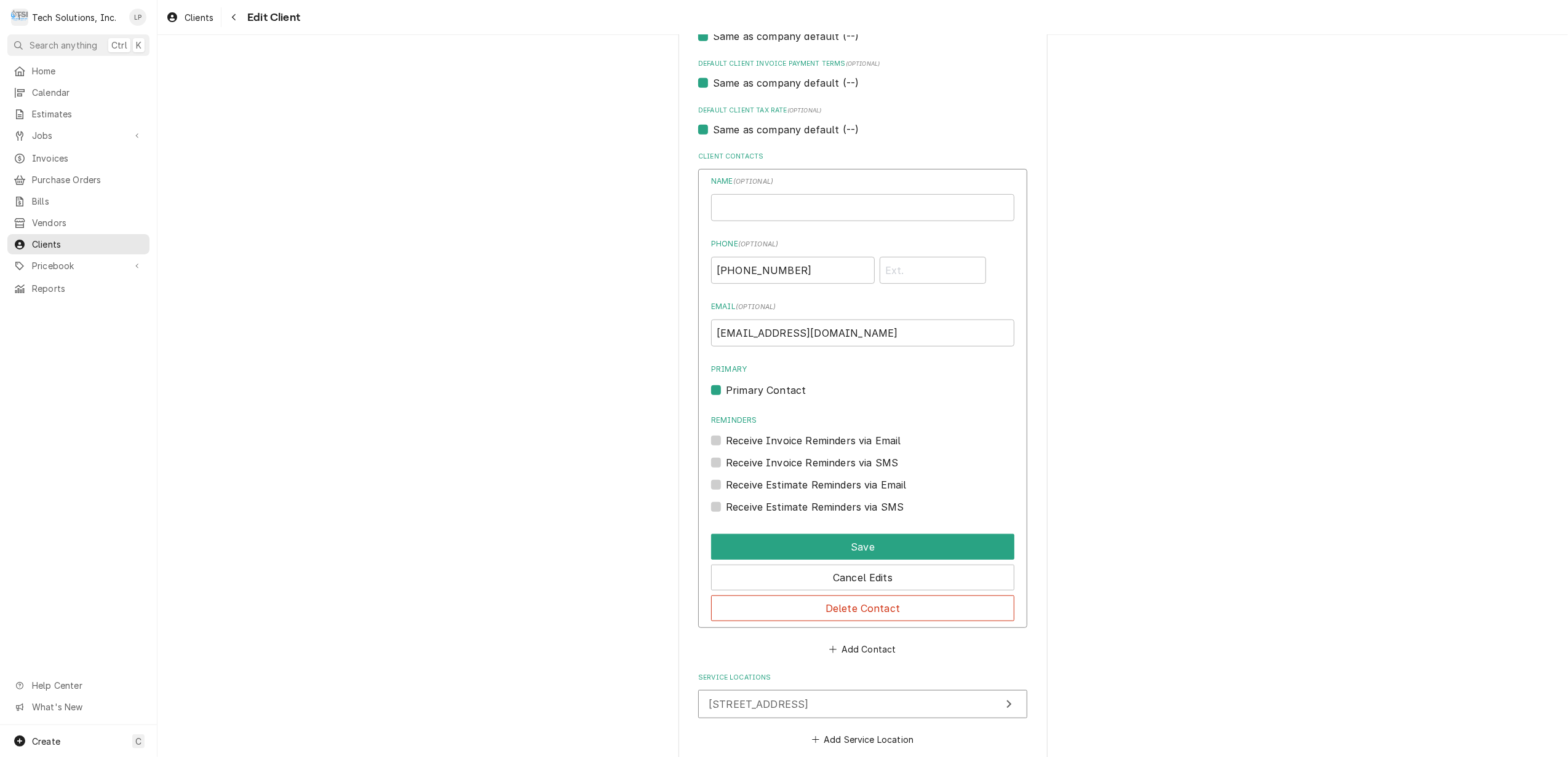
scroll to position [830, 0]
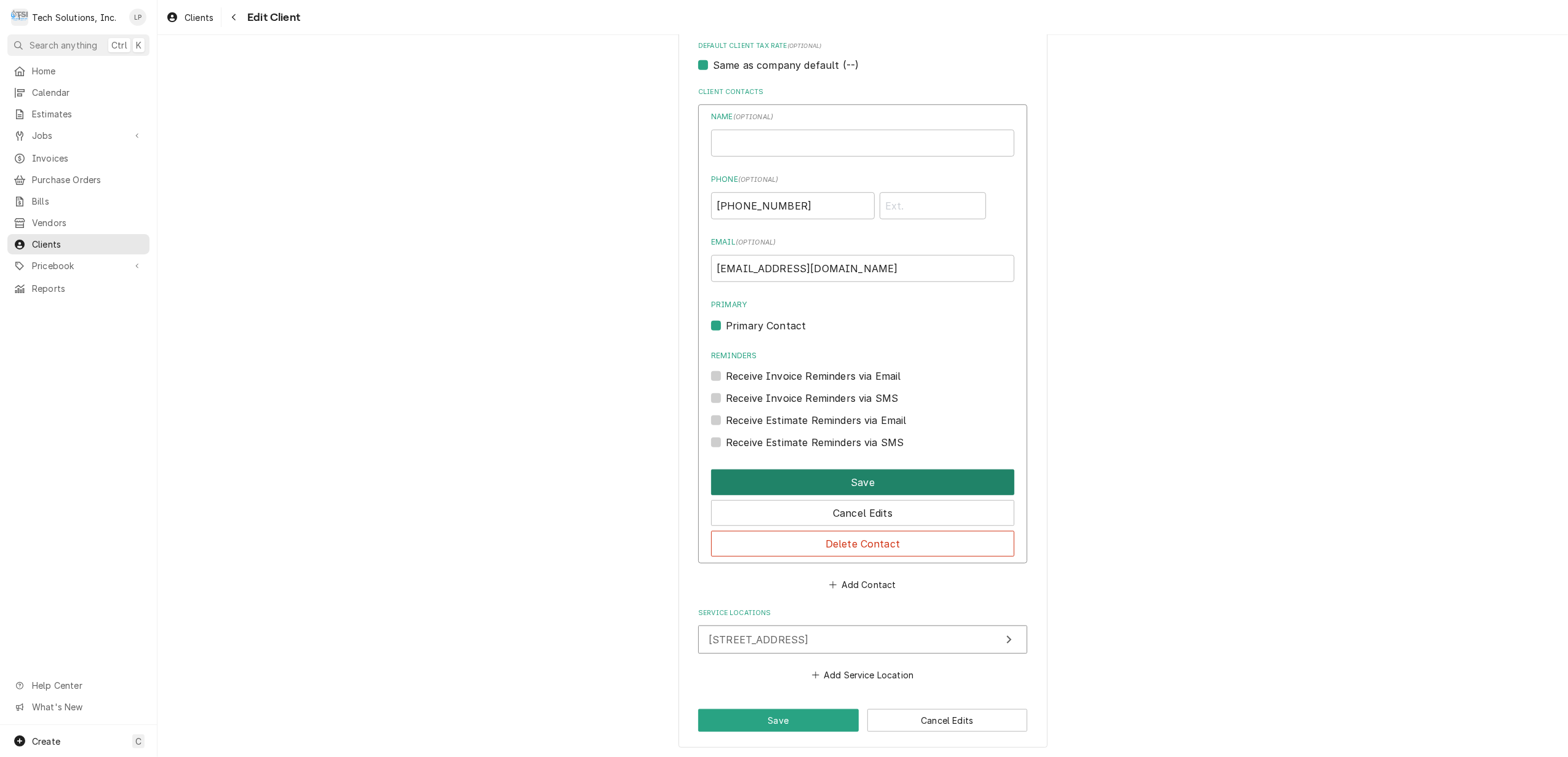
click at [840, 480] on button "Save" at bounding box center [862, 483] width 303 height 26
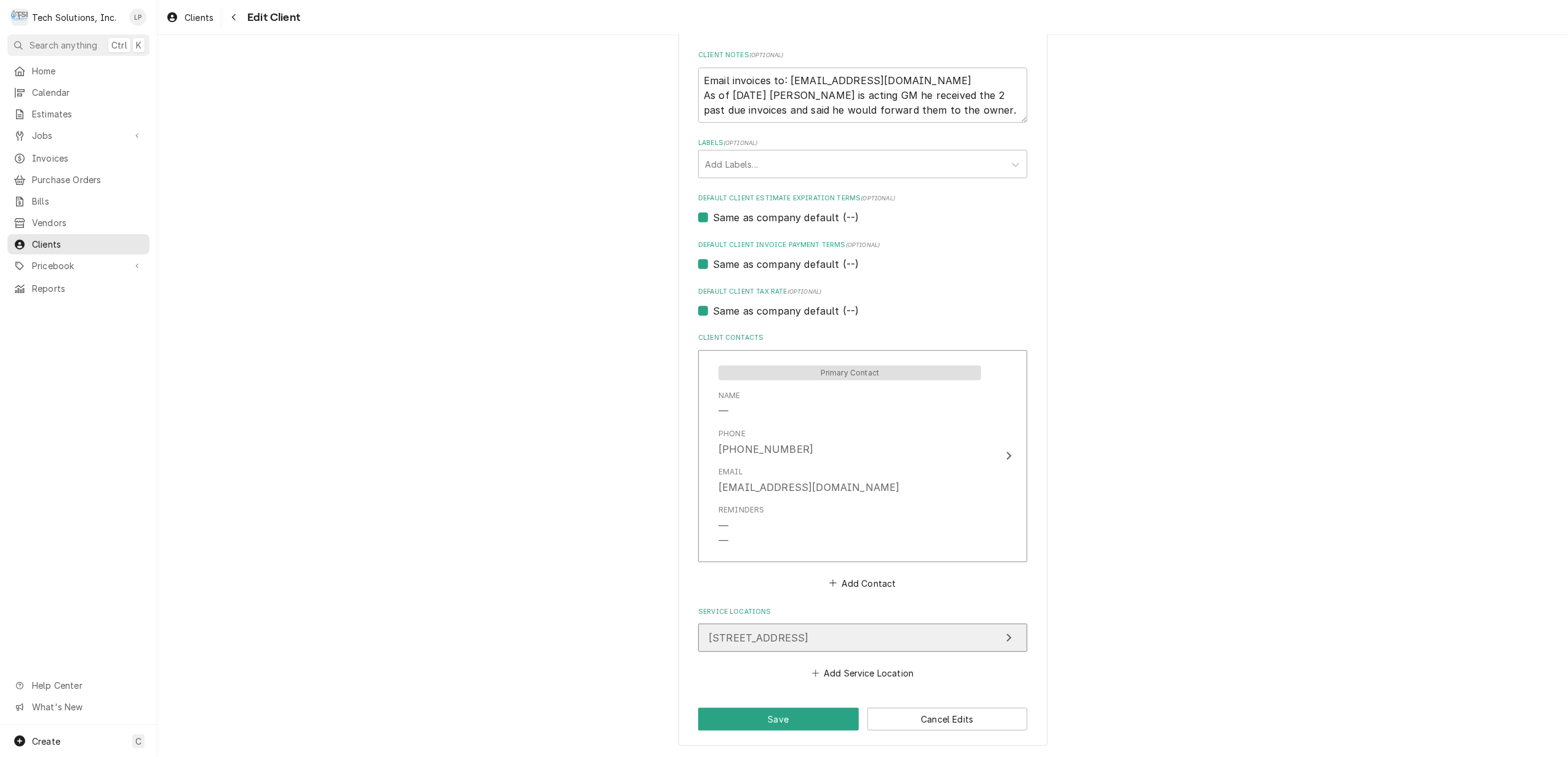
click at [1005, 637] on icon "Update Service Location" at bounding box center [1008, 638] width 6 height 10
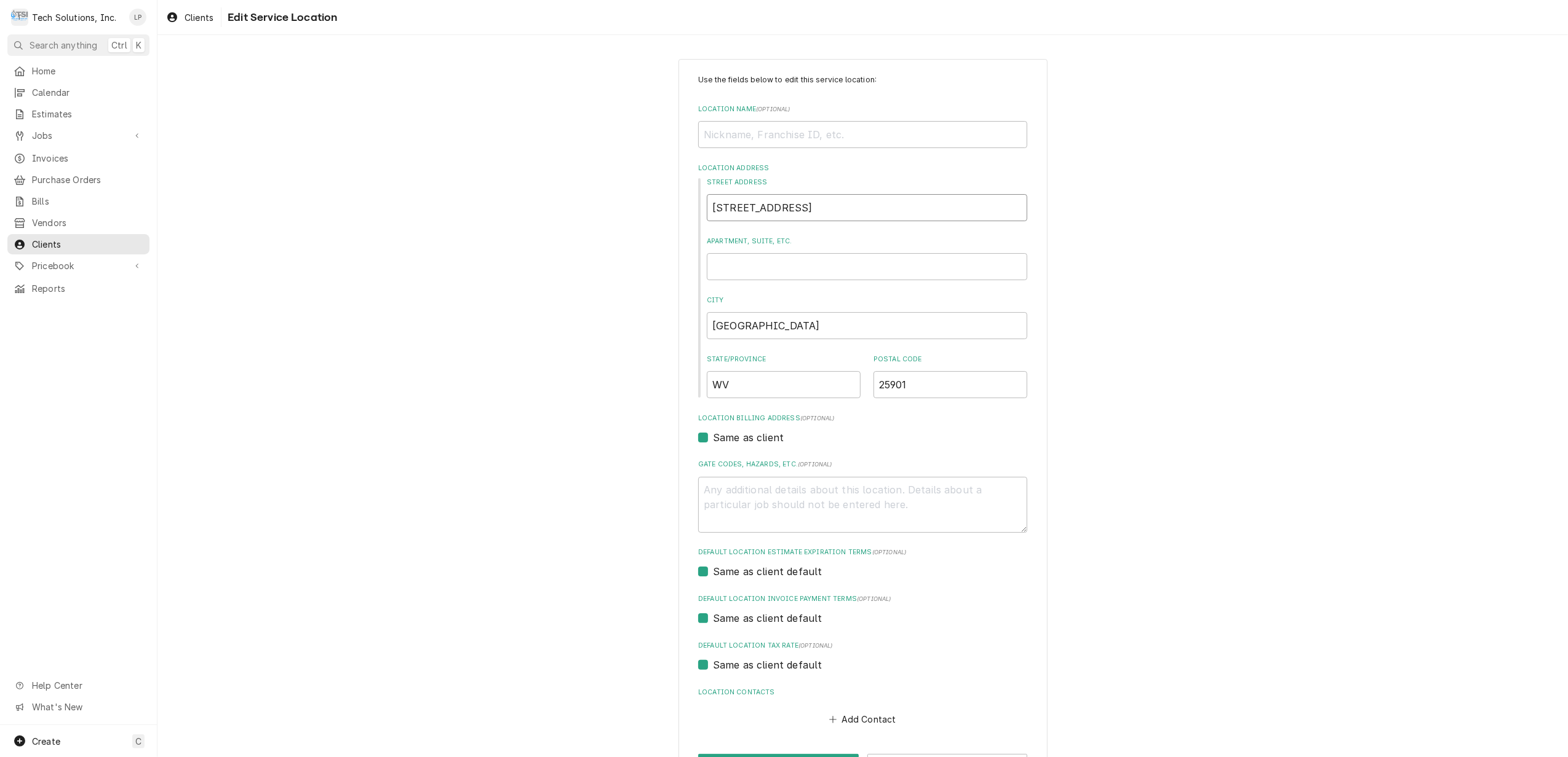
click at [716, 212] on input "[STREET_ADDRESS]" at bounding box center [867, 208] width 320 height 27
type textarea "x"
type input "[STREET_ADDRESS]"
type textarea "x"
type input "[STREET_ADDRESS]"
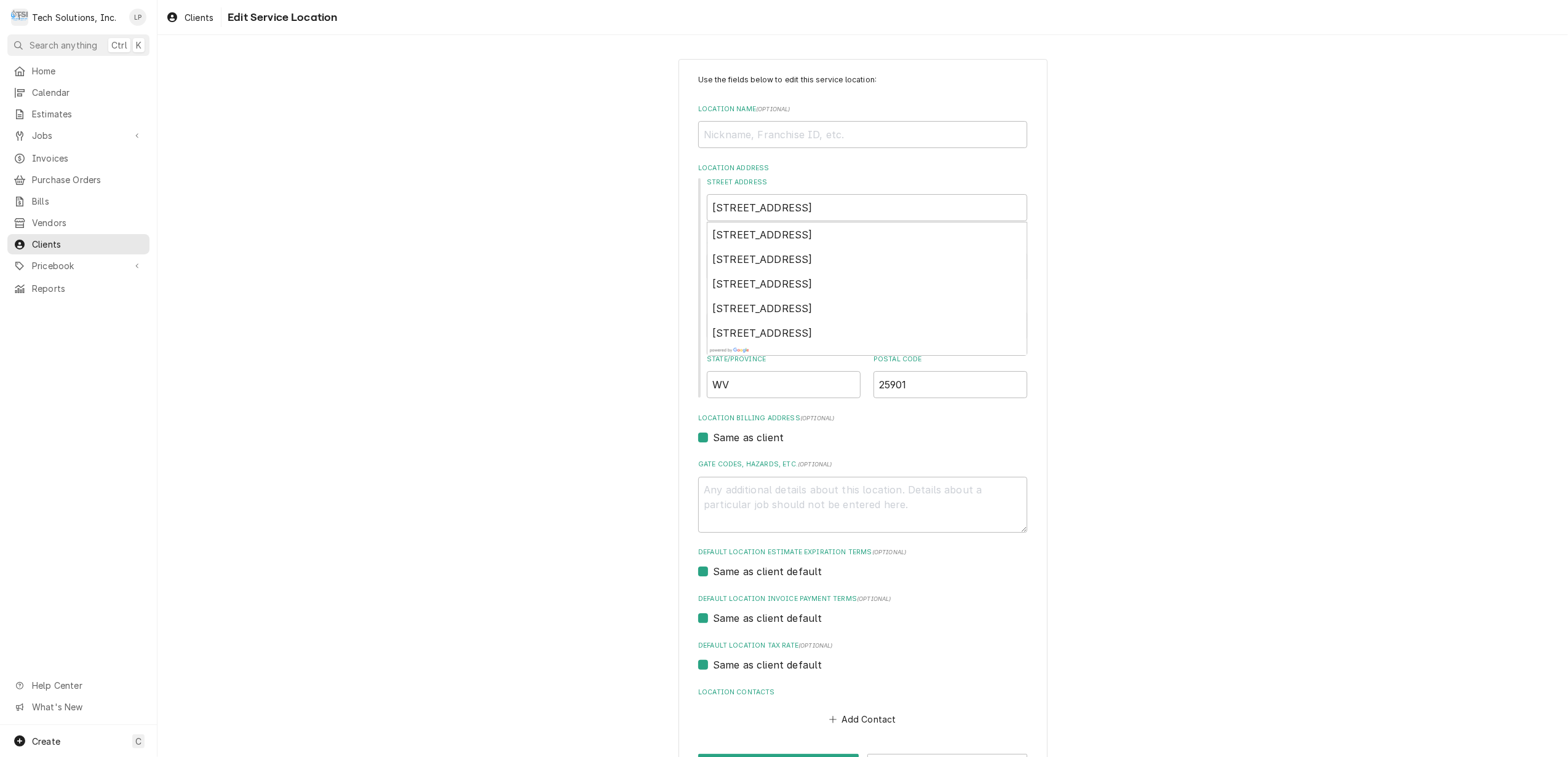
click at [1139, 241] on div "Use the fields below to edit this service location: Location Name ( optional ) …" at bounding box center [862, 425] width 1411 height 756
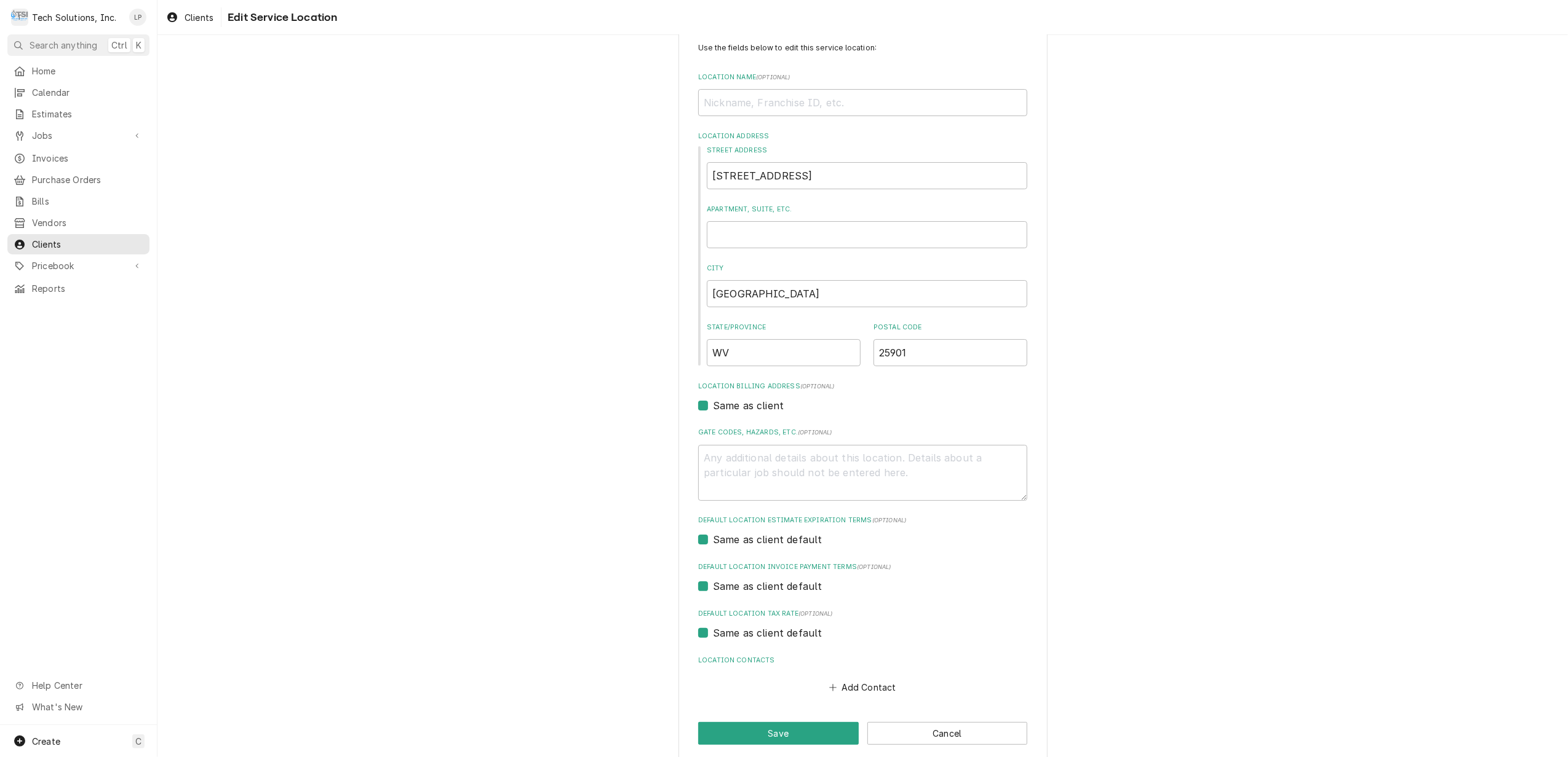
scroll to position [47, 0]
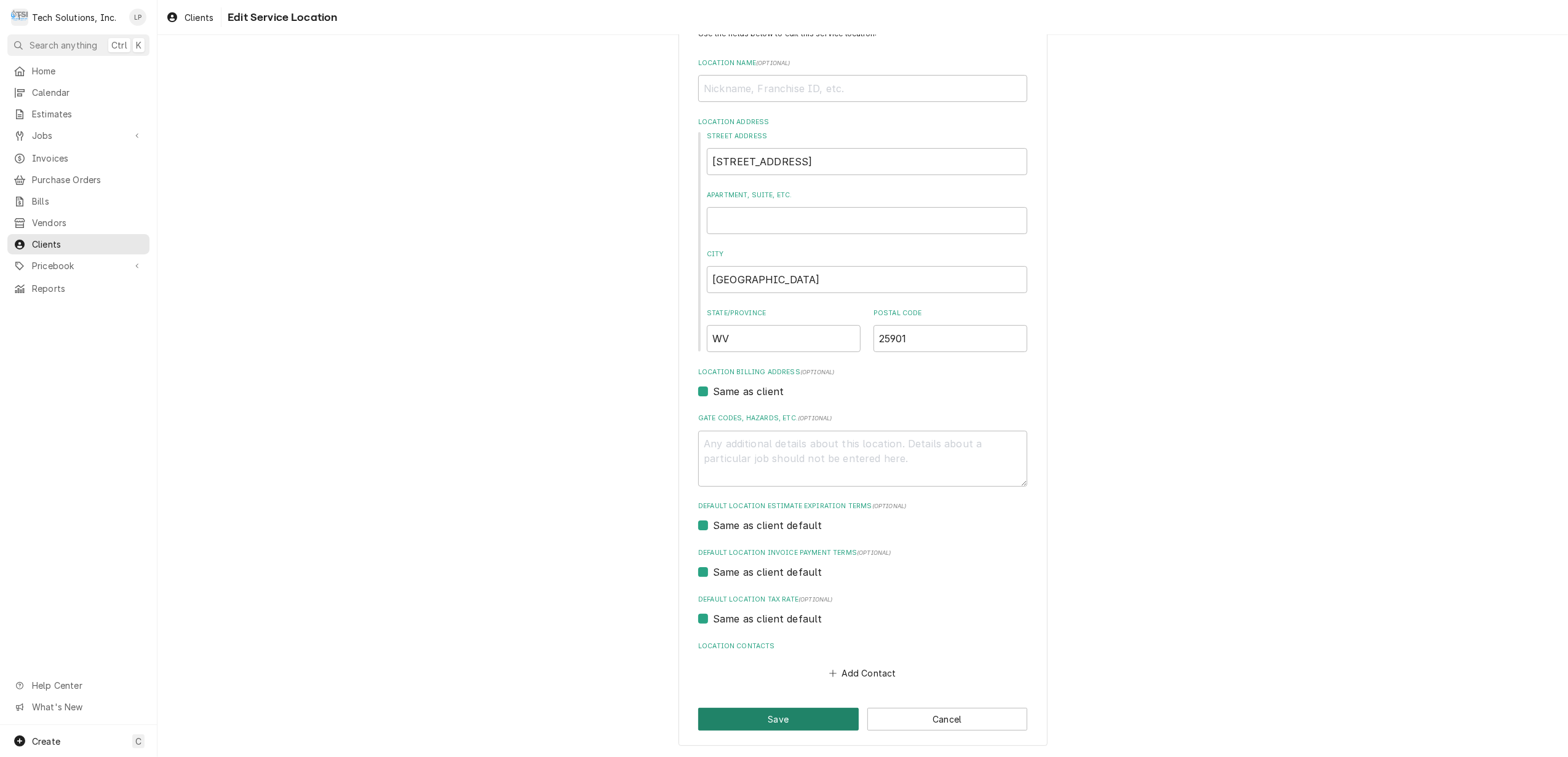
click at [798, 718] on button "Save" at bounding box center [779, 719] width 161 height 22
type textarea "x"
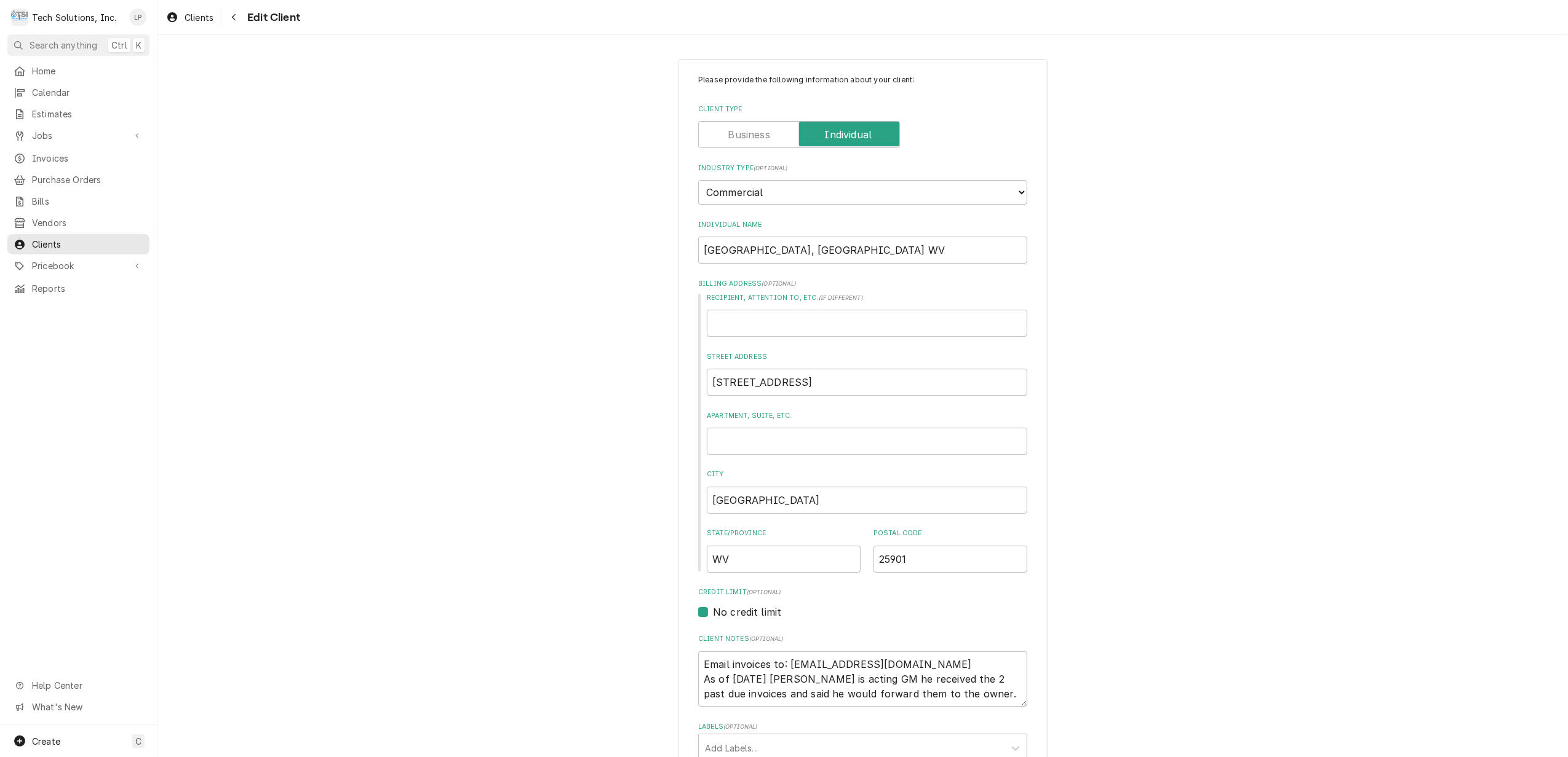
click at [736, 129] on label "Client Type" at bounding box center [799, 135] width 202 height 27
click at [736, 129] on input "Client Type" at bounding box center [799, 135] width 191 height 27
checkbox input "false"
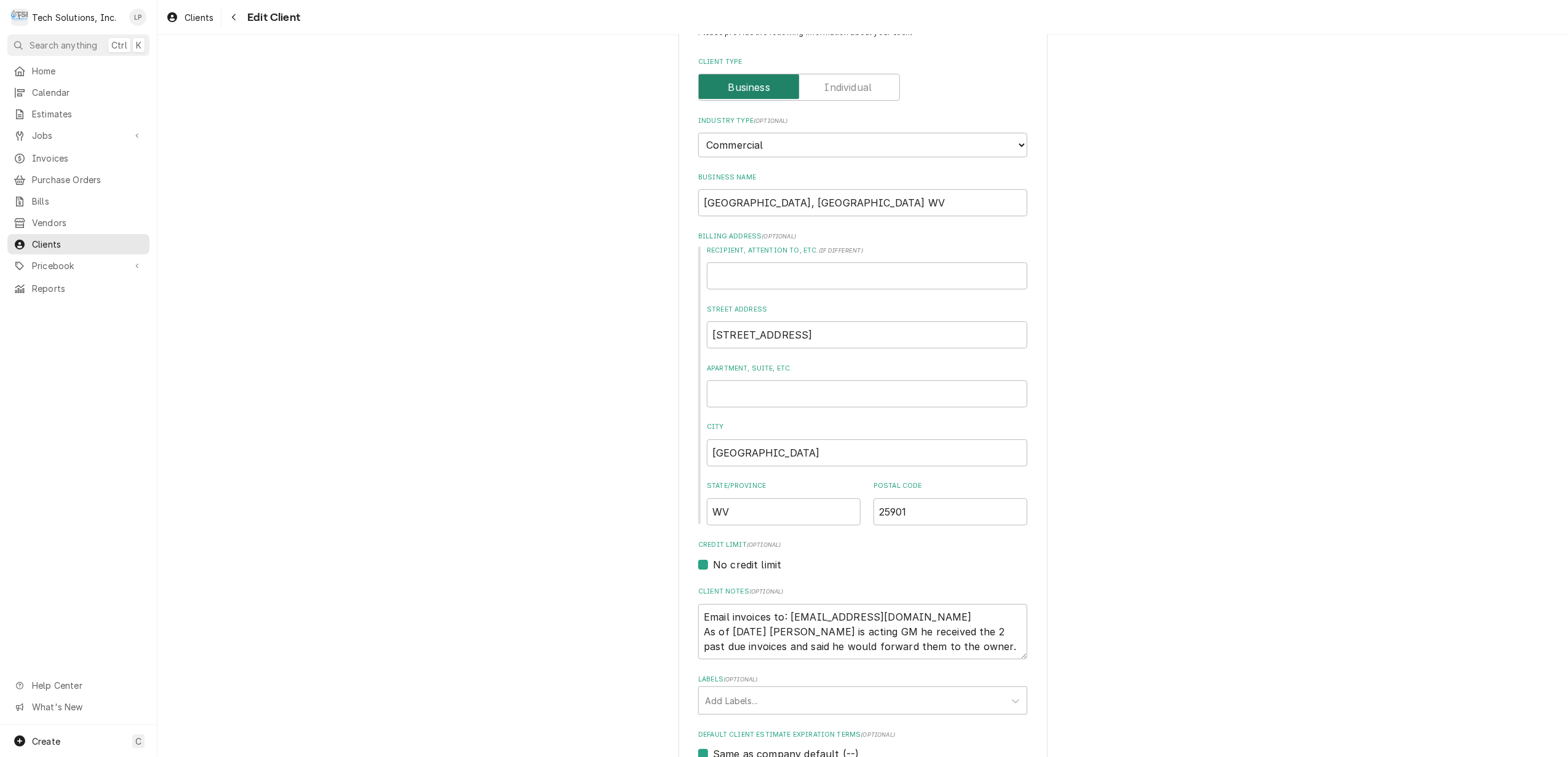
scroll to position [82, 0]
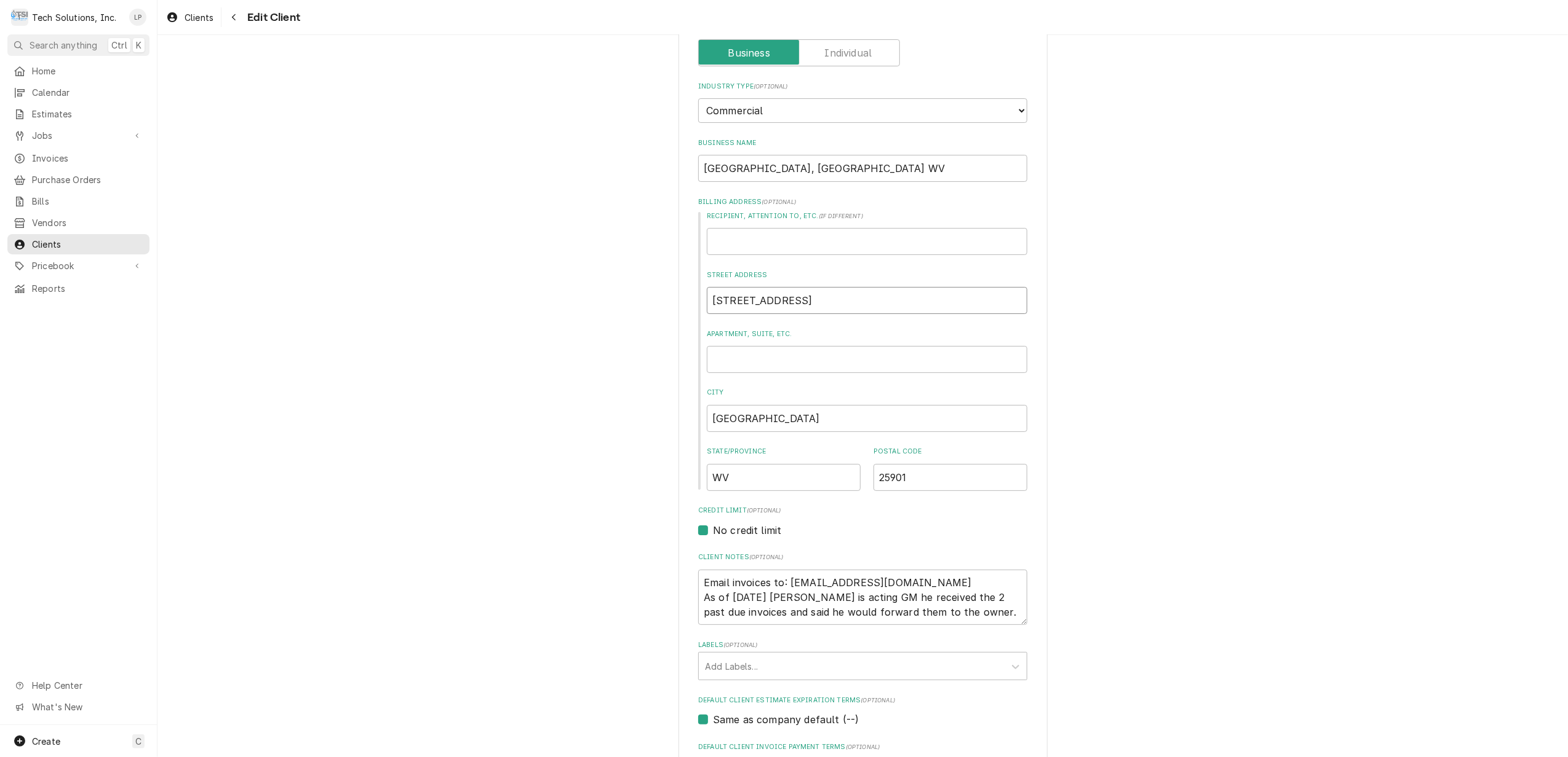
click at [716, 297] on input "[STREET_ADDRESS]" at bounding box center [867, 301] width 320 height 27
type textarea "x"
type input "[STREET_ADDRESS]"
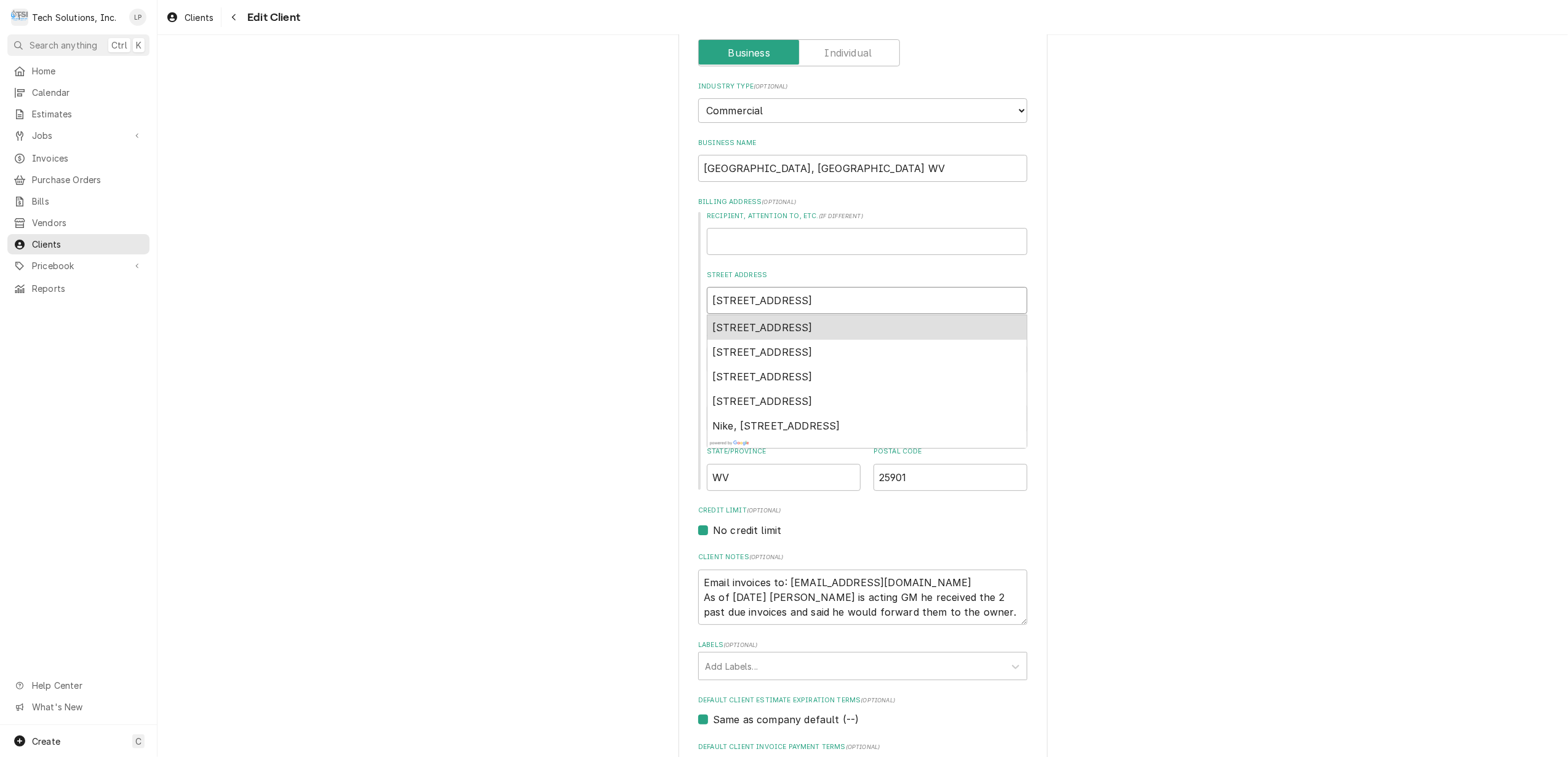
type textarea "x"
type input "[STREET_ADDRESS]"
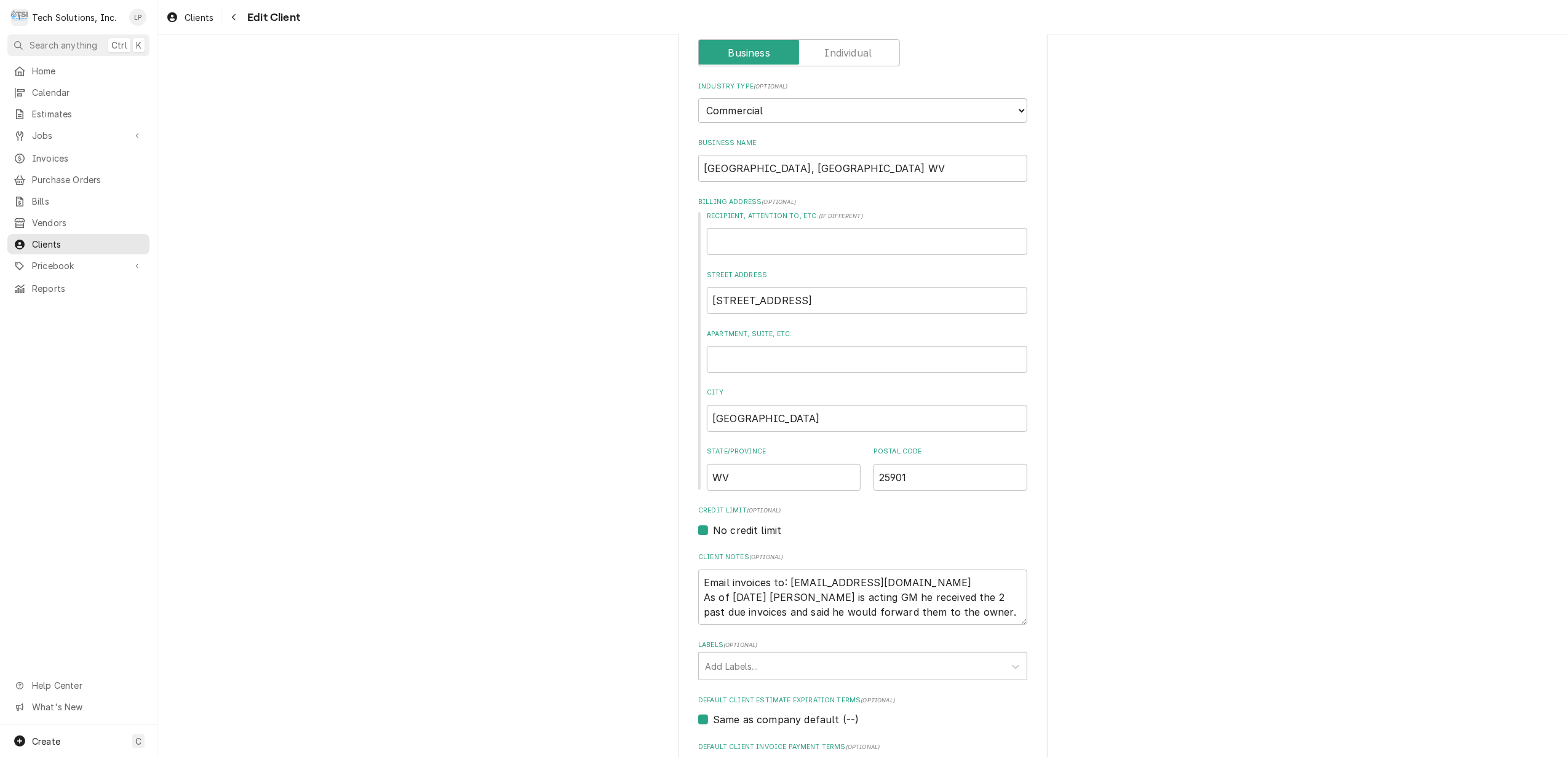
click at [1087, 336] on div "Please provide the following information about your client: Client Type Industr…" at bounding box center [862, 613] width 1411 height 1293
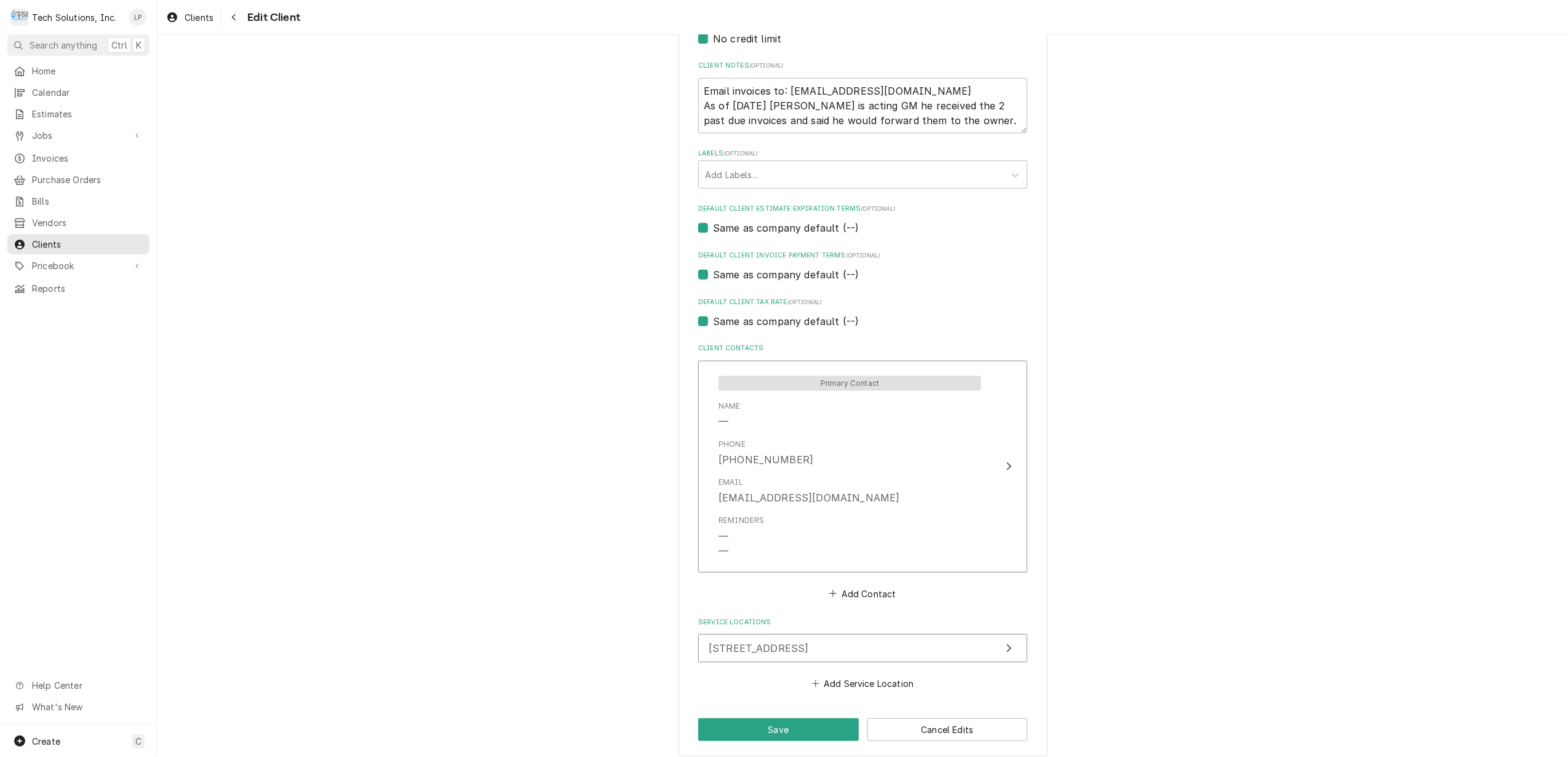
scroll to position [584, 0]
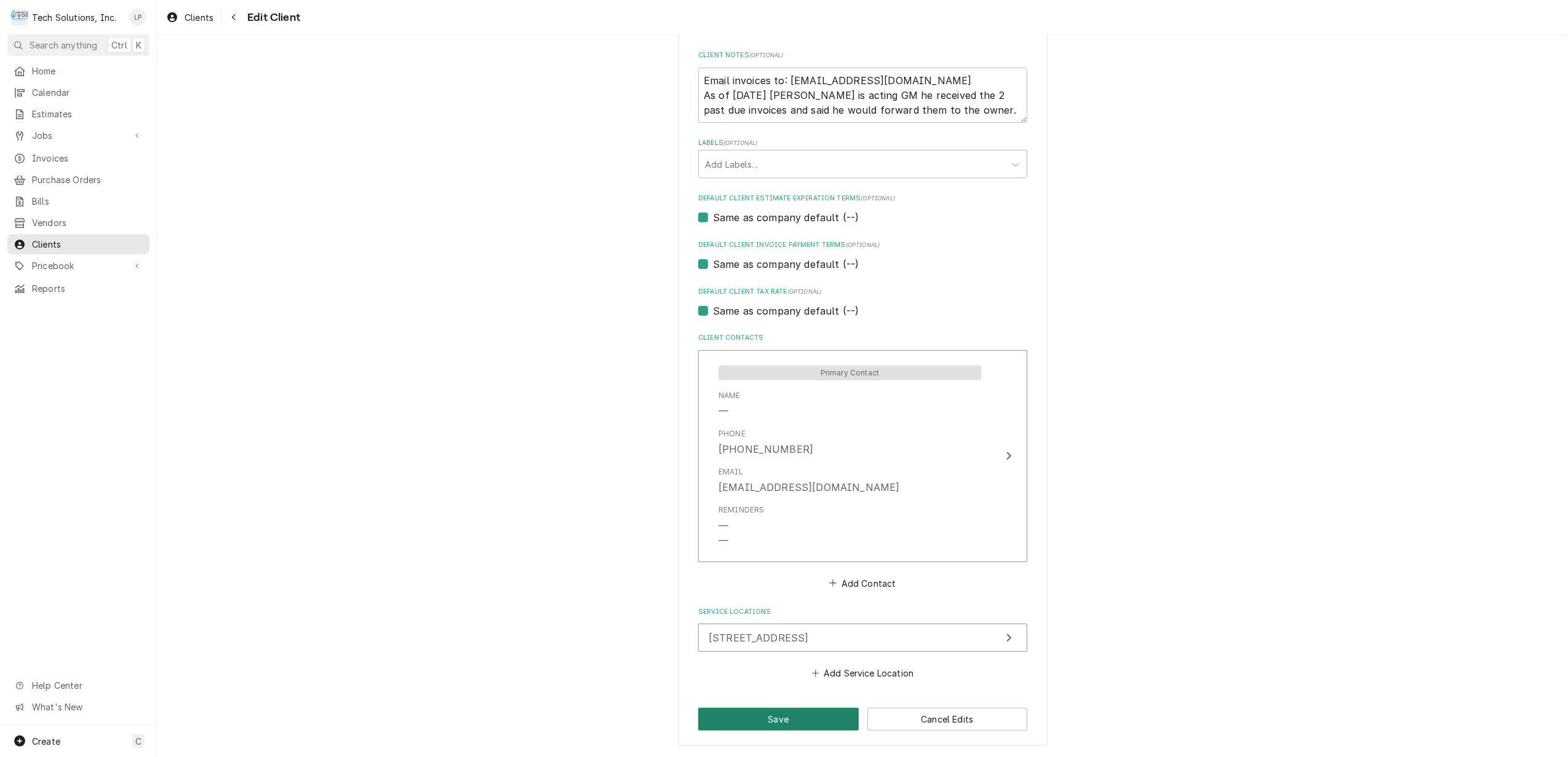
click at [758, 723] on button "Save" at bounding box center [779, 719] width 161 height 22
type textarea "x"
